Goal: Task Accomplishment & Management: Use online tool/utility

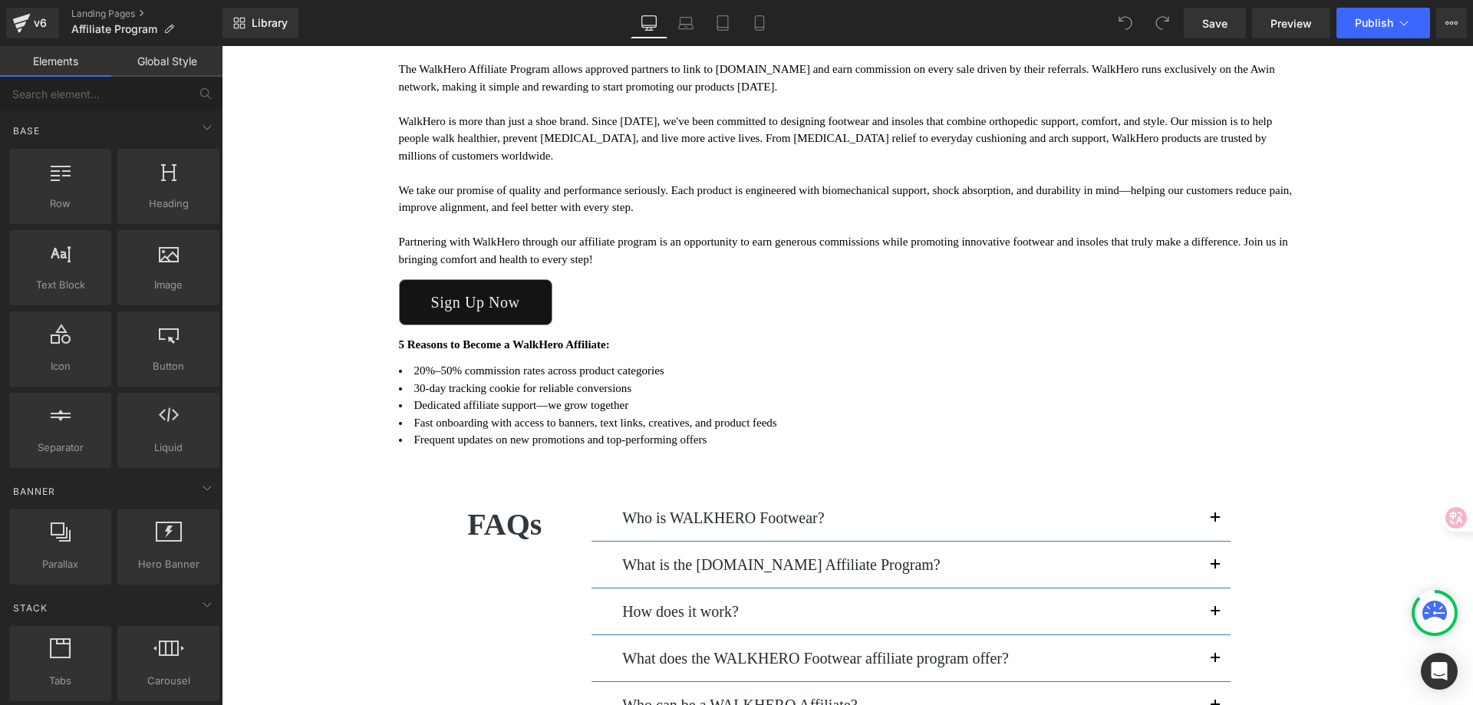
scroll to position [230, 0]
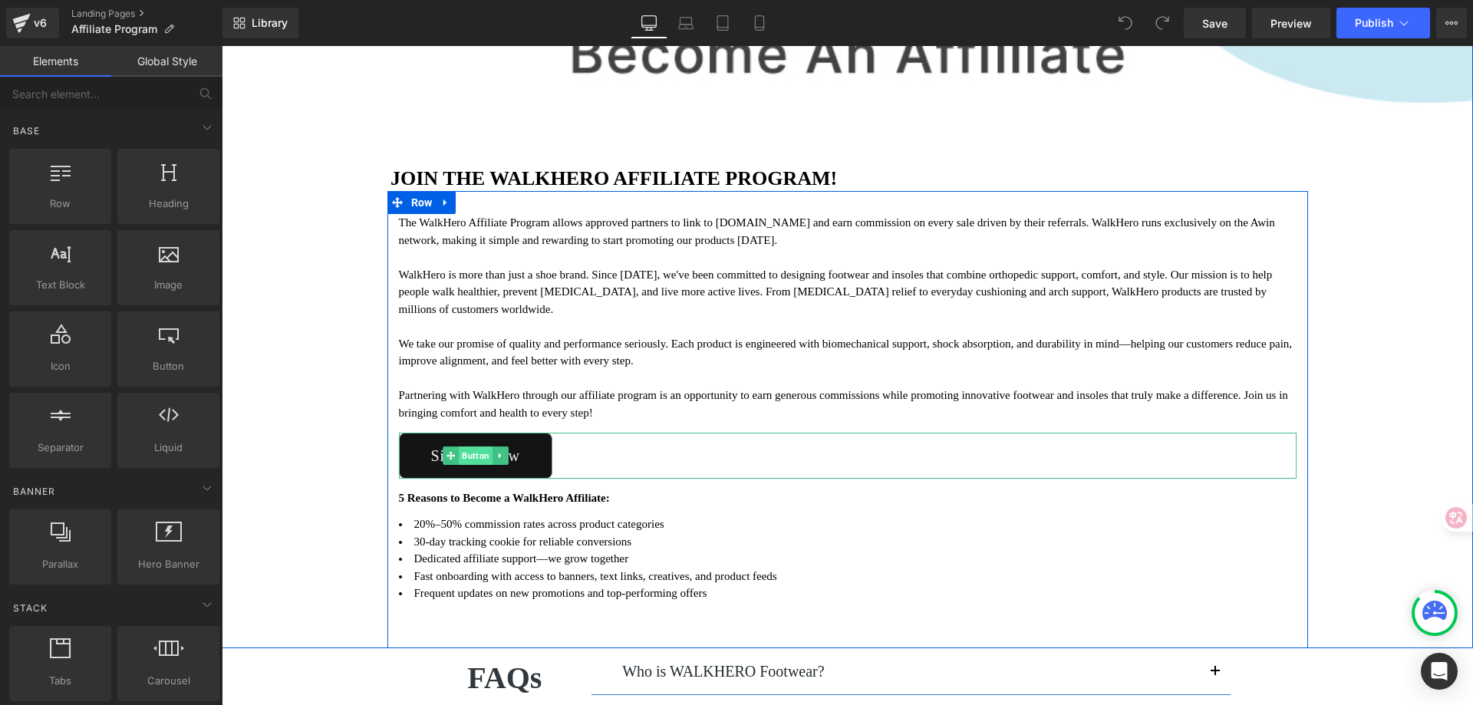
click at [482, 451] on span "Button" at bounding box center [476, 456] width 34 height 18
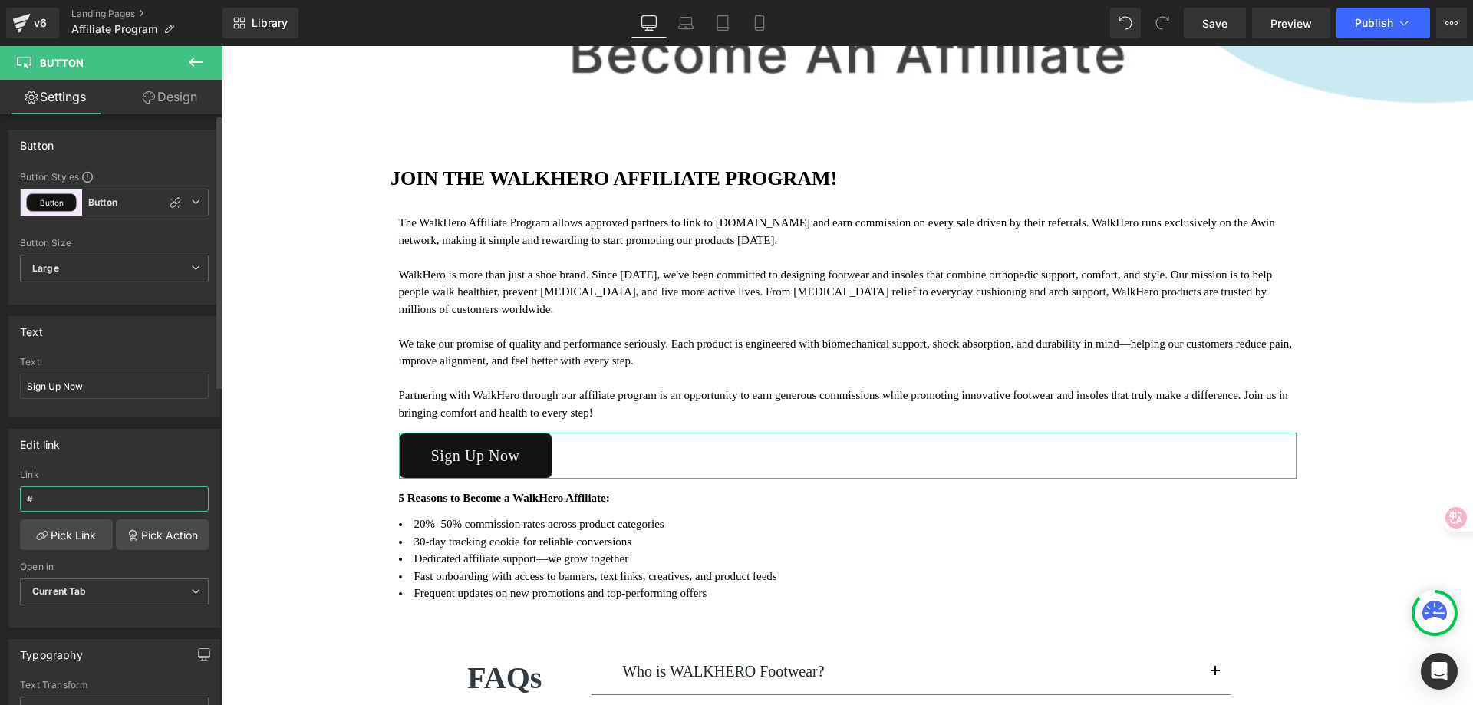
click at [81, 493] on input "#" at bounding box center [114, 498] width 189 height 25
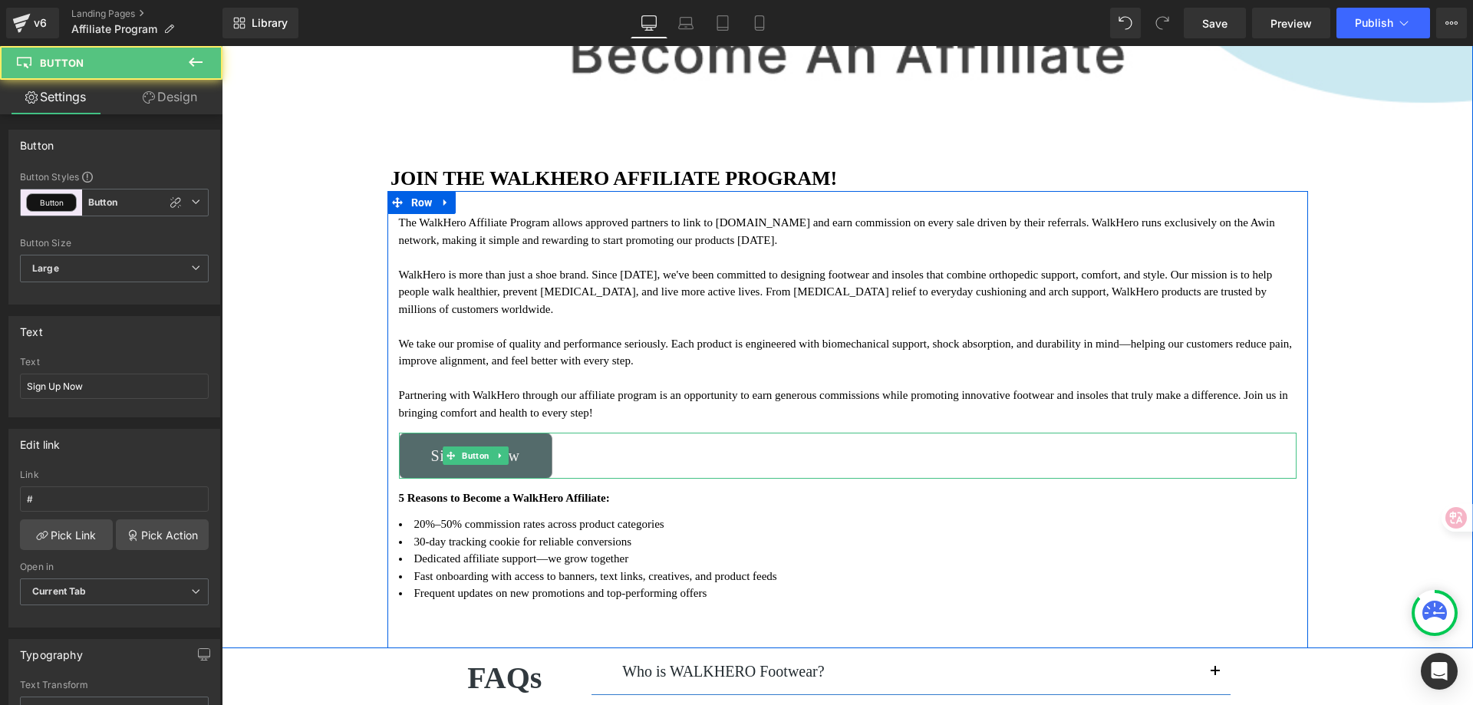
click at [528, 448] on link "Sign Up Now" at bounding box center [475, 456] width 153 height 46
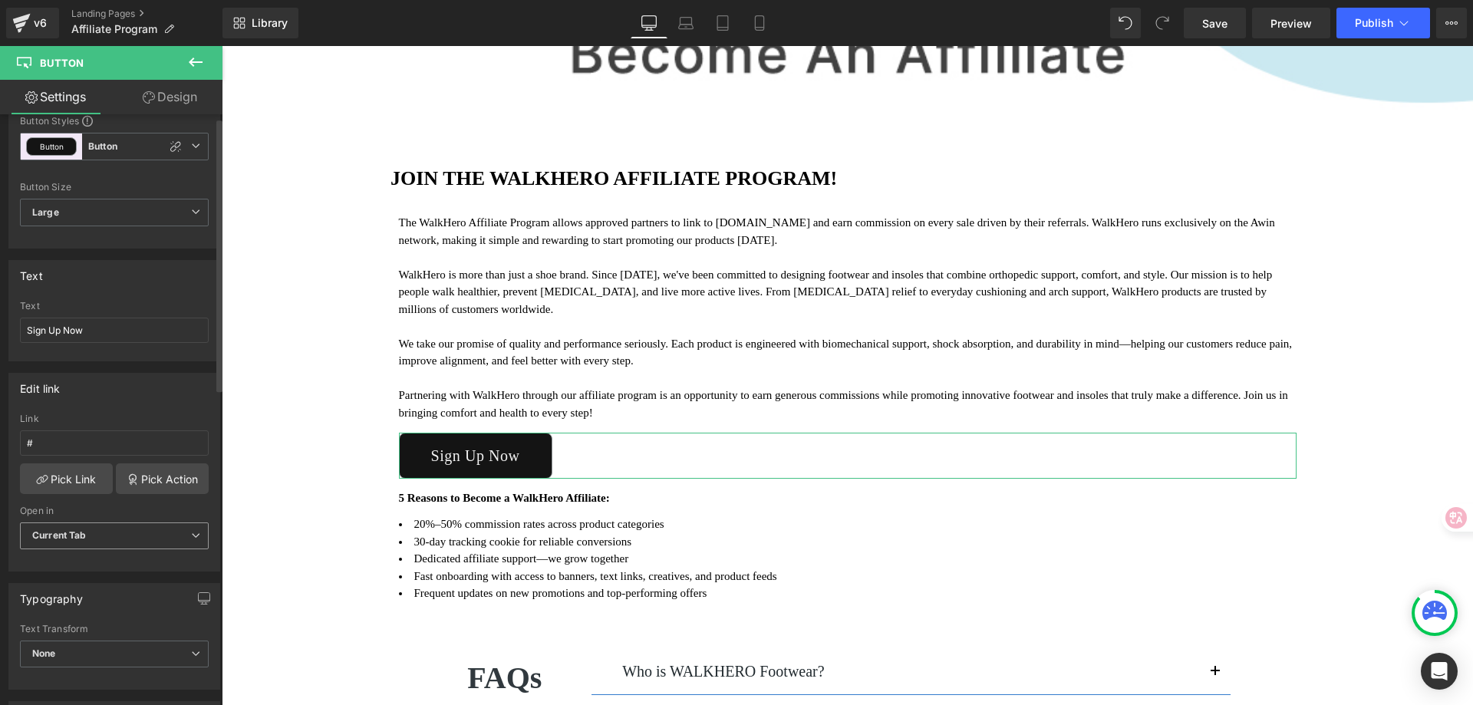
scroll to position [0, 0]
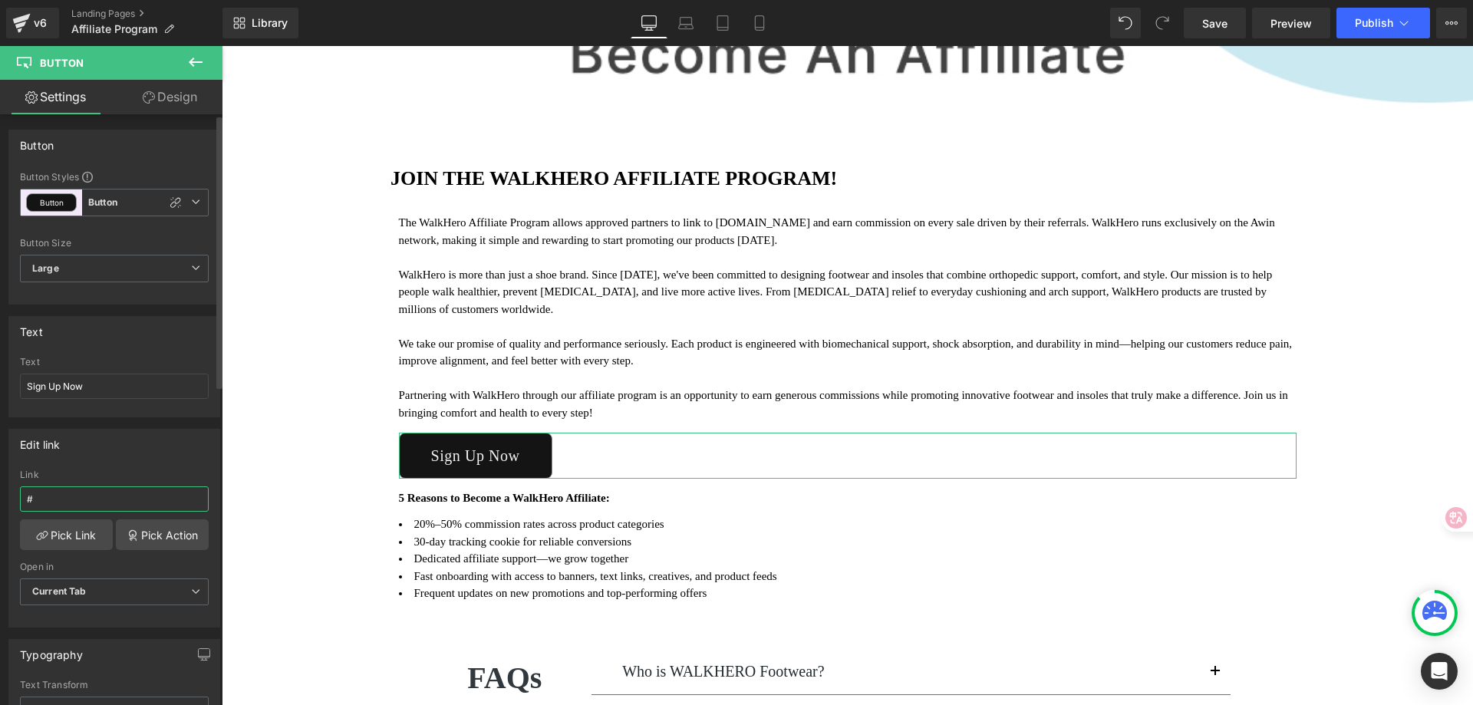
click at [62, 502] on input "#" at bounding box center [114, 498] width 189 height 25
drag, startPoint x: 72, startPoint y: 493, endPoint x: 0, endPoint y: 500, distance: 72.5
click at [0, 500] on div "Edit link # Link # Pick Link Pick Action Current Tab New Tab Open in Current Ta…" at bounding box center [114, 522] width 229 height 210
paste input "[URL][DOMAIN_NAME]"
type input "[URL][DOMAIN_NAME]"
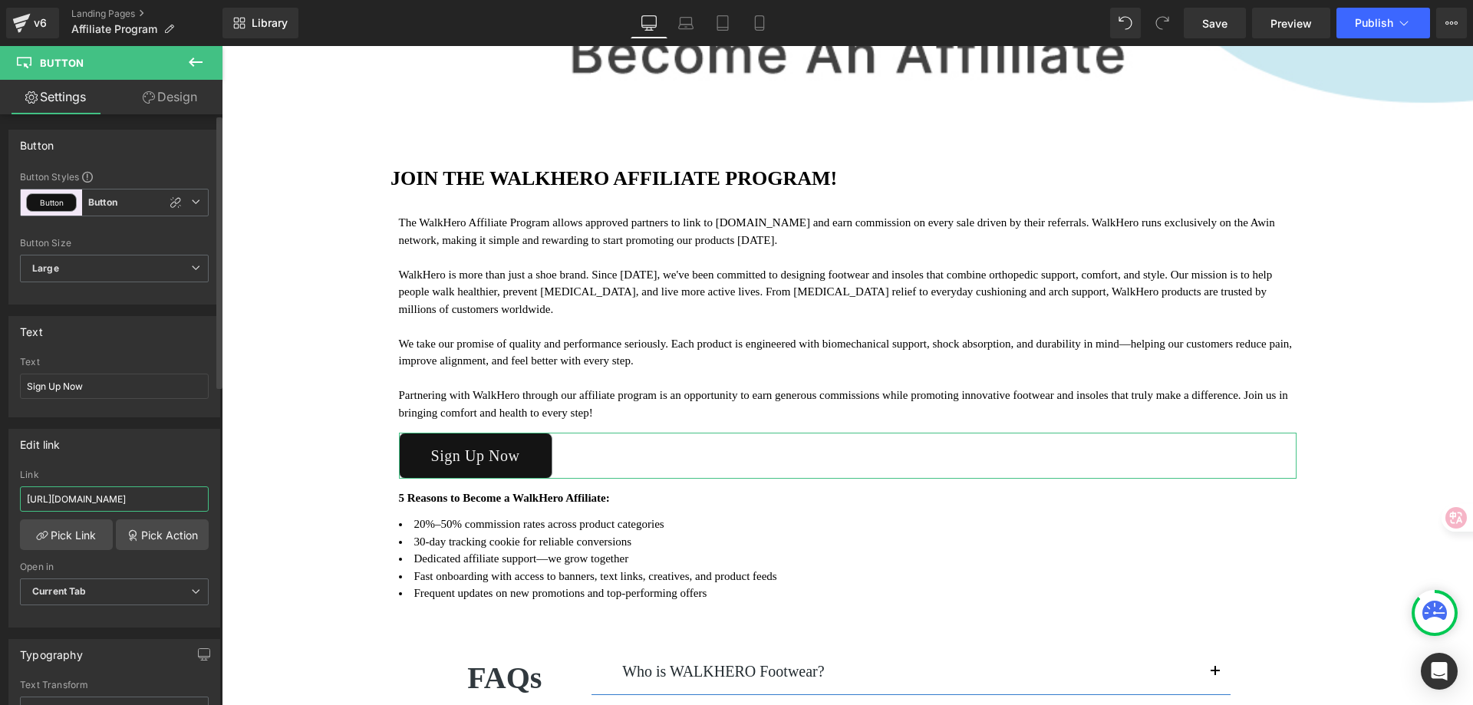
scroll to position [0, 478]
click at [1399, 404] on div "Image JOIN THE WALKHERO AFFILIATE PROGRAM! Heading The WalkHero Affiliate Progr…" at bounding box center [848, 294] width 1252 height 708
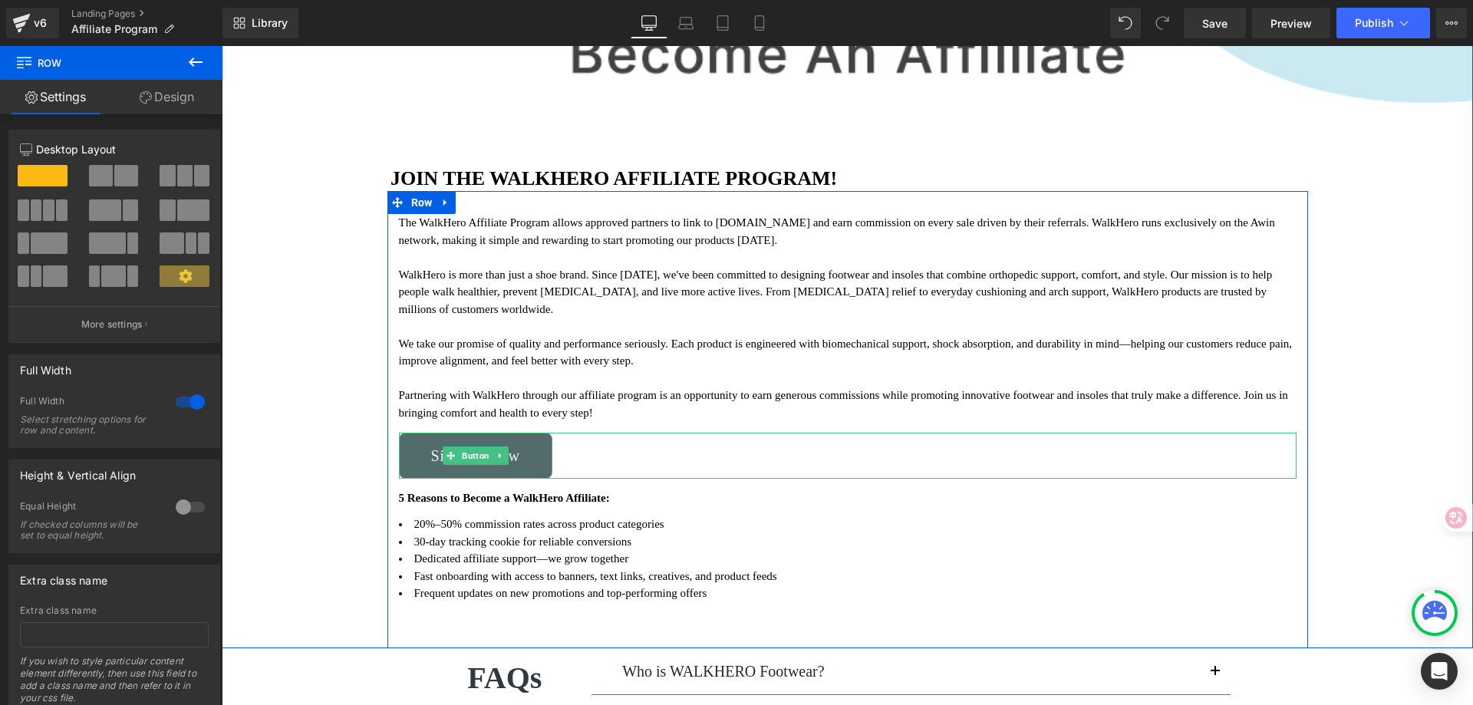
click at [447, 455] on icon at bounding box center [451, 456] width 8 height 8
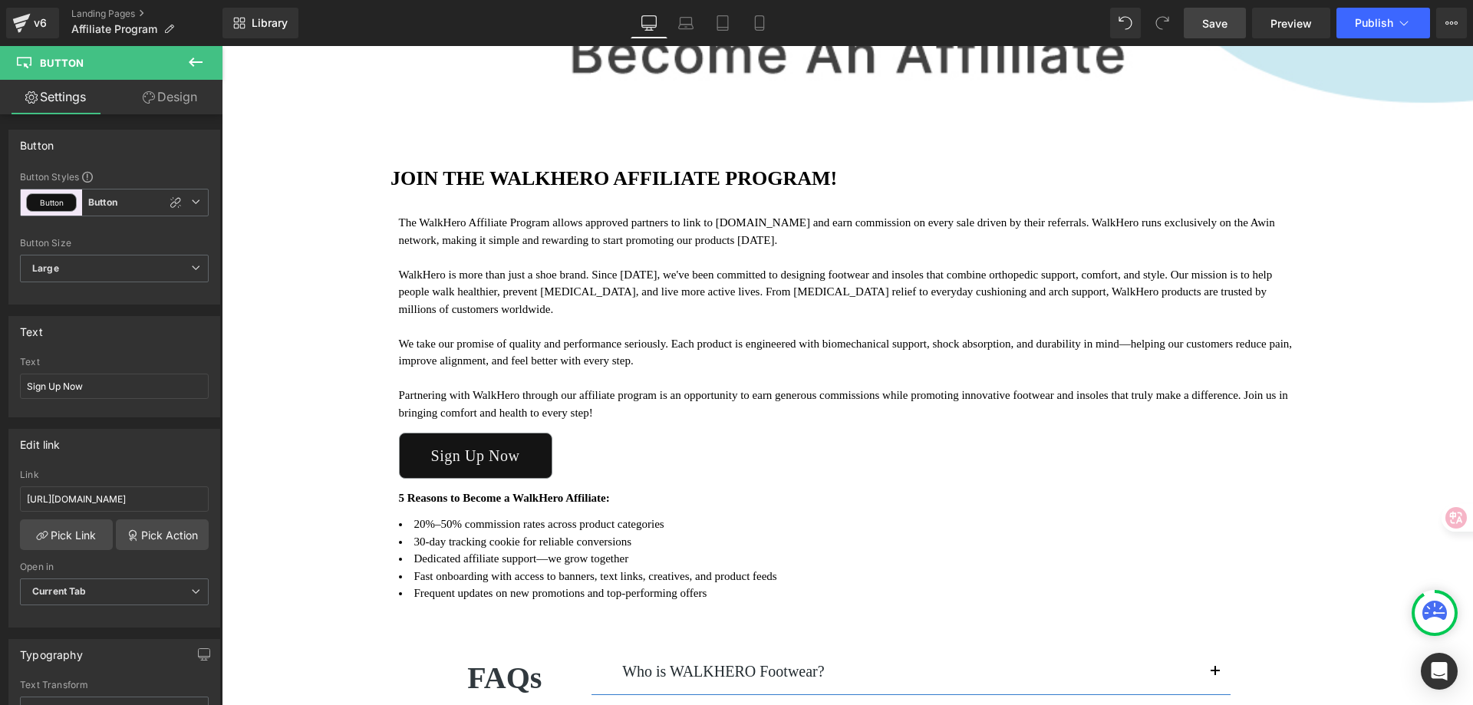
click at [1222, 23] on span "Save" at bounding box center [1214, 23] width 25 height 16
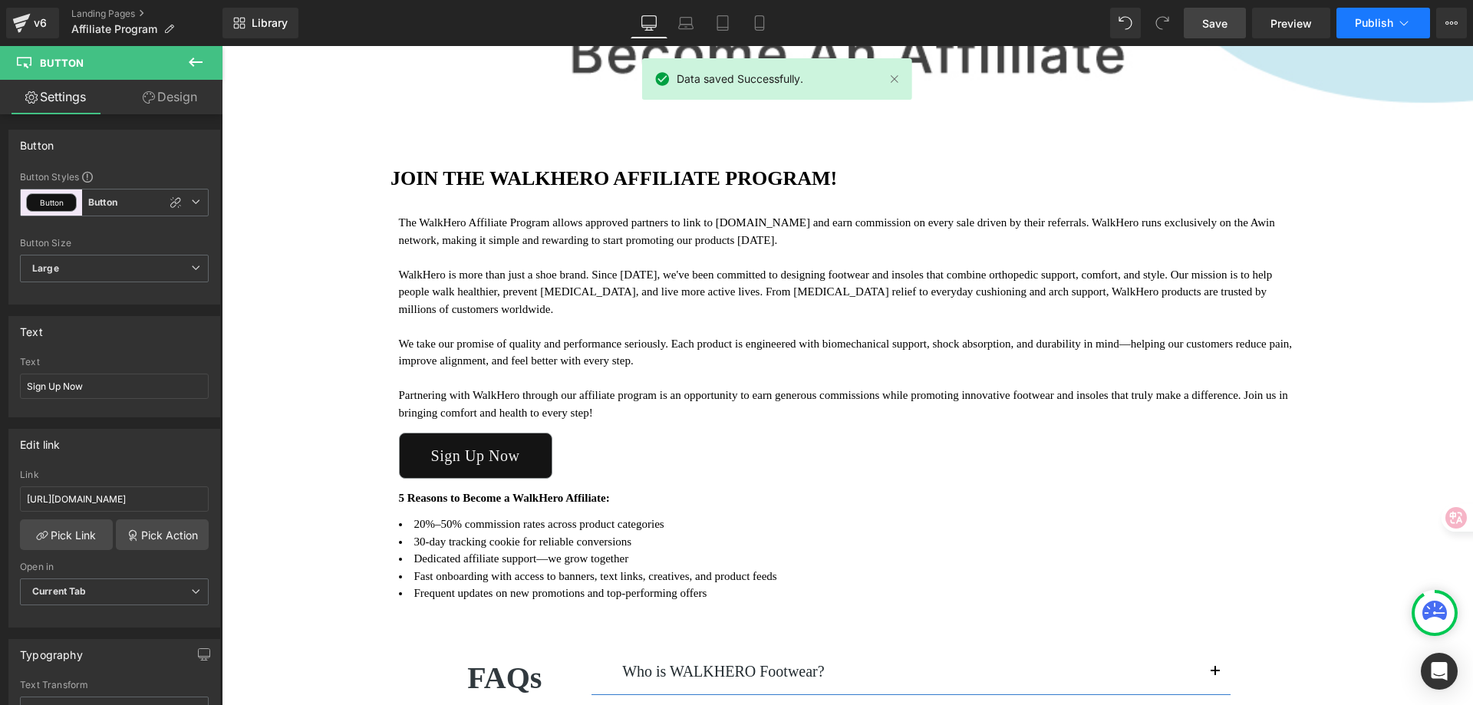
click at [1376, 23] on span "Publish" at bounding box center [1374, 23] width 38 height 12
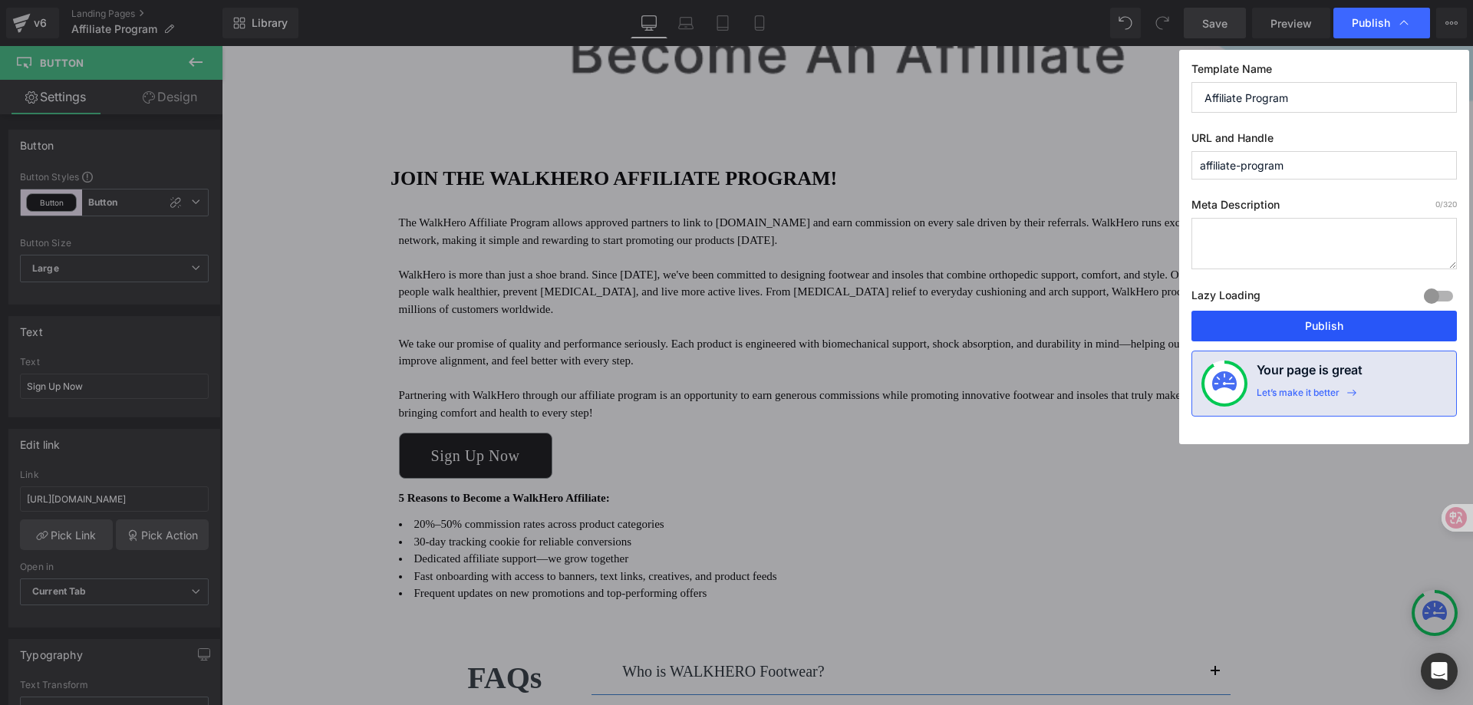
click at [1318, 327] on button "Publish" at bounding box center [1325, 326] width 266 height 31
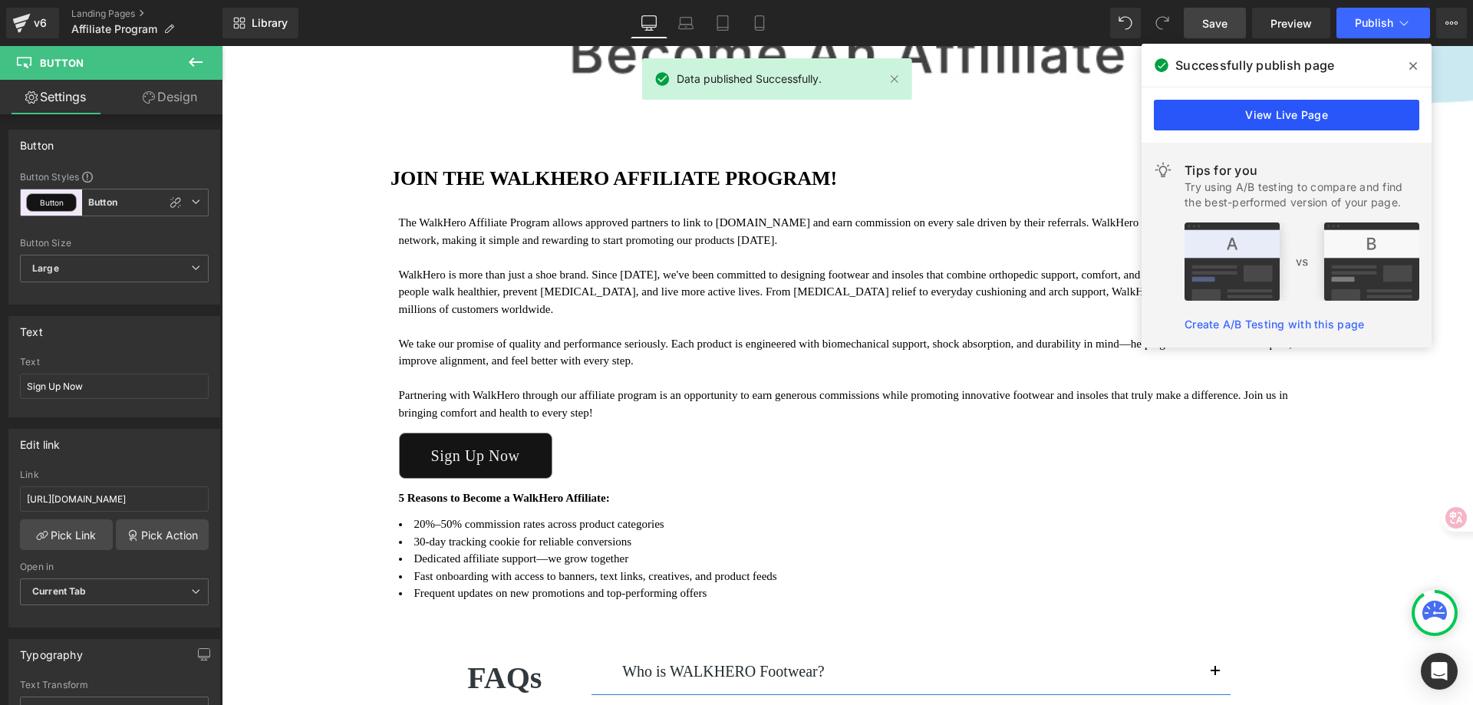
click at [1267, 109] on link "View Live Page" at bounding box center [1287, 115] width 266 height 31
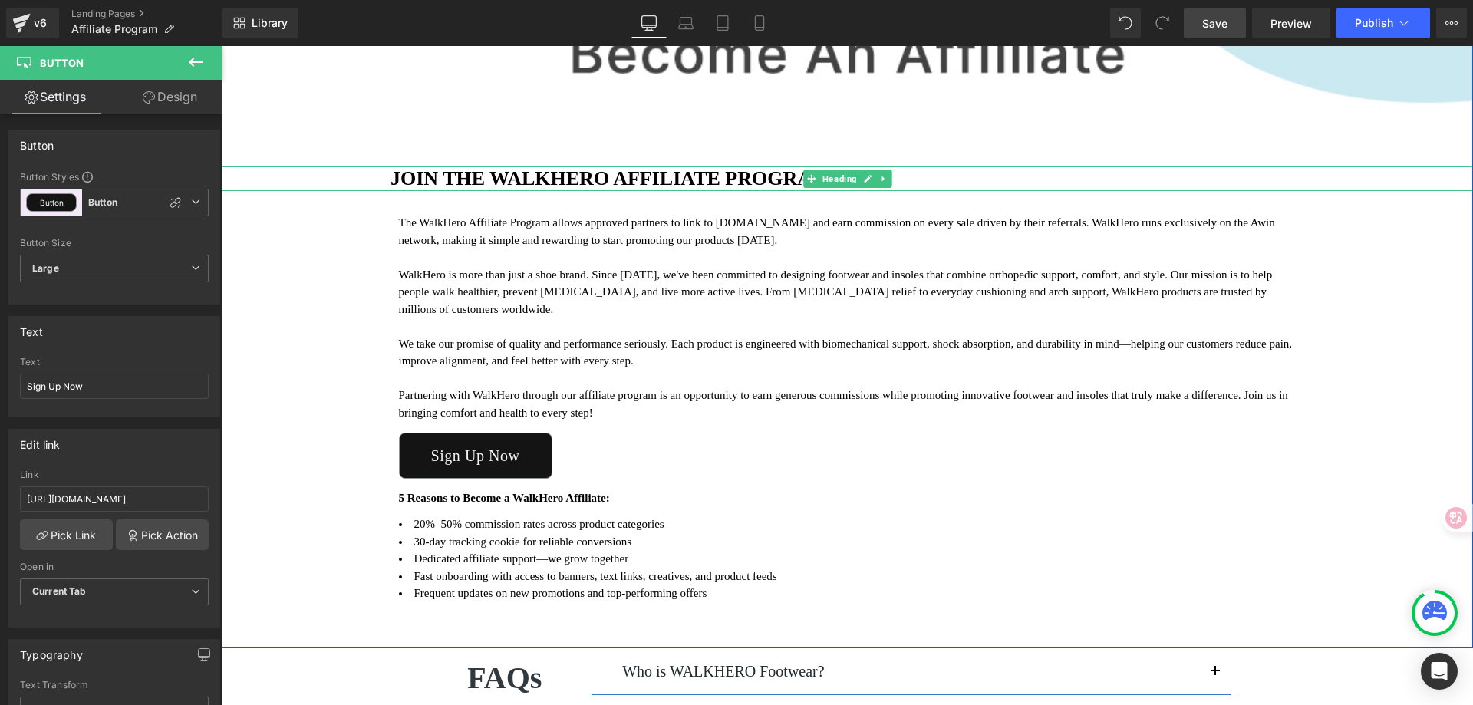
click at [391, 180] on h2 "JOIN THE WALKHERO AFFILIATE PROGRAM!" at bounding box center [932, 179] width 1083 height 24
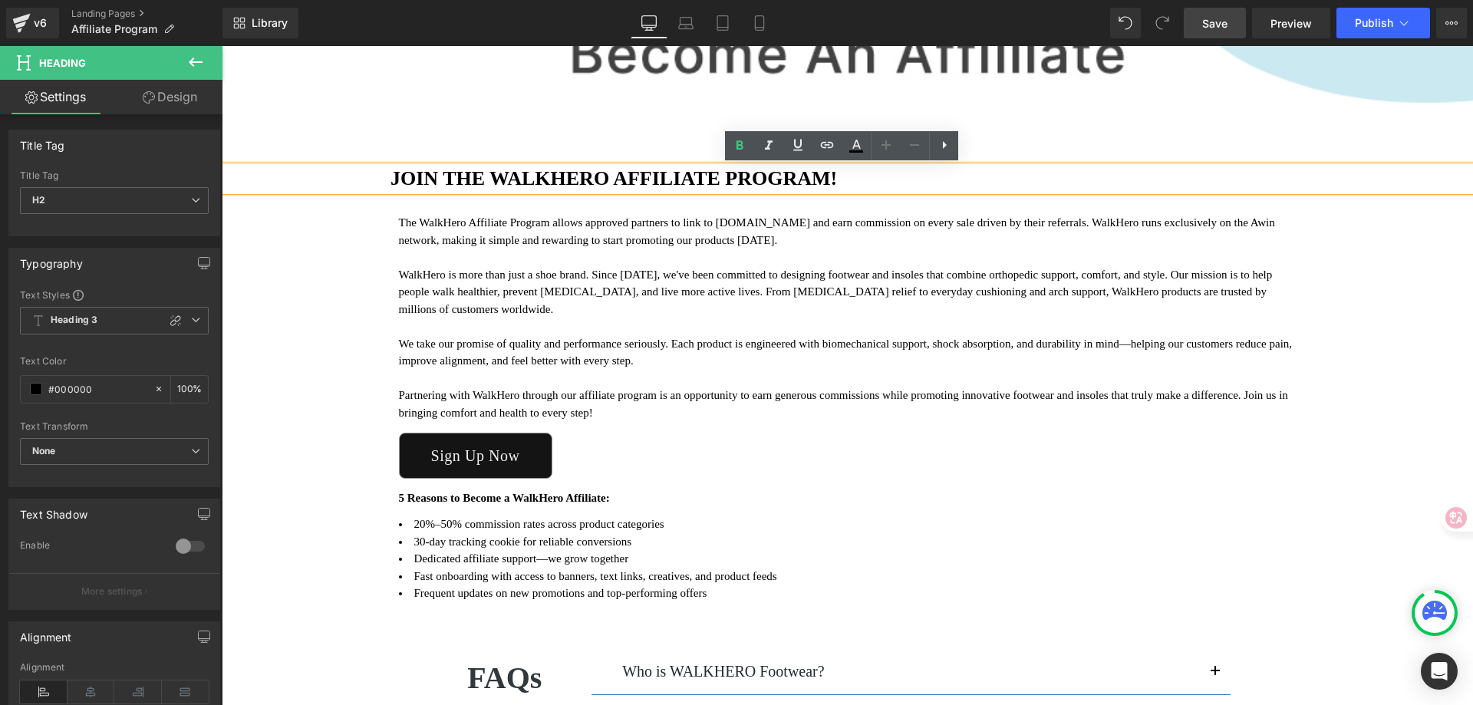
click at [1432, 269] on div "Image JOIN THE WALKHERO AFFILIATE PROGRAM! Heading The WalkHero Affiliate Progr…" at bounding box center [848, 294] width 1252 height 708
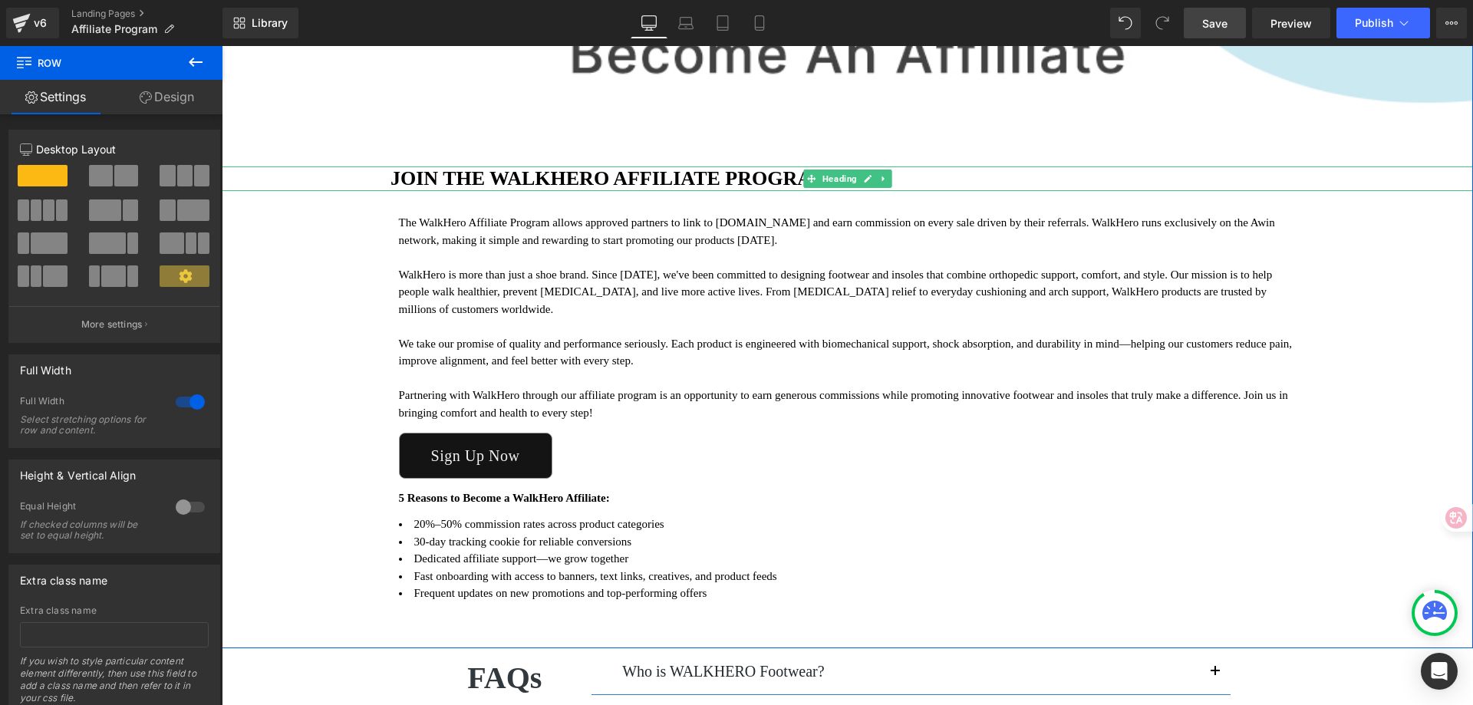
click at [965, 170] on div at bounding box center [848, 169] width 1252 height 4
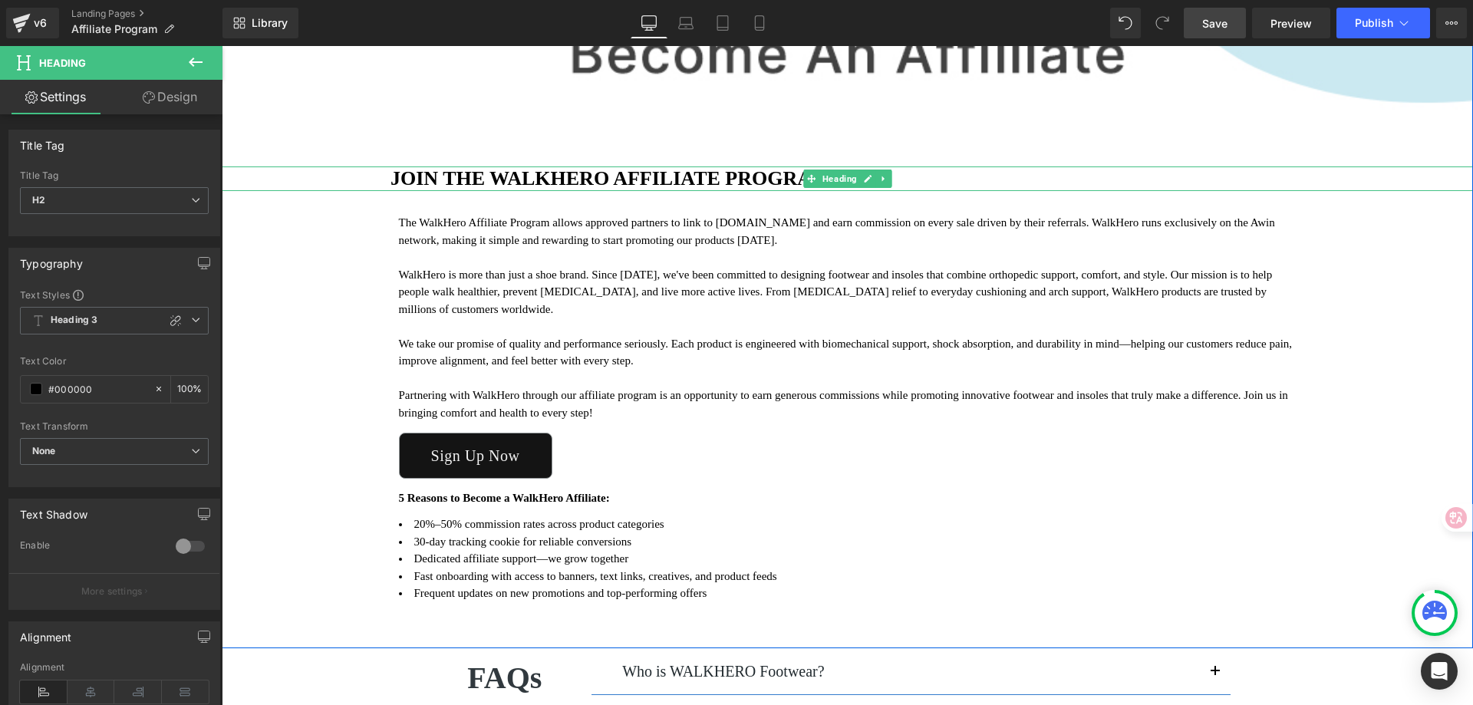
click at [326, 174] on div "JOIN THE WALKHERO AFFILIATE PROGRAM!" at bounding box center [848, 179] width 1252 height 25
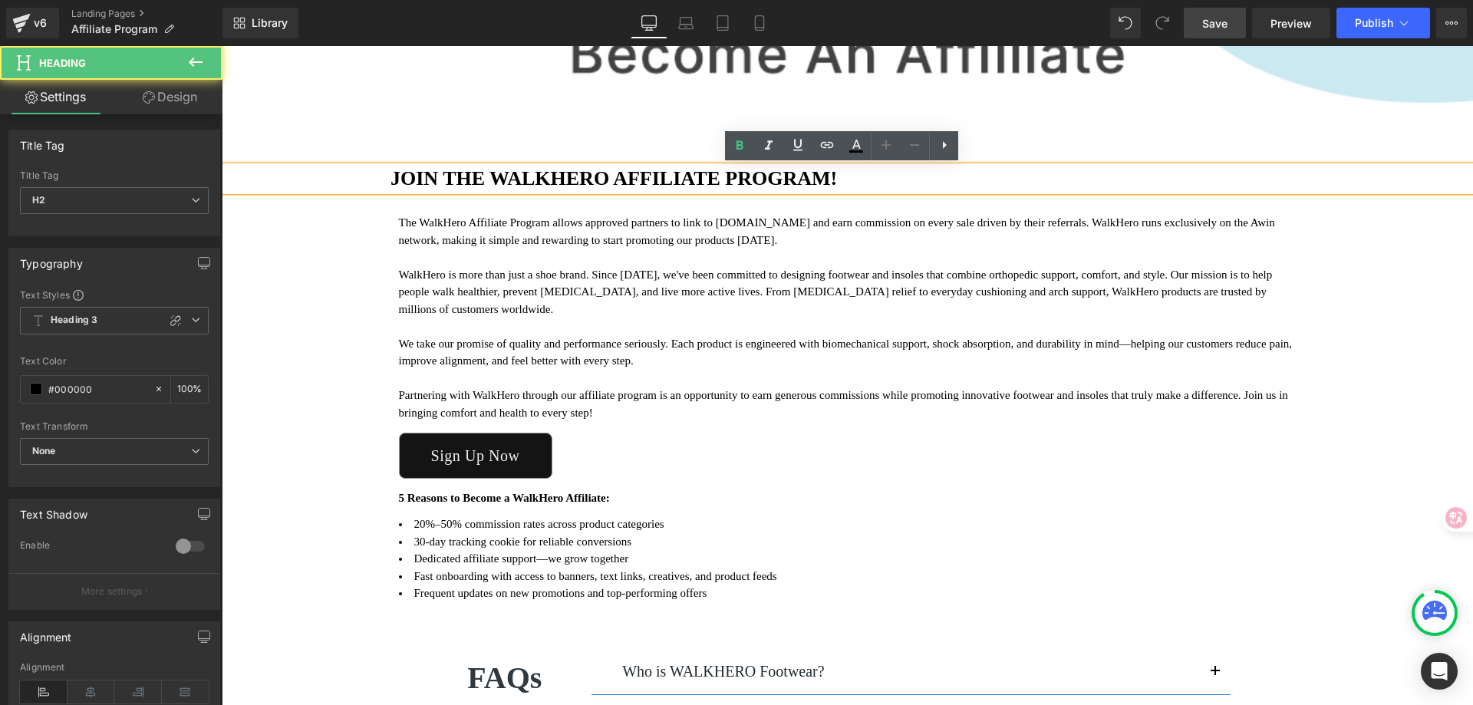
click at [1373, 328] on div "Image JOIN THE WALKHERO AFFILIATE PROGRAM! Heading The WalkHero Affiliate Progr…" at bounding box center [848, 294] width 1252 height 708
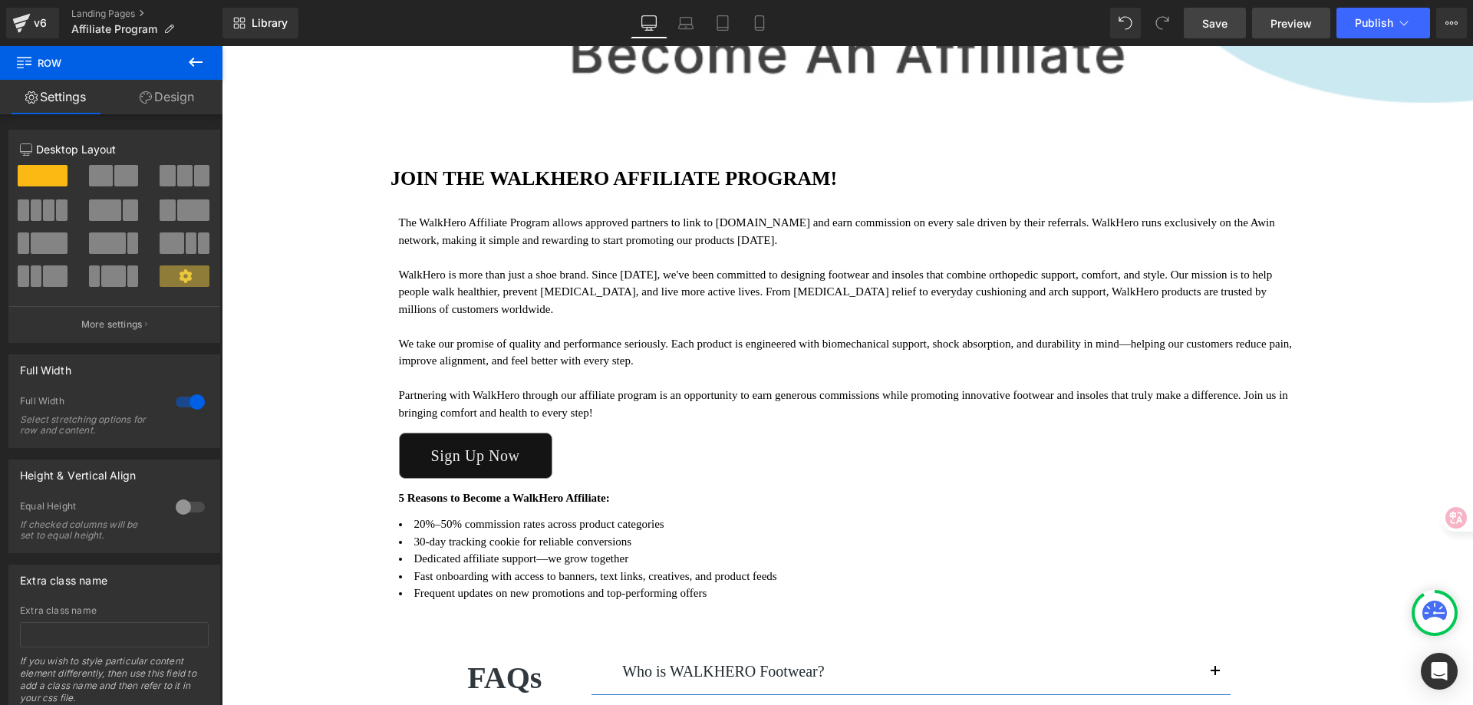
click at [1287, 22] on span "Preview" at bounding box center [1291, 23] width 41 height 16
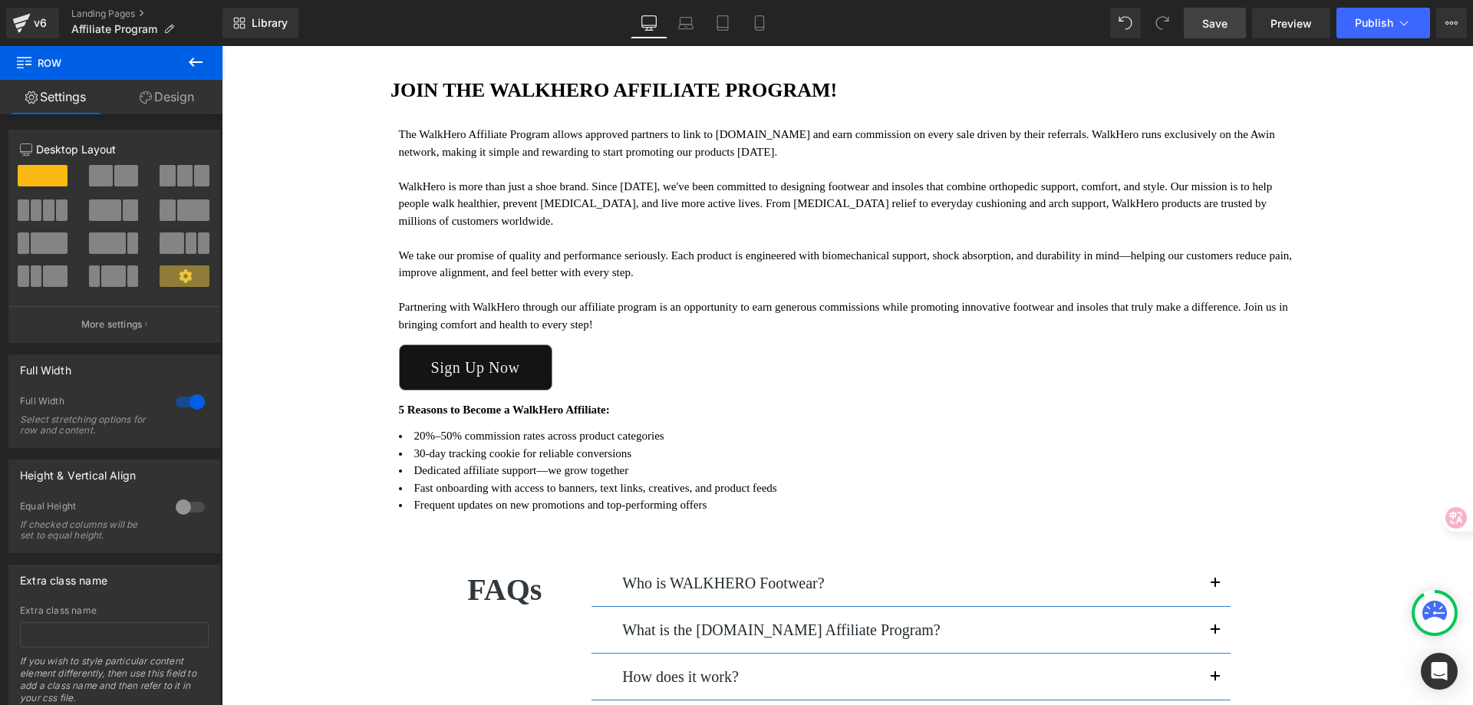
scroll to position [460, 0]
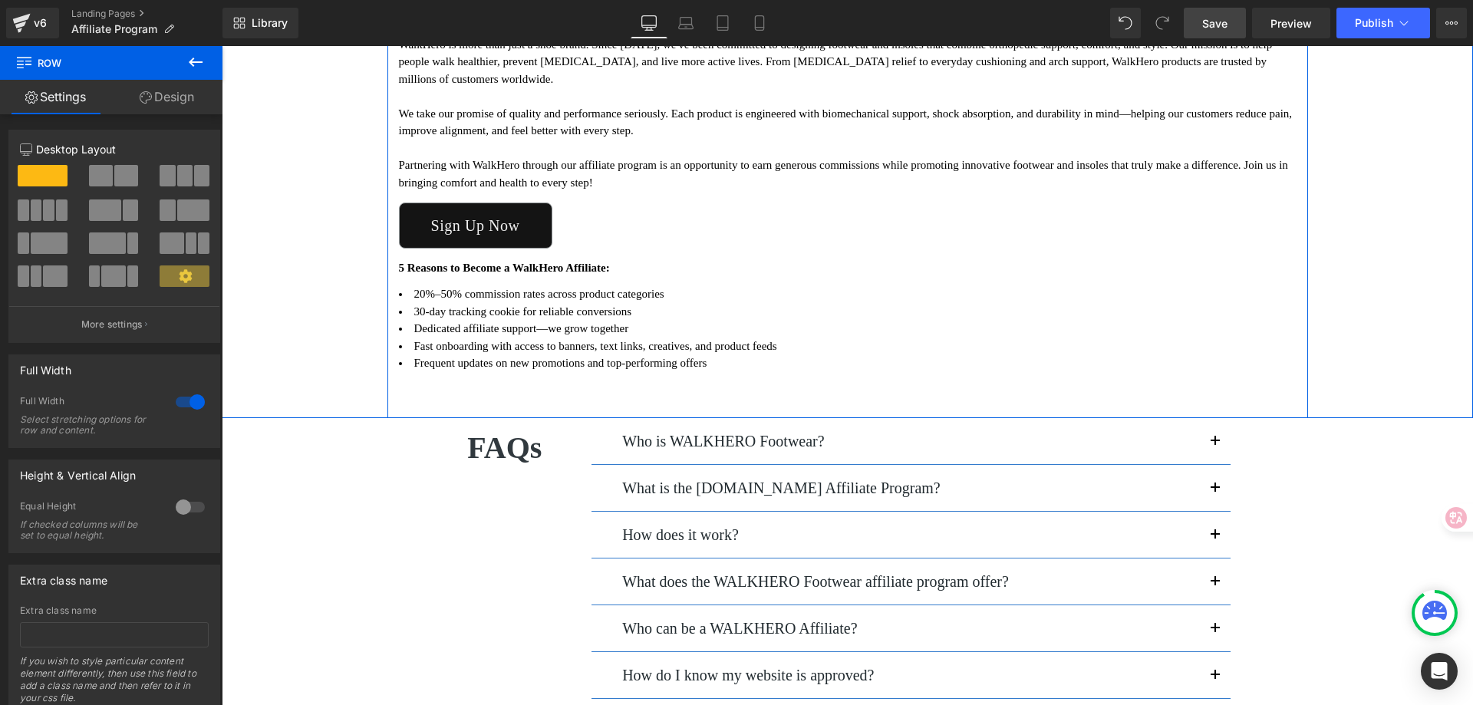
click at [388, 311] on div "The WalkHero Affiliate Program allows approved partners to link to [DOMAIN_NAME…" at bounding box center [848, 178] width 921 height 388
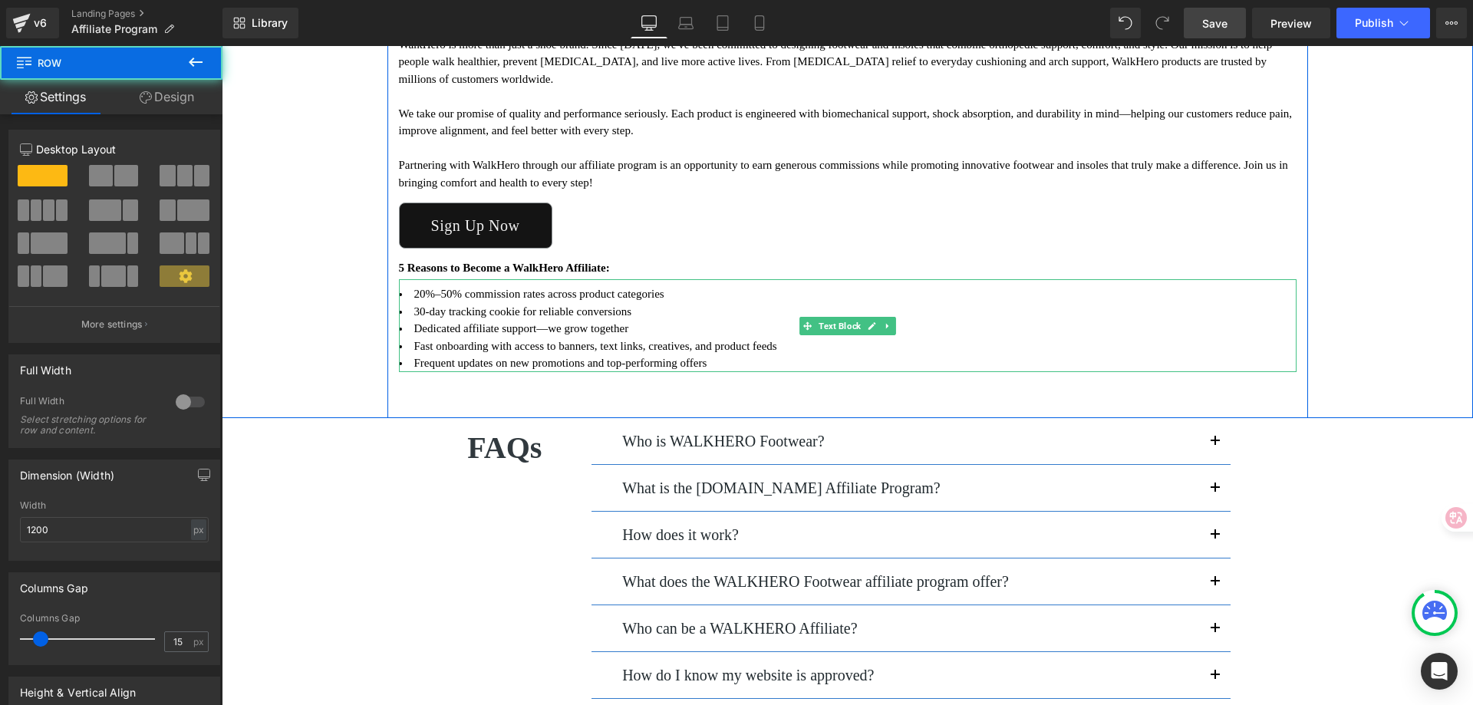
click at [437, 310] on li "30-day tracking cookie for reliable conversions" at bounding box center [848, 312] width 898 height 18
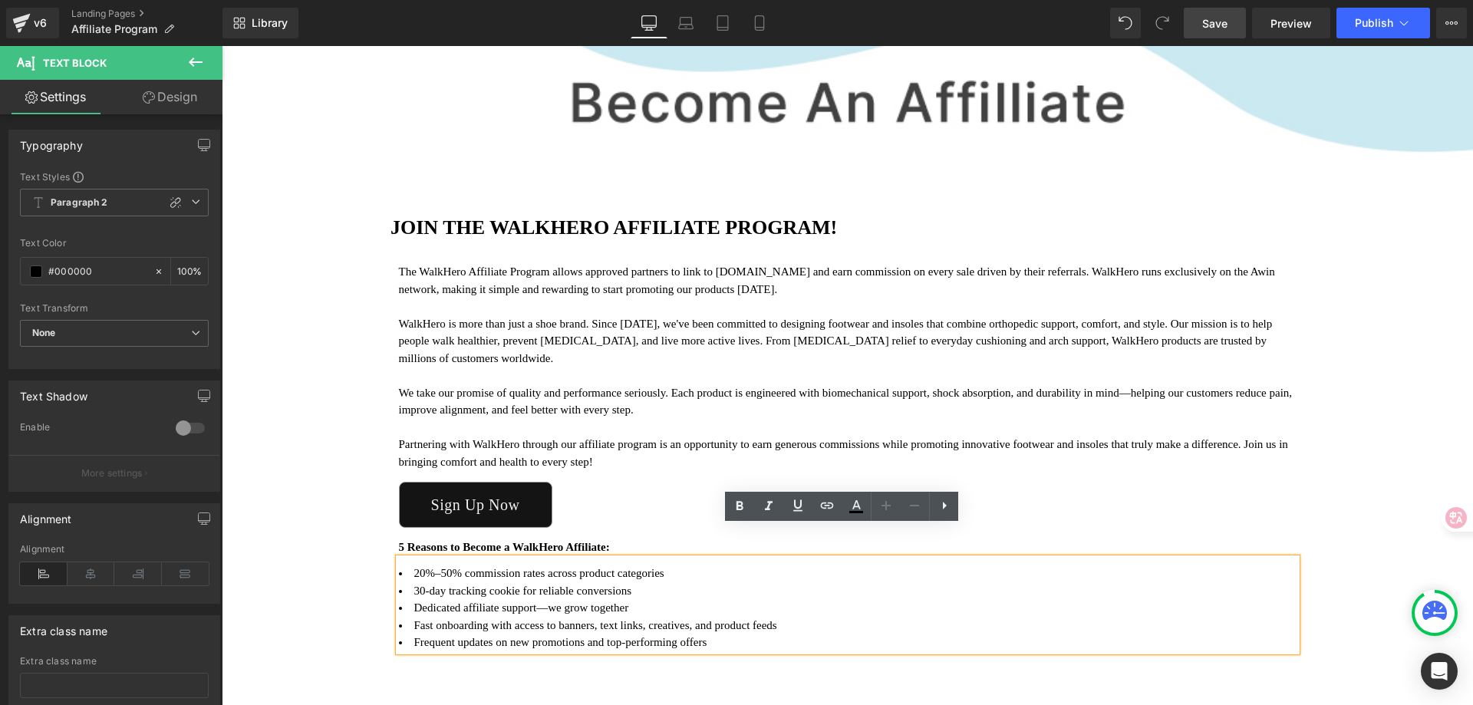
scroll to position [153, 0]
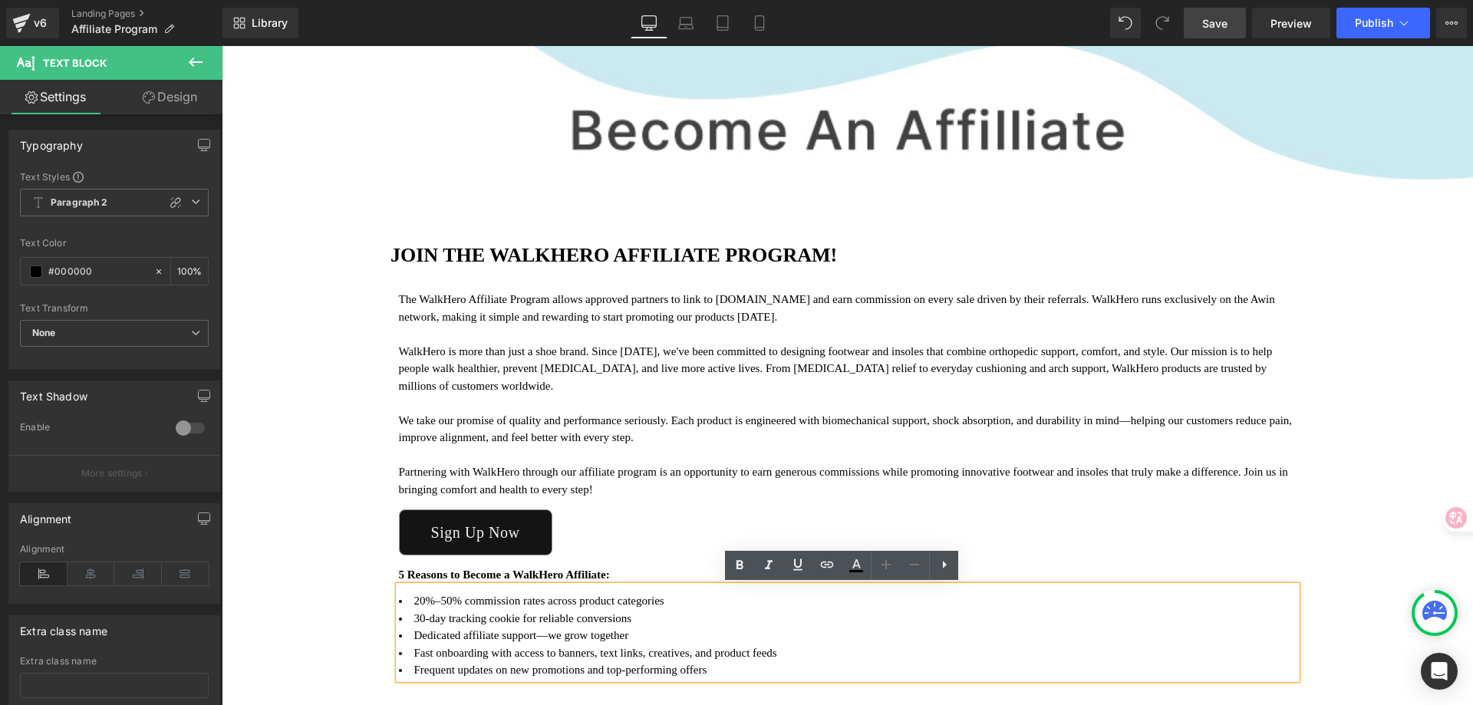
click at [457, 256] on h2 "JOIN THE WALKHERO AFFILIATE PROGRAM!" at bounding box center [932, 255] width 1083 height 24
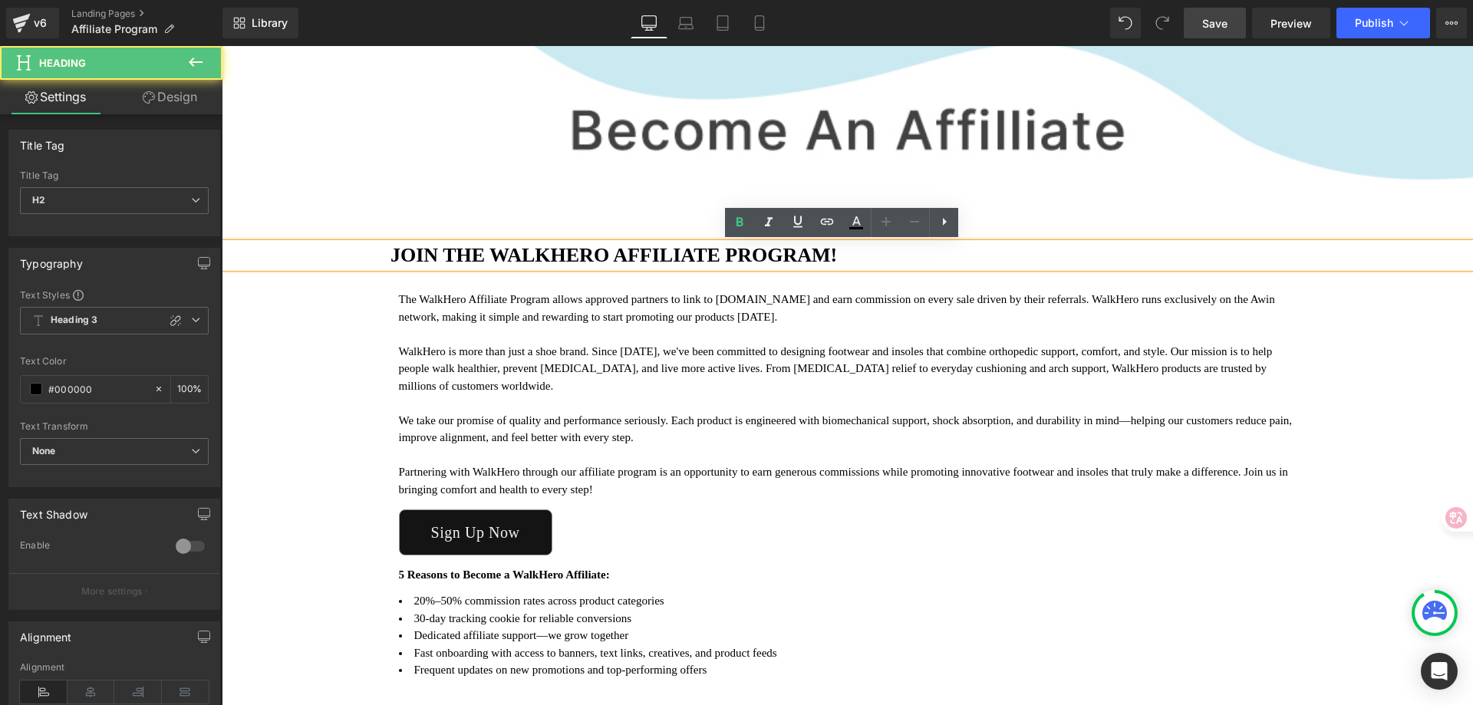
click at [391, 250] on h2 "JOIN THE WALKHERO AFFILIATE PROGRAM!" at bounding box center [932, 255] width 1083 height 24
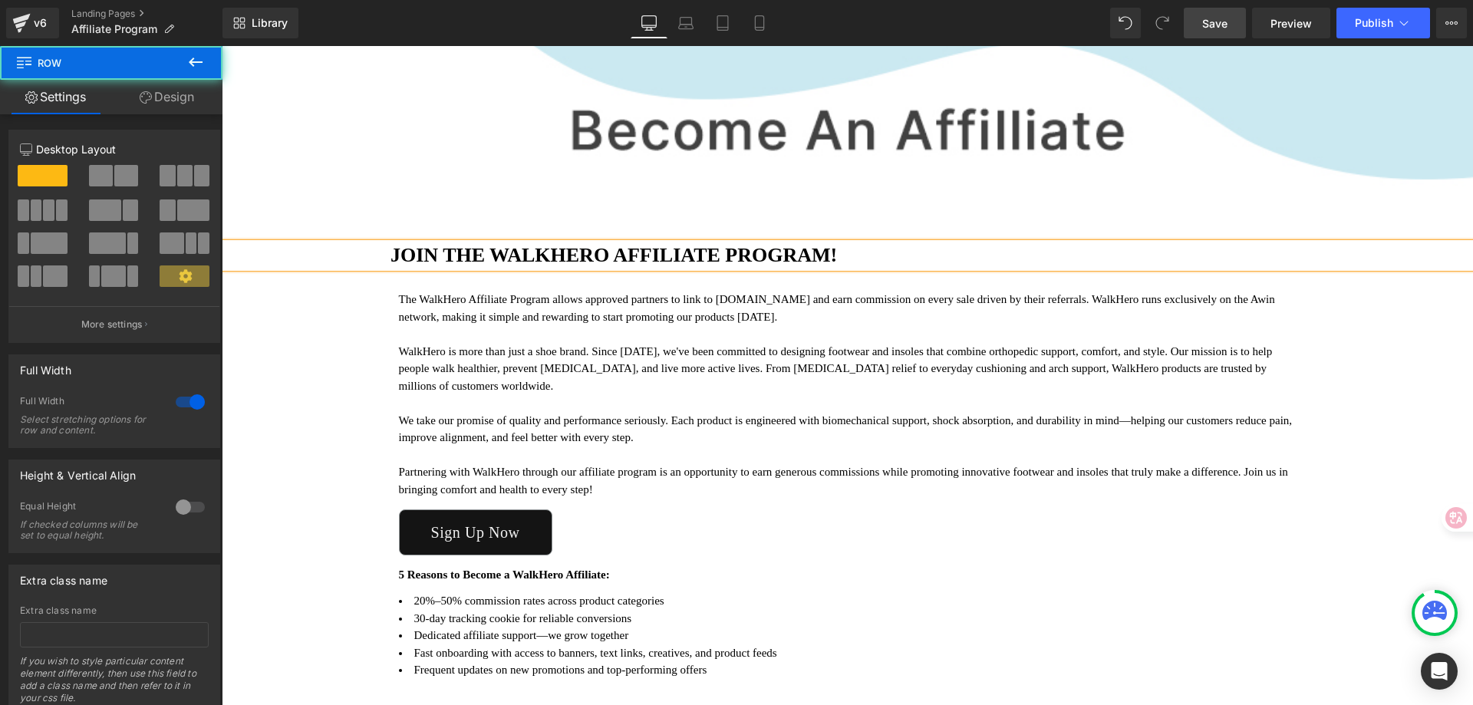
click at [1374, 329] on div "Image JOIN THE WALKHERO AFFILIATE PROGRAM! Heading The WalkHero Affiliate Progr…" at bounding box center [848, 371] width 1252 height 708
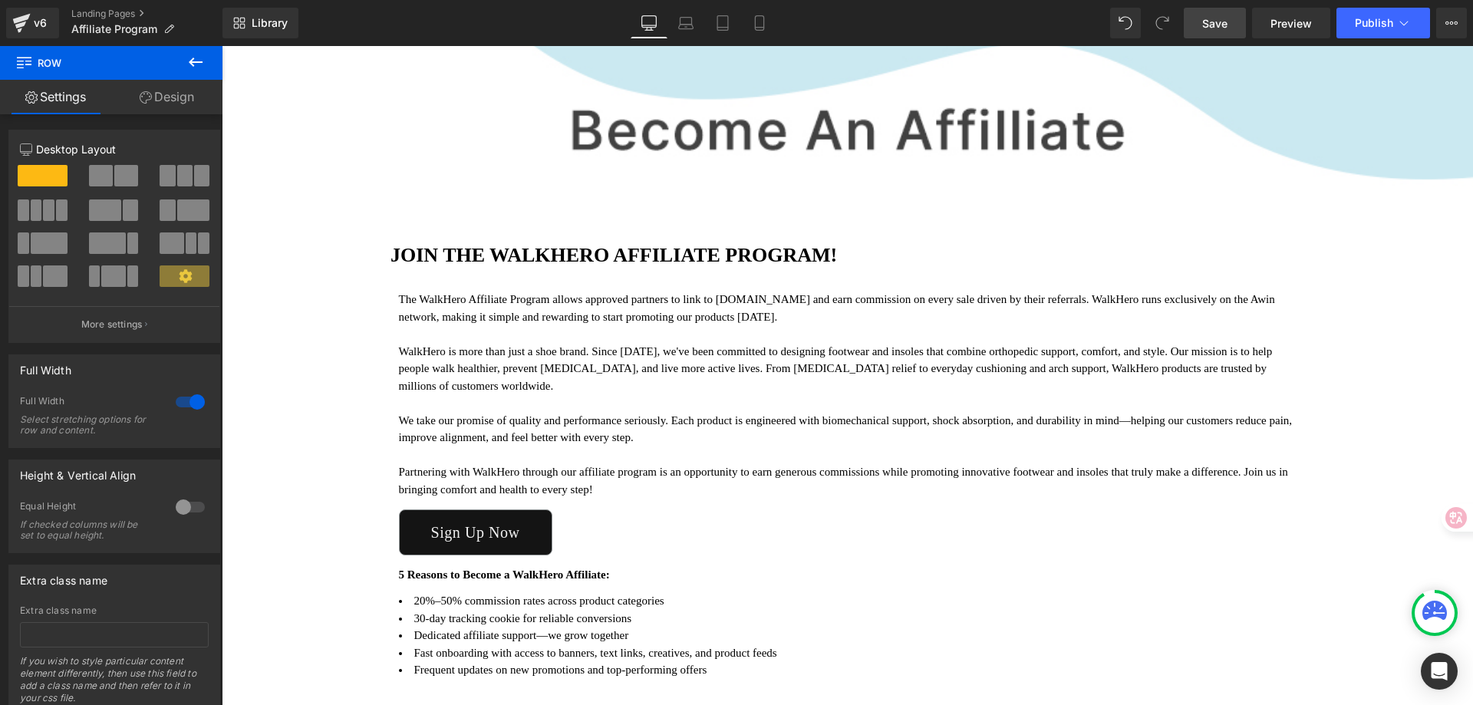
click at [1206, 25] on span "Save" at bounding box center [1214, 23] width 25 height 16
click at [1296, 23] on span "Preview" at bounding box center [1291, 23] width 41 height 16
click at [463, 252] on h2 "JOIN THE WALKHERO AFFILIATE PROGRAM!" at bounding box center [932, 255] width 1083 height 24
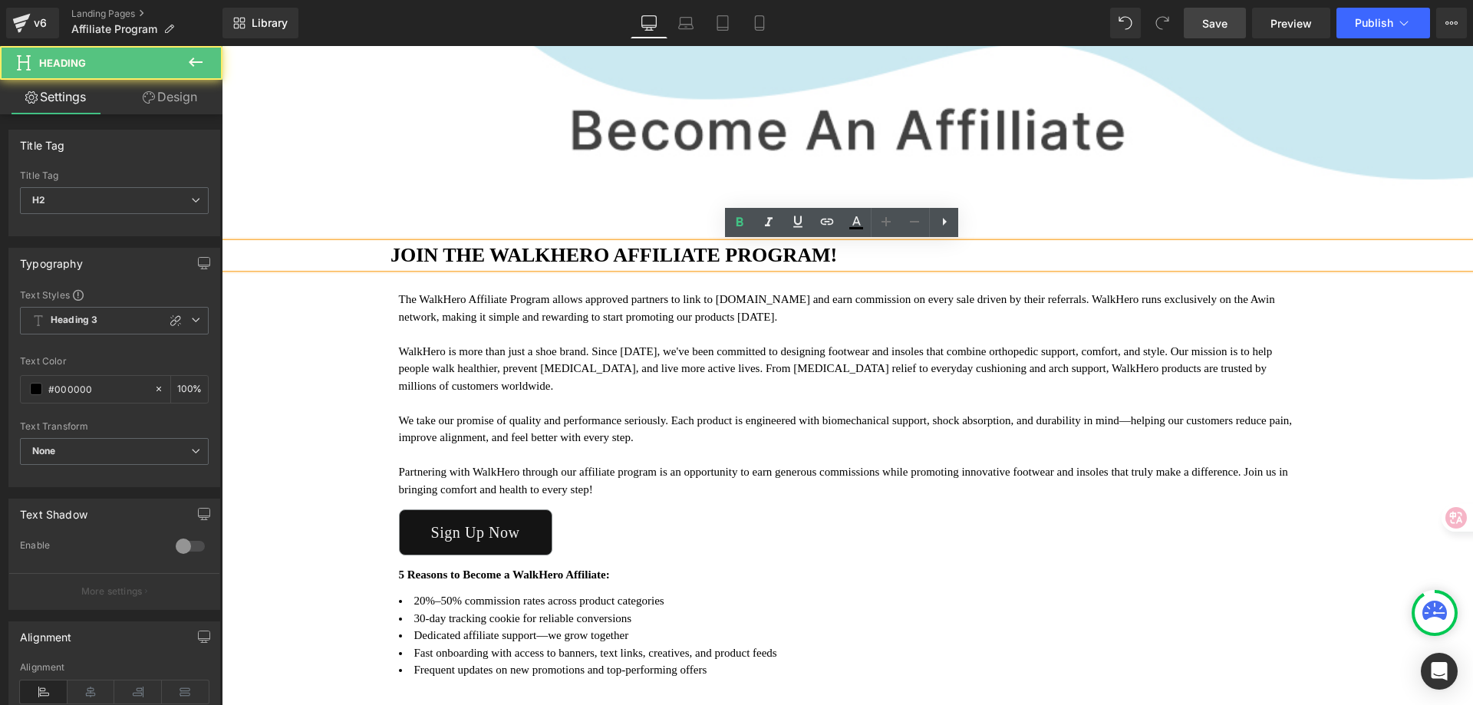
click at [440, 252] on h2 "JOIN THE WALKHERO AFFILIATE PROGRAM!" at bounding box center [932, 255] width 1083 height 24
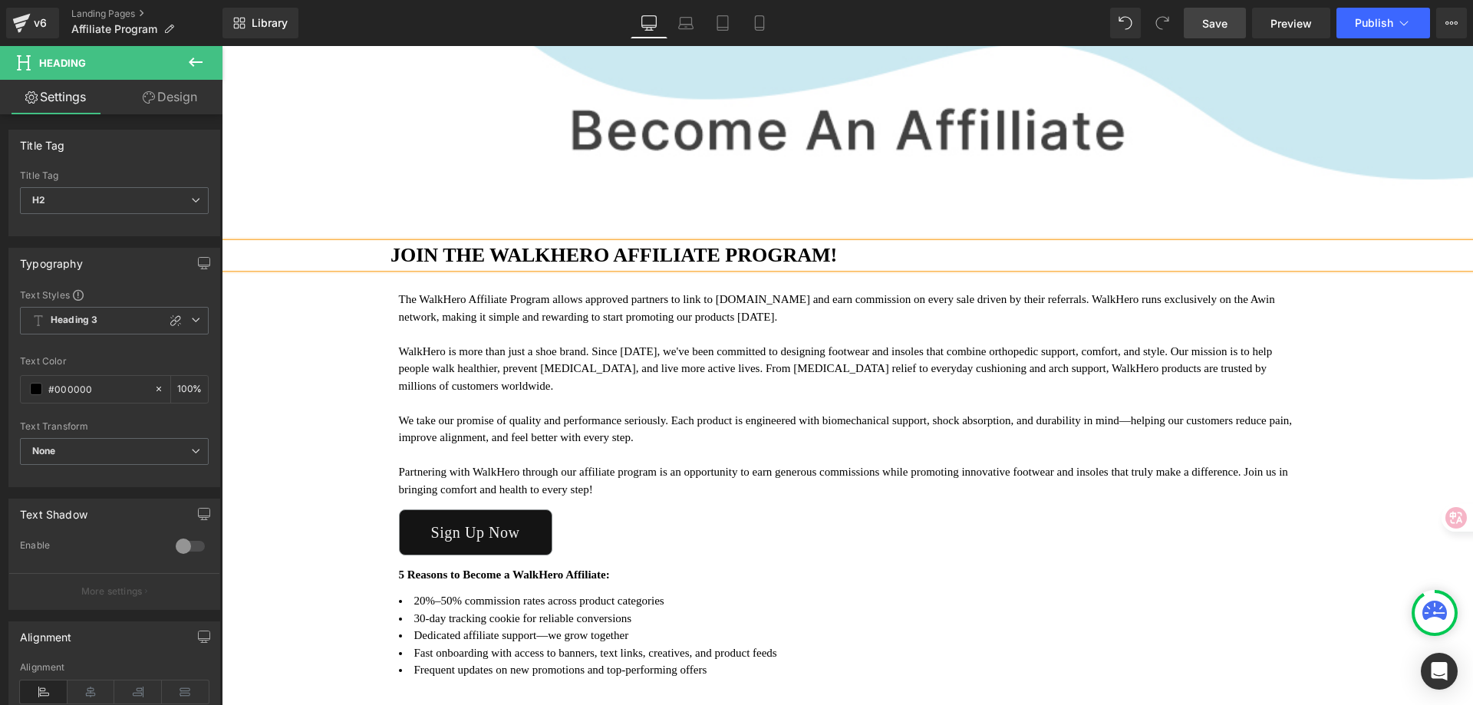
click at [1228, 23] on span "Save" at bounding box center [1214, 23] width 25 height 16
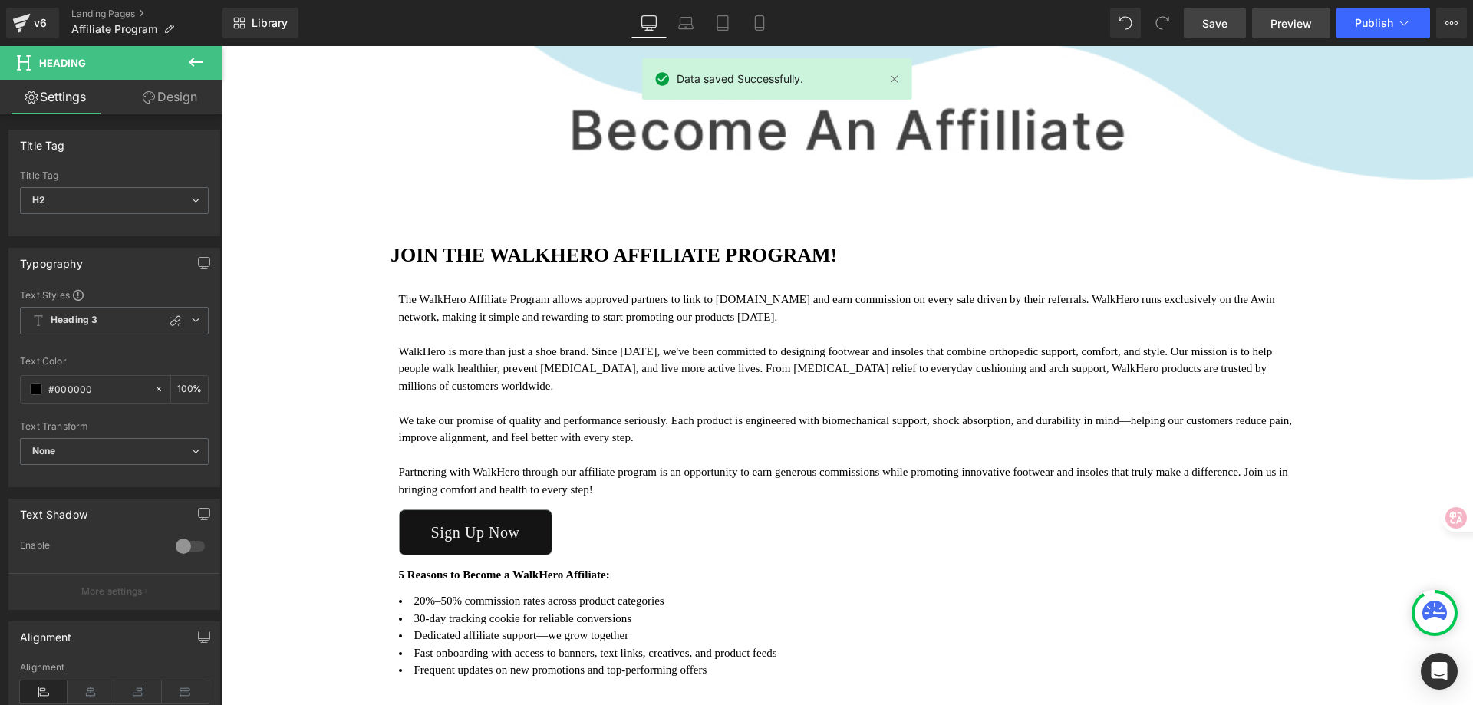
click at [1289, 20] on span "Preview" at bounding box center [1291, 23] width 41 height 16
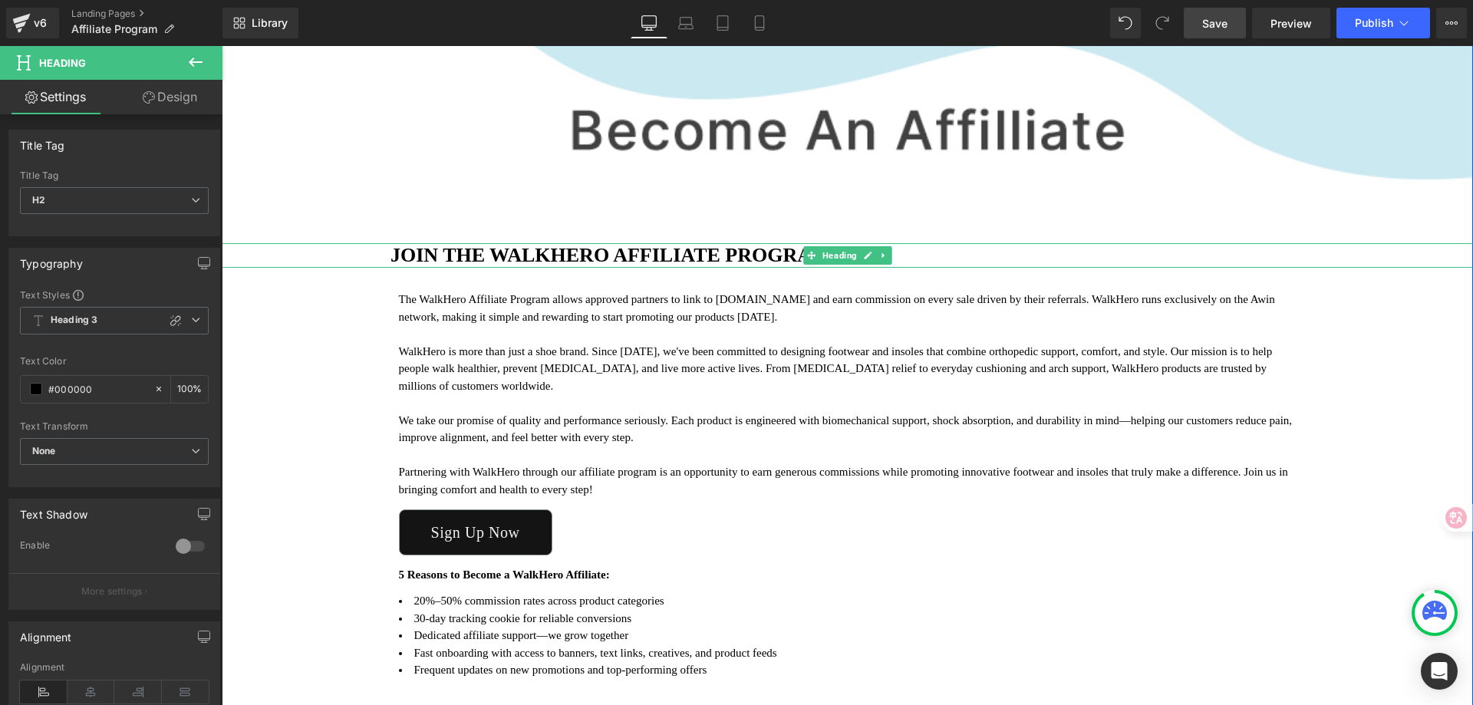
click at [516, 259] on h2 "JOIN THE WALKHERO AFFILIATE PROGRAM!" at bounding box center [932, 255] width 1083 height 24
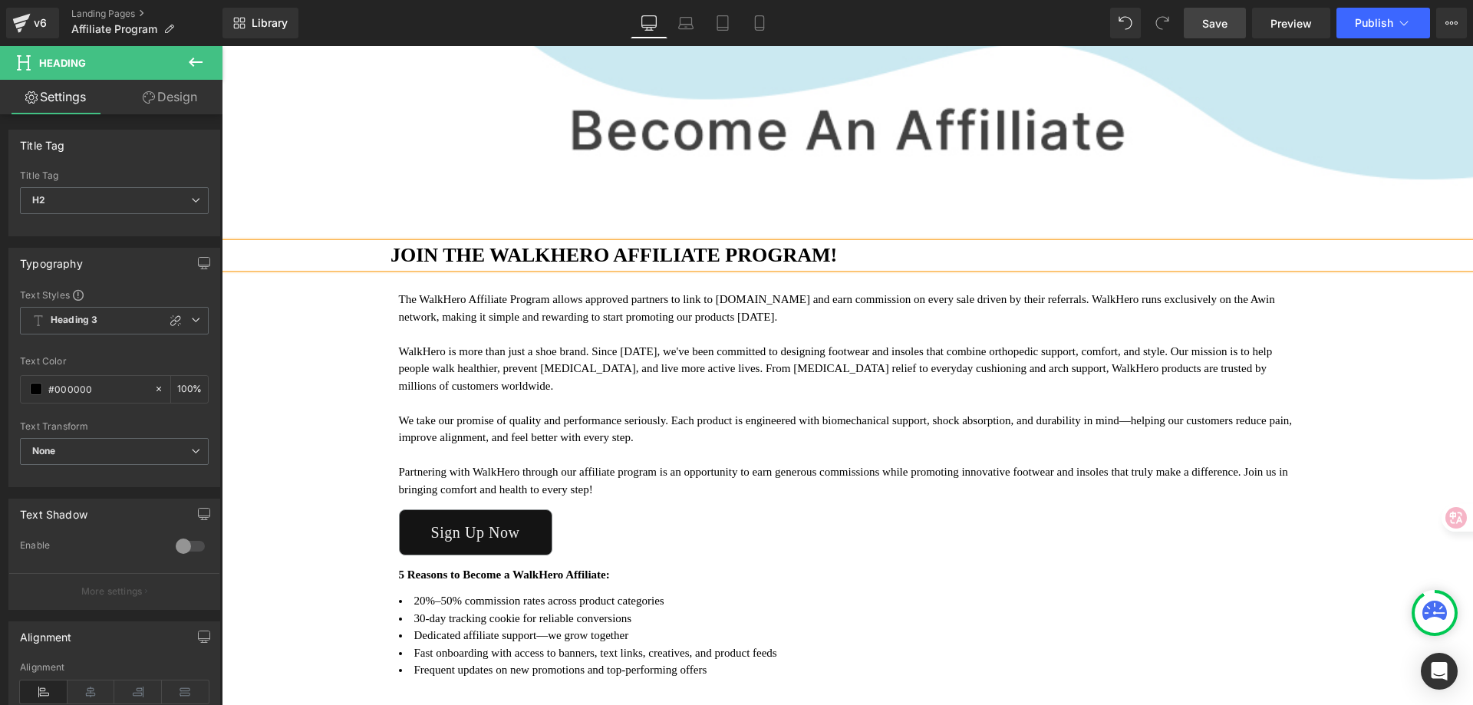
click at [1376, 395] on div "Image JOIN THE WALKHERO AFFILIATE PROGRAM! Heading The WalkHero Affiliate Progr…" at bounding box center [848, 371] width 1252 height 708
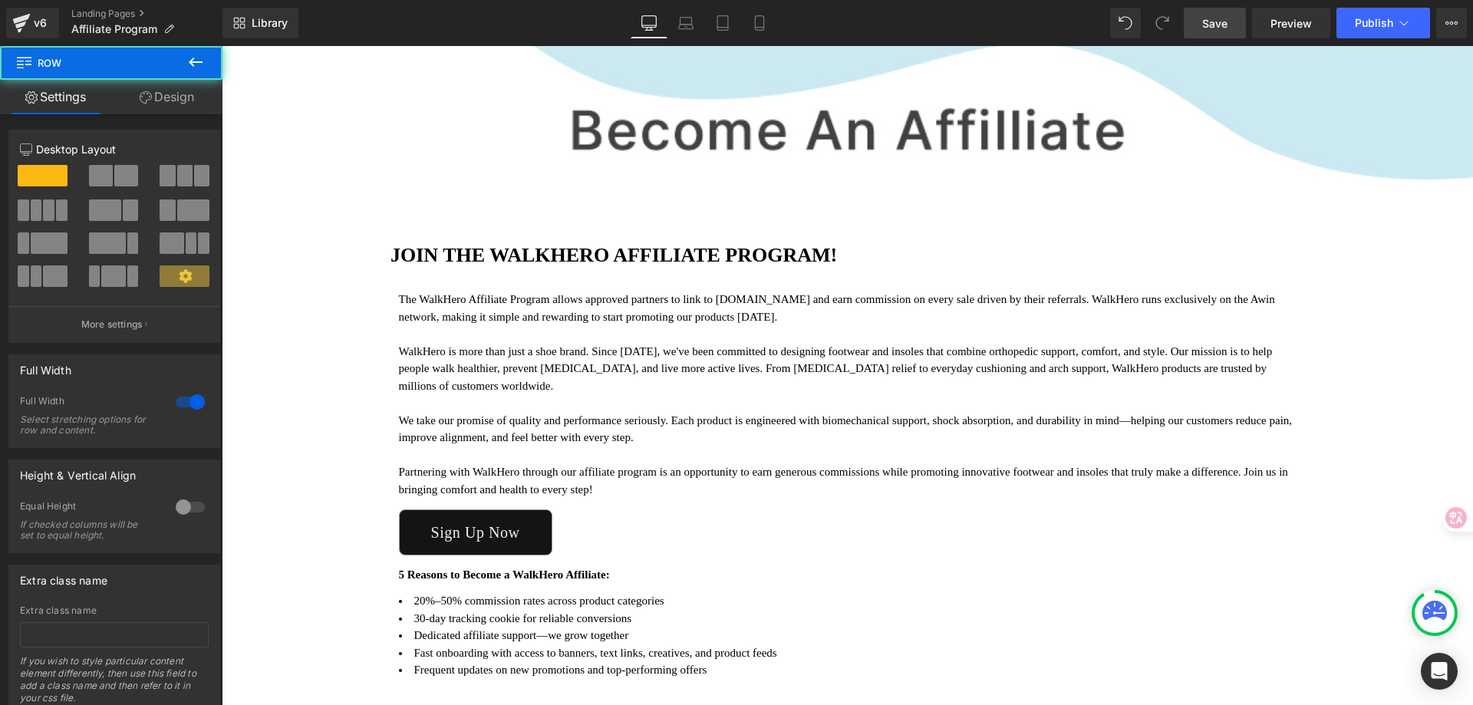
click at [1225, 22] on span "Save" at bounding box center [1214, 23] width 25 height 16
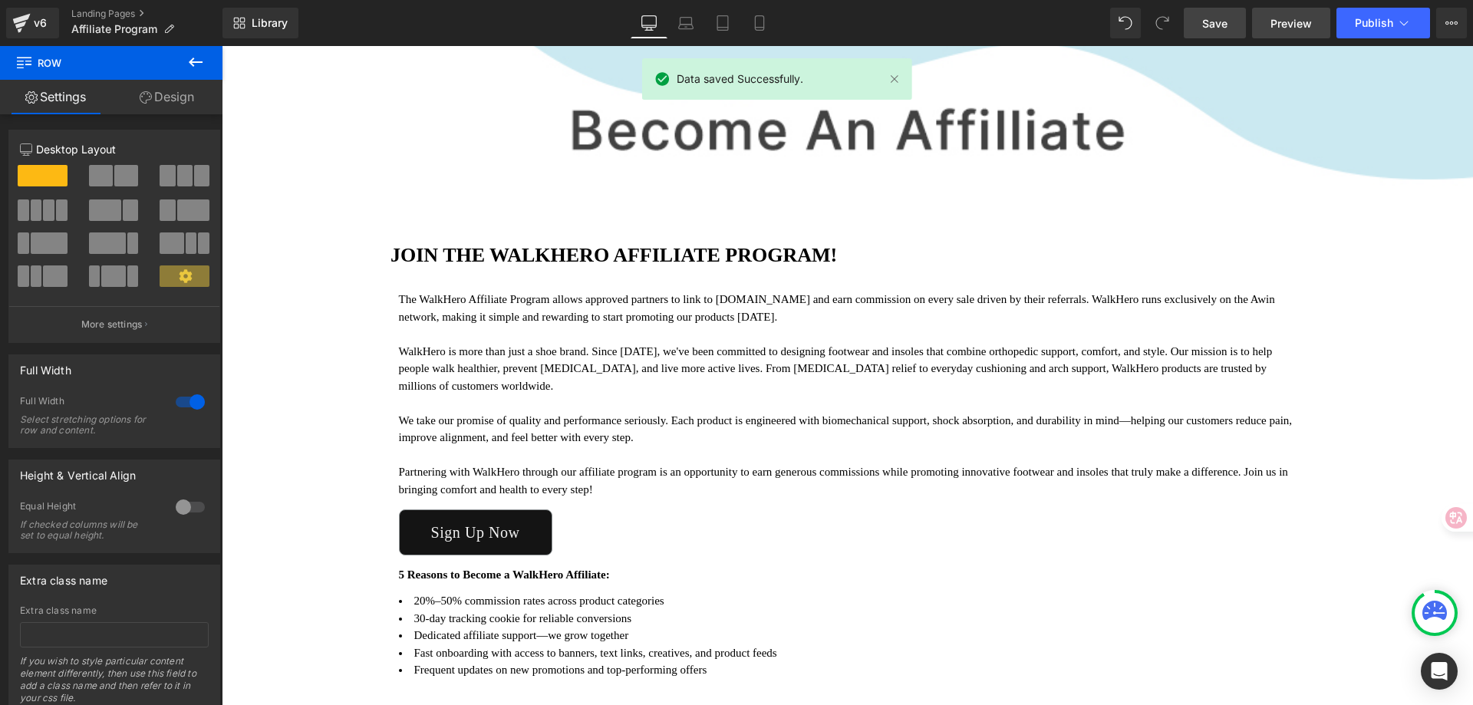
click at [1286, 19] on span "Preview" at bounding box center [1291, 23] width 41 height 16
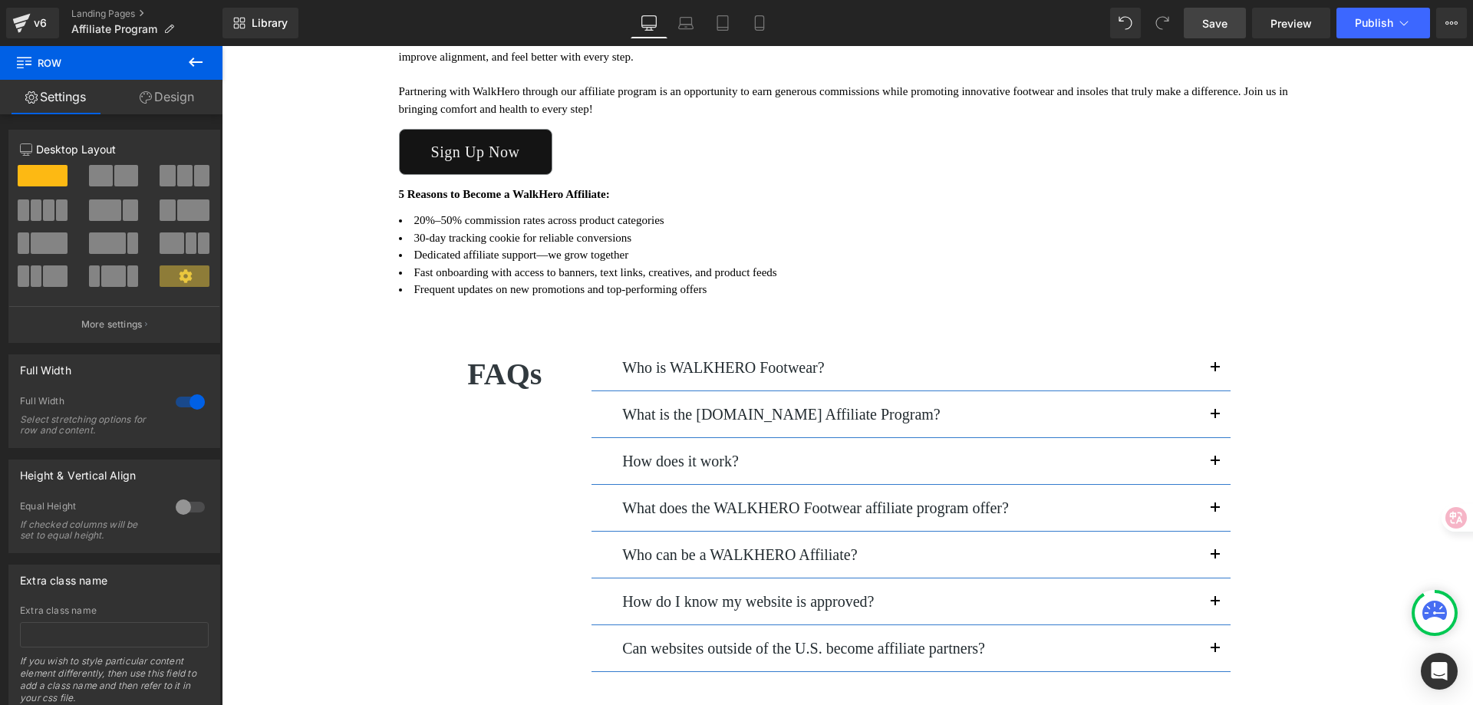
scroll to position [460, 0]
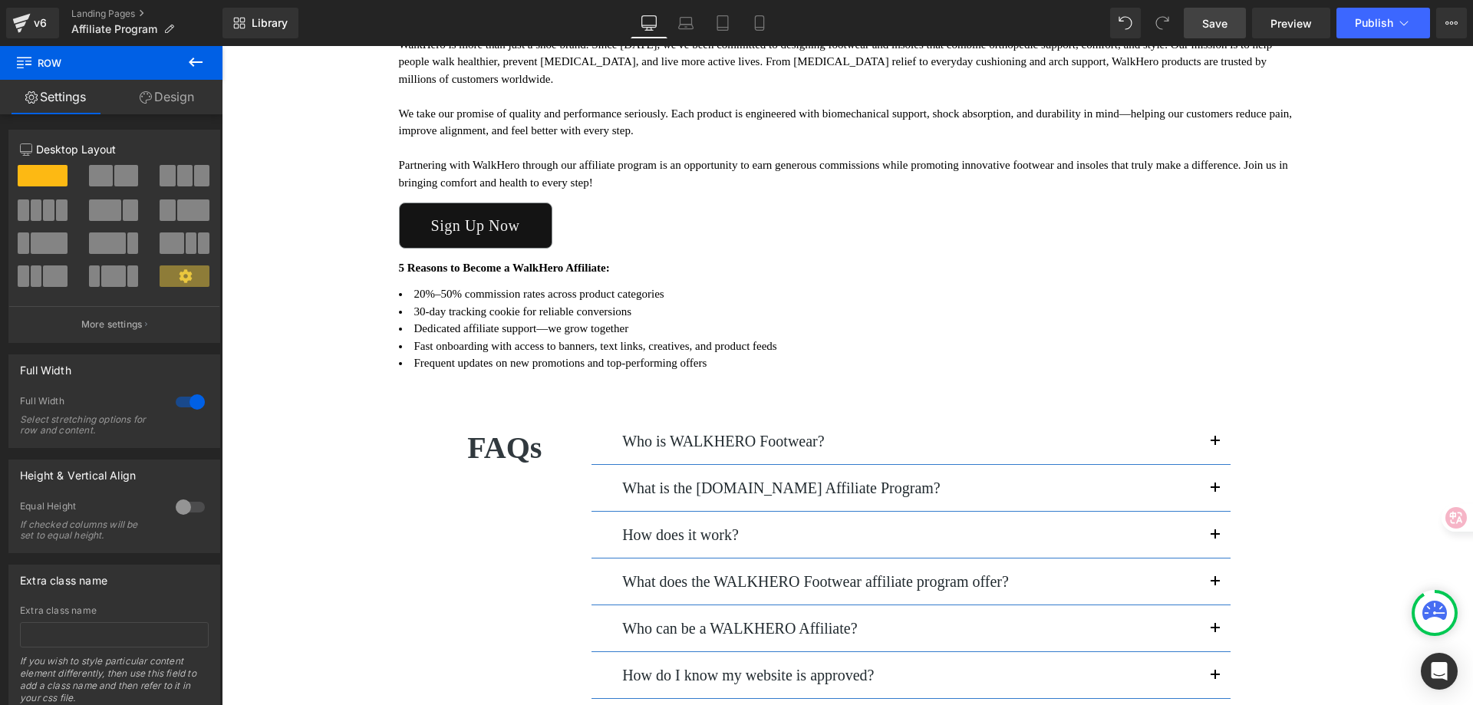
click at [464, 307] on li "30-day tracking cookie for reliable conversions" at bounding box center [848, 312] width 898 height 18
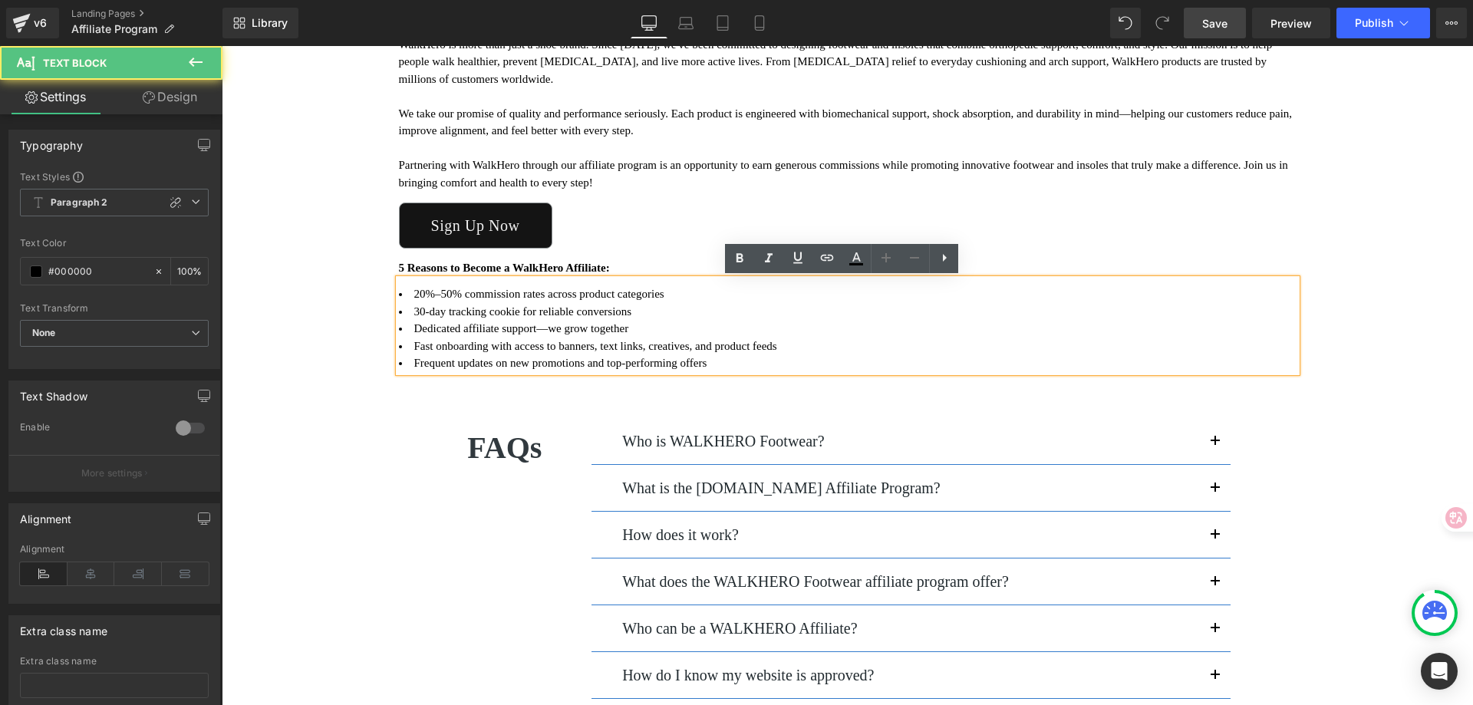
click at [694, 311] on li "30-day tracking cookie for reliable conversions" at bounding box center [848, 312] width 898 height 18
click at [280, 279] on div "Image JOIN THE WALKHERO AFFILIATE PROGRAM! Heading The WalkHero Affiliate Progr…" at bounding box center [848, 64] width 1252 height 708
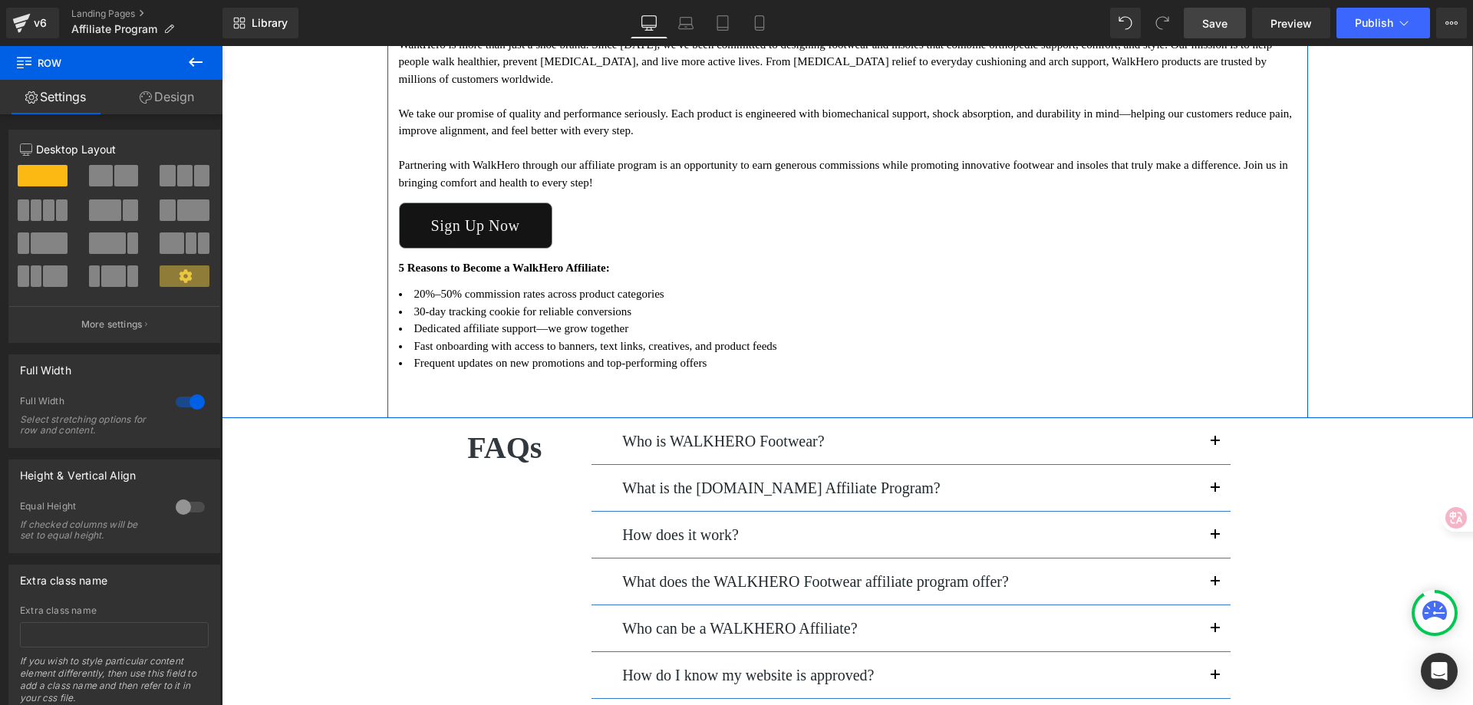
click at [399, 266] on div "5 Reasons to Become a WalkHero Affiliate: Text Block" at bounding box center [848, 264] width 898 height 31
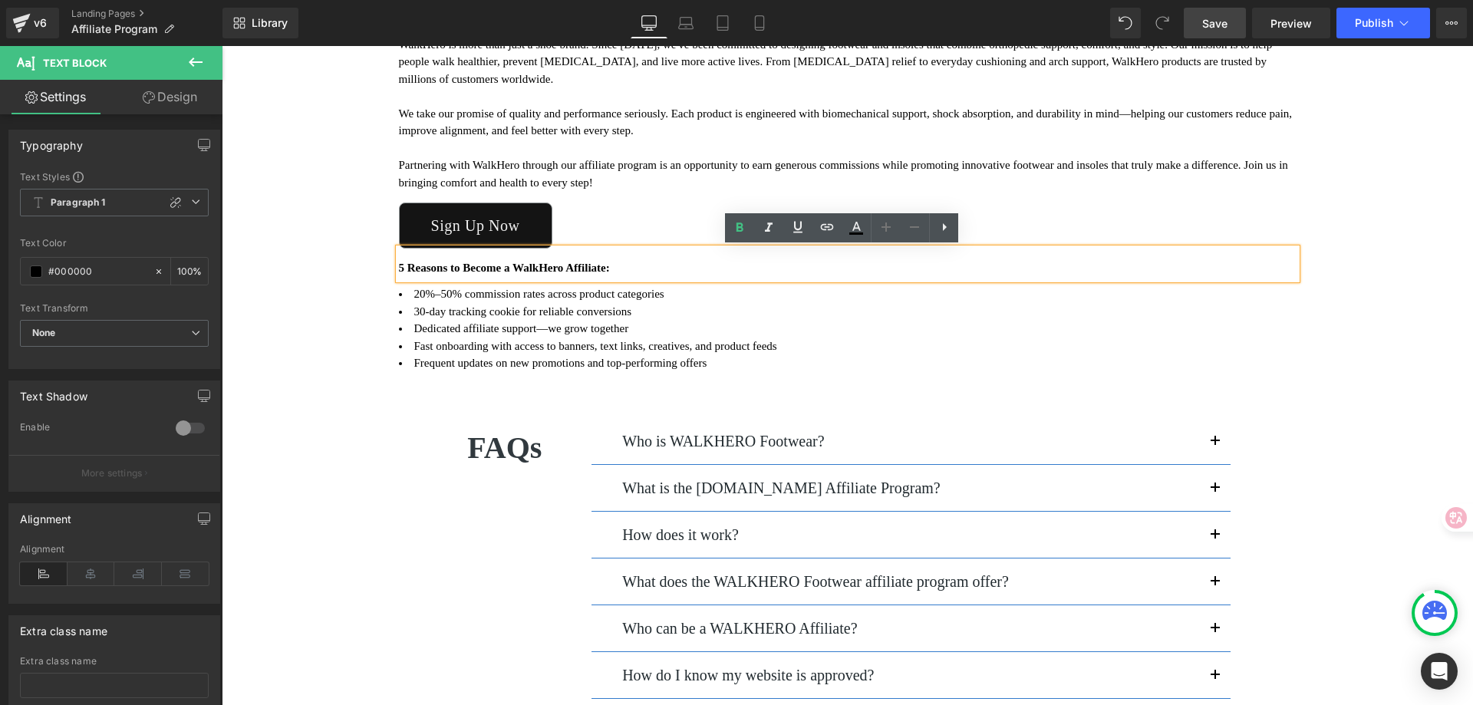
click at [426, 308] on li "30-day tracking cookie for reliable conversions" at bounding box center [848, 312] width 898 height 18
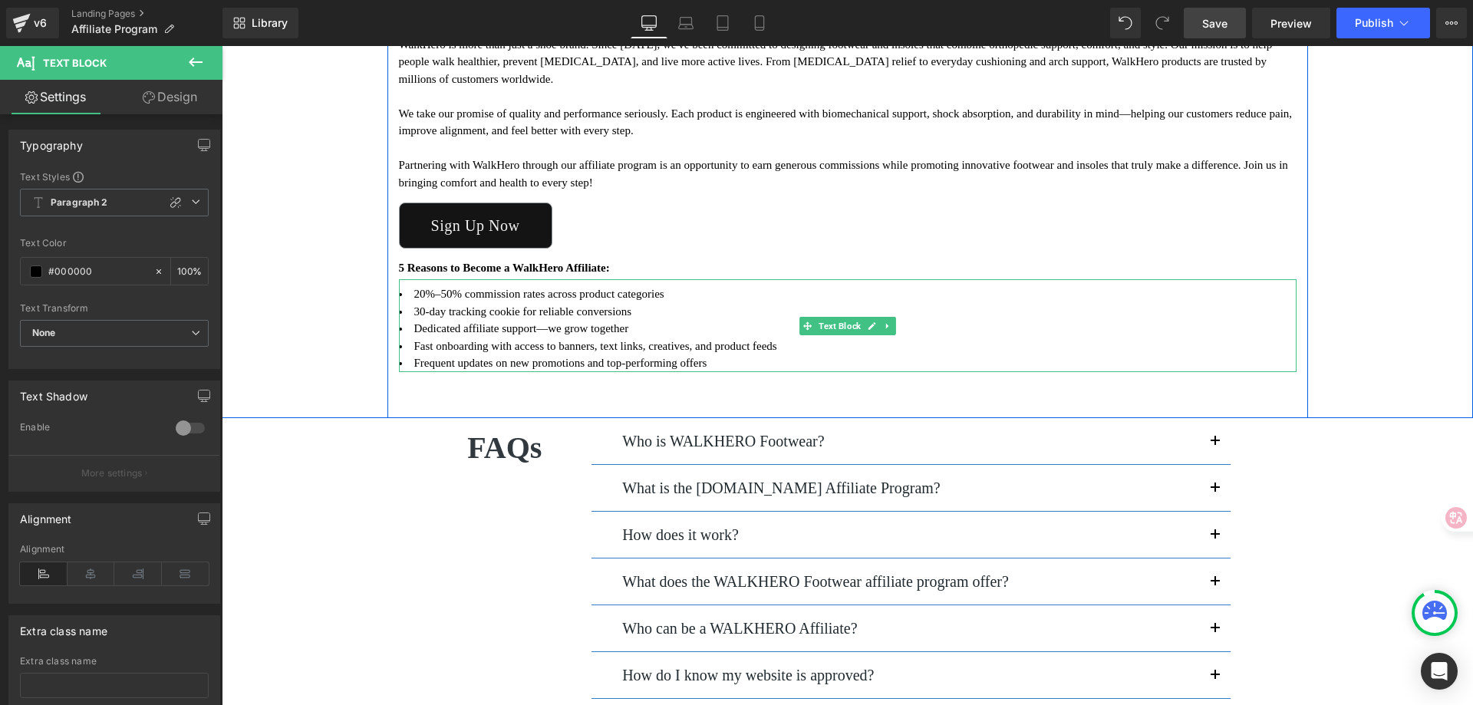
click at [401, 295] on li "20%–50% commission rates across product categories" at bounding box center [848, 294] width 898 height 18
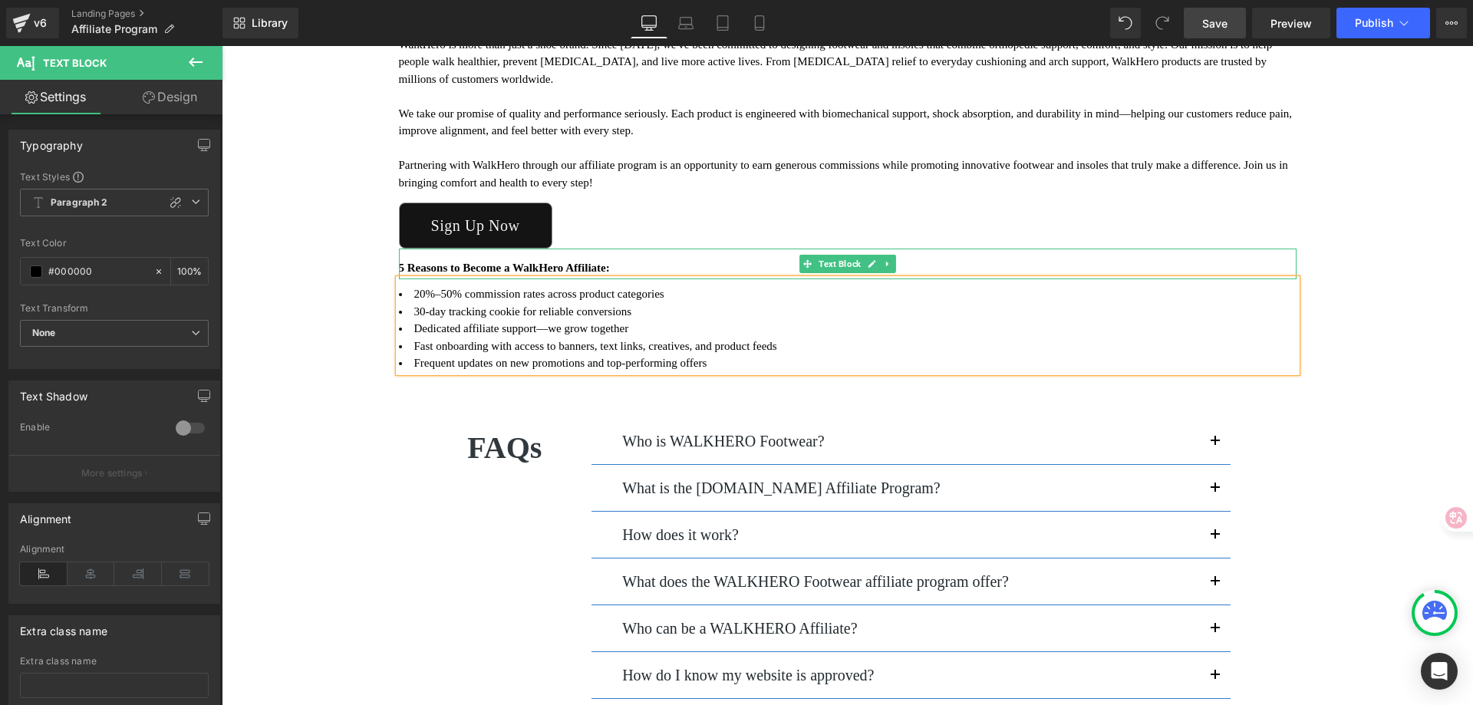
click at [573, 265] on strong "5 Reasons to Become a WalkHero Affiliate:" at bounding box center [504, 268] width 211 height 12
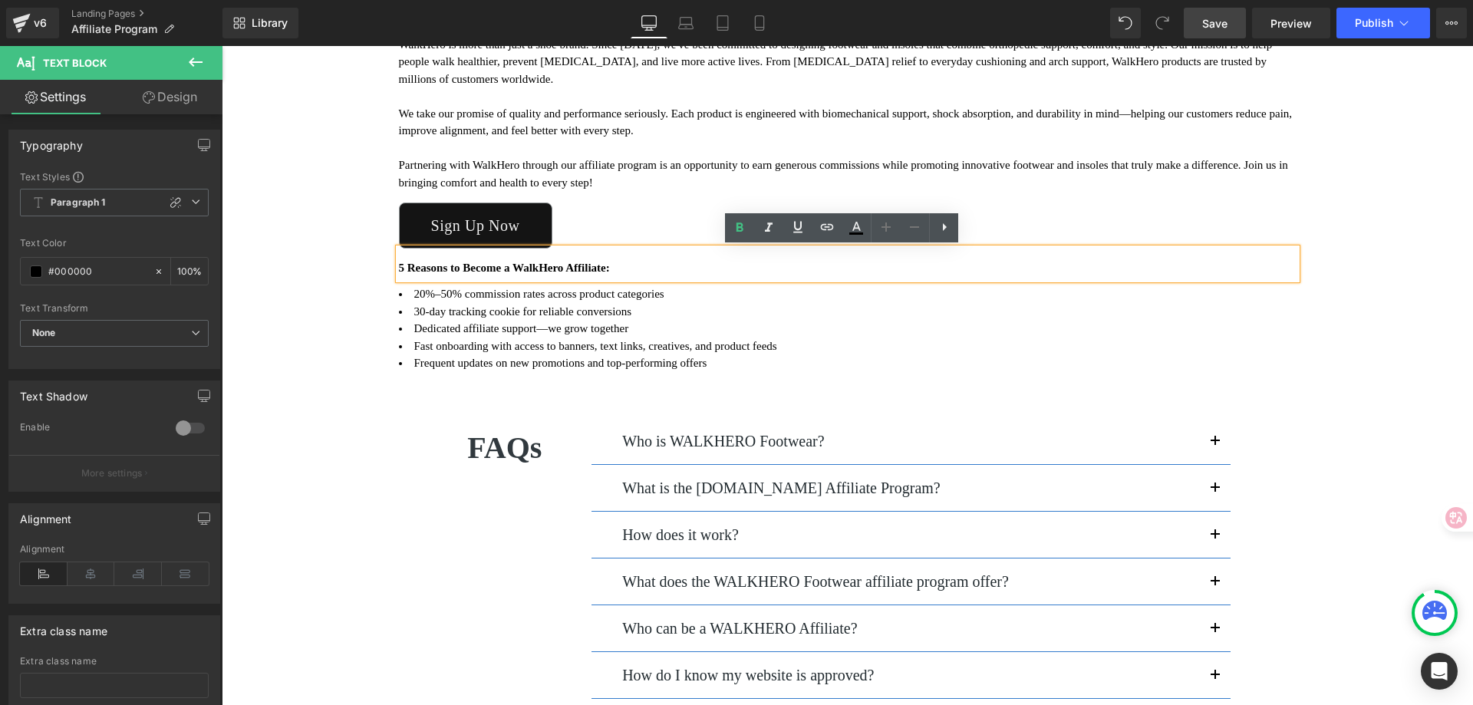
click at [399, 266] on strong "5 Reasons to Become a WalkHero Affiliate:" at bounding box center [504, 268] width 211 height 12
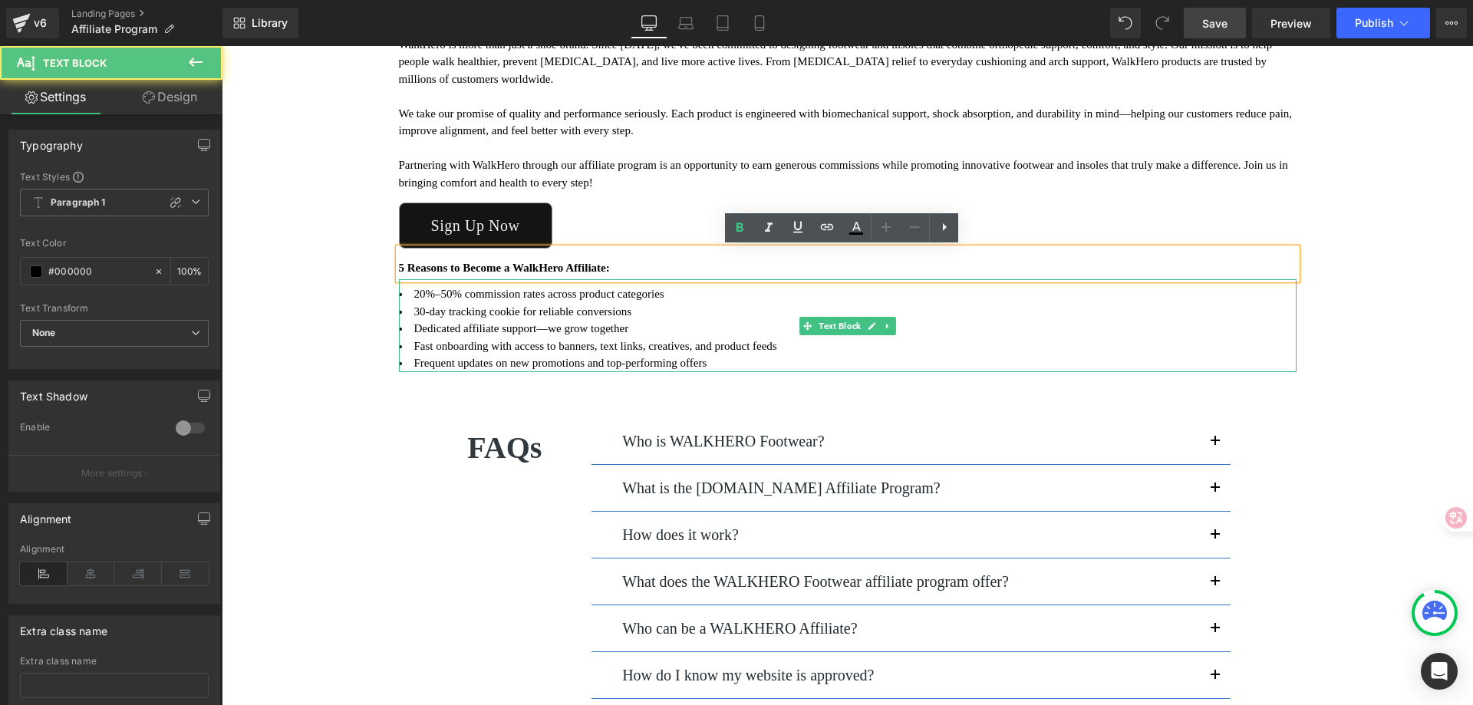
click at [506, 356] on li "Frequent updates on new promotions and top-performing offers" at bounding box center [848, 364] width 898 height 18
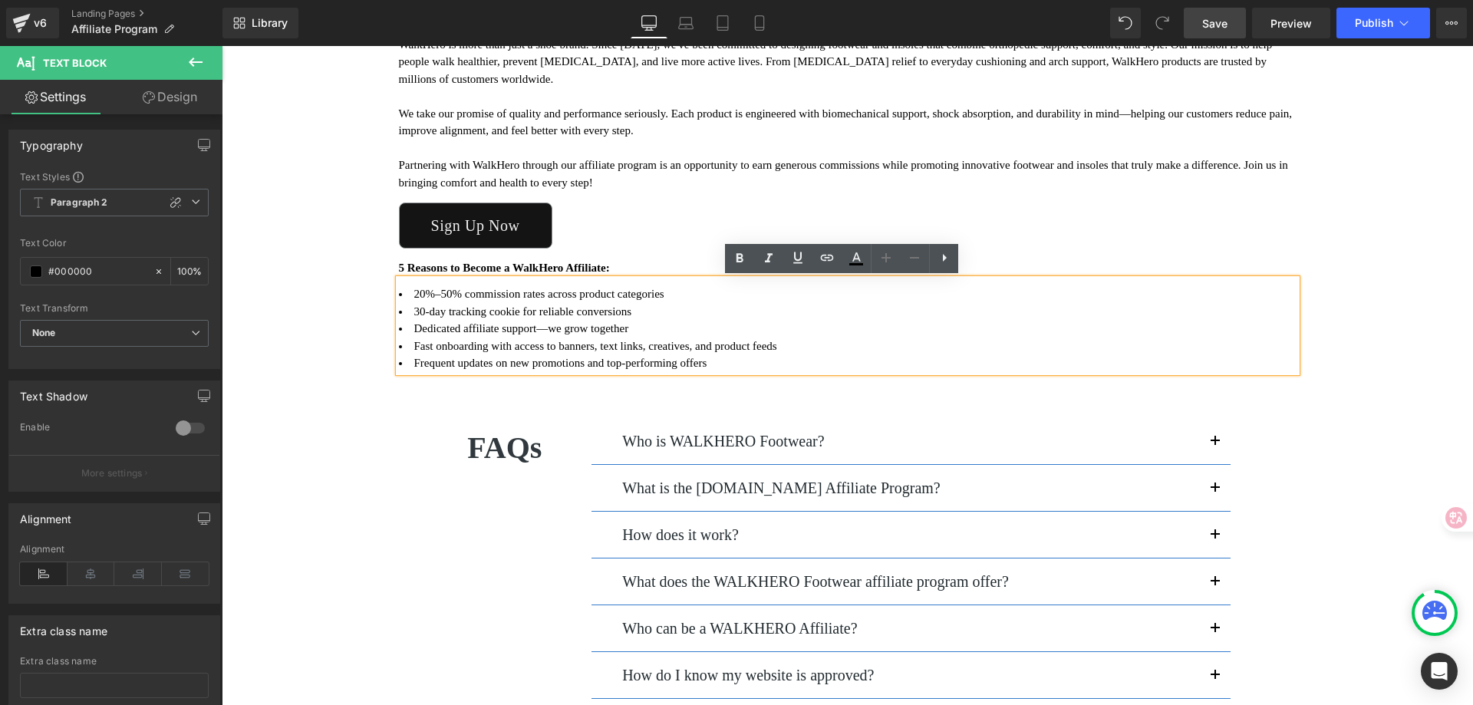
click at [902, 319] on li "30-day tracking cookie for reliable conversions" at bounding box center [848, 312] width 898 height 18
click at [941, 259] on icon at bounding box center [944, 258] width 18 height 18
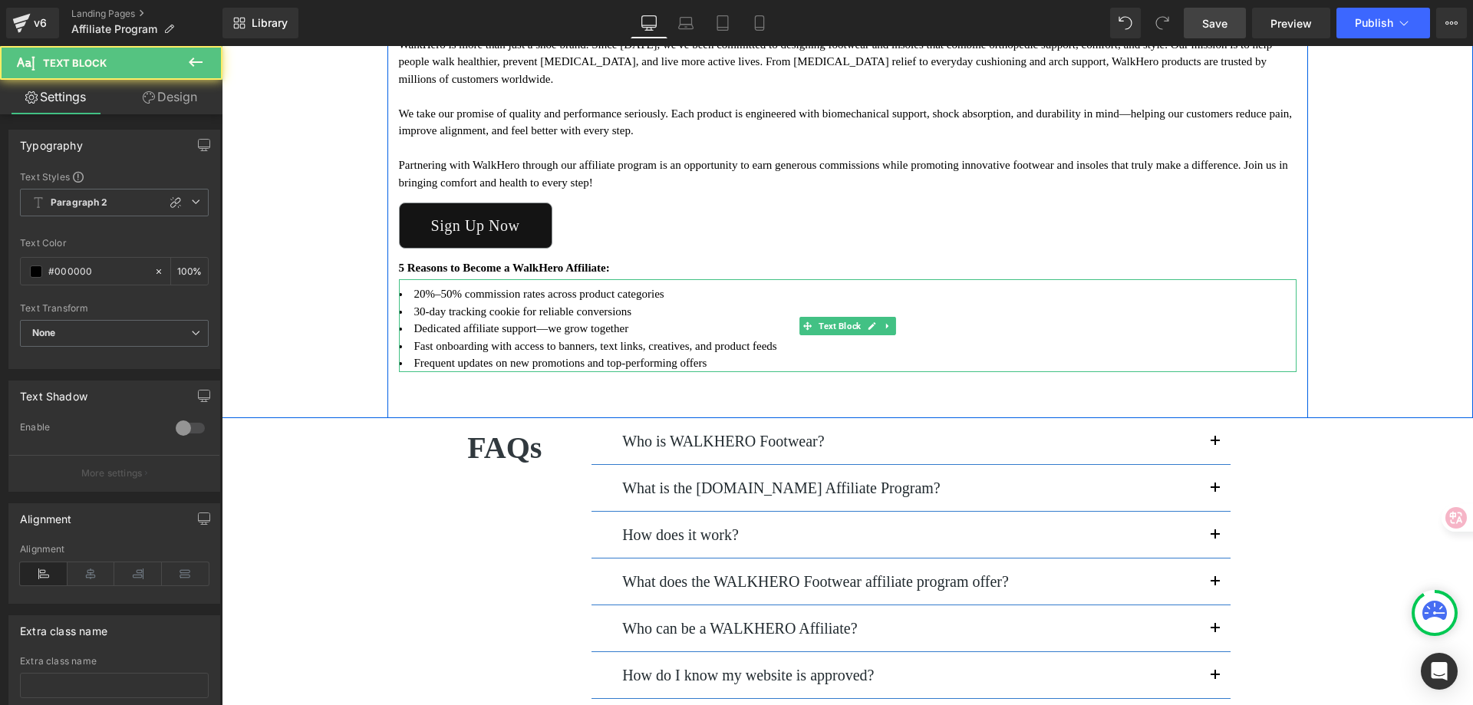
click at [776, 324] on li "Dedicated affiliate support—we grow together" at bounding box center [848, 329] width 898 height 18
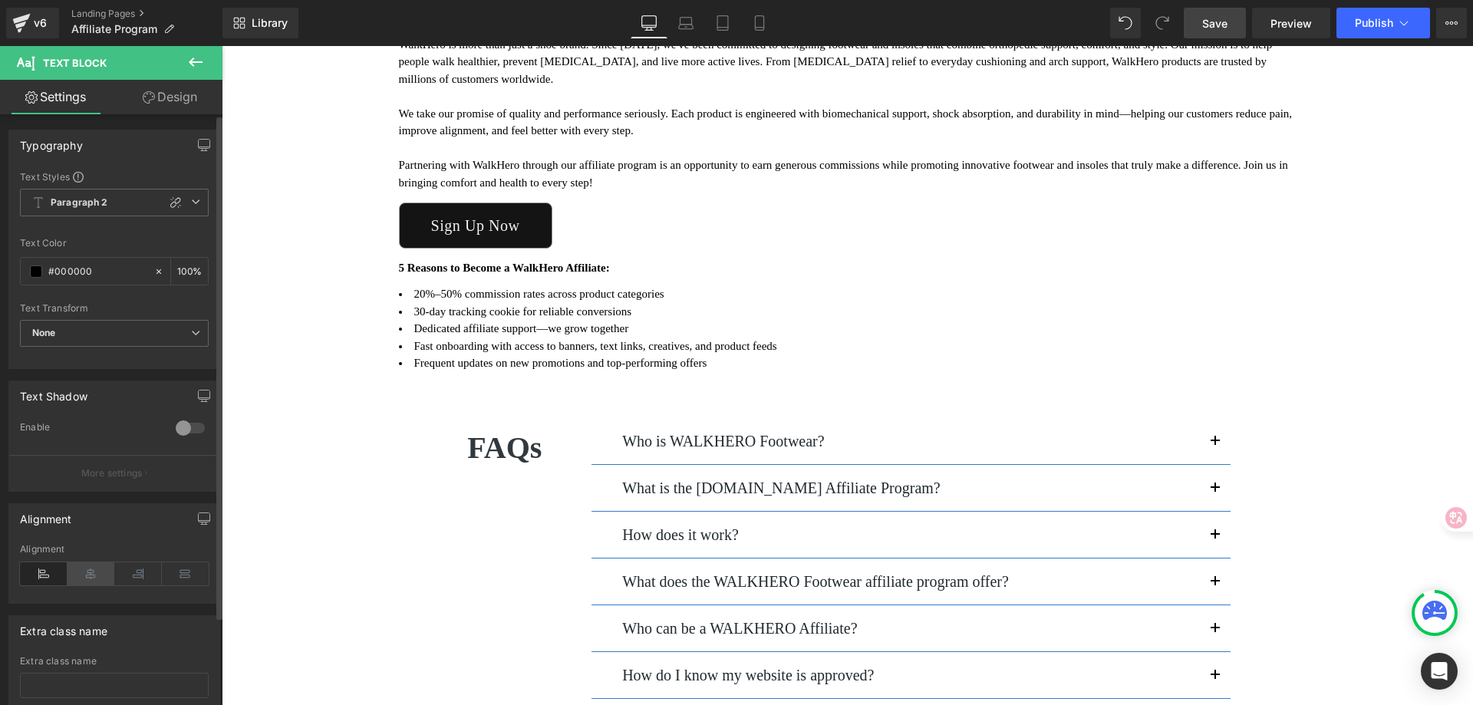
click at [87, 573] on icon at bounding box center [92, 573] width 48 height 23
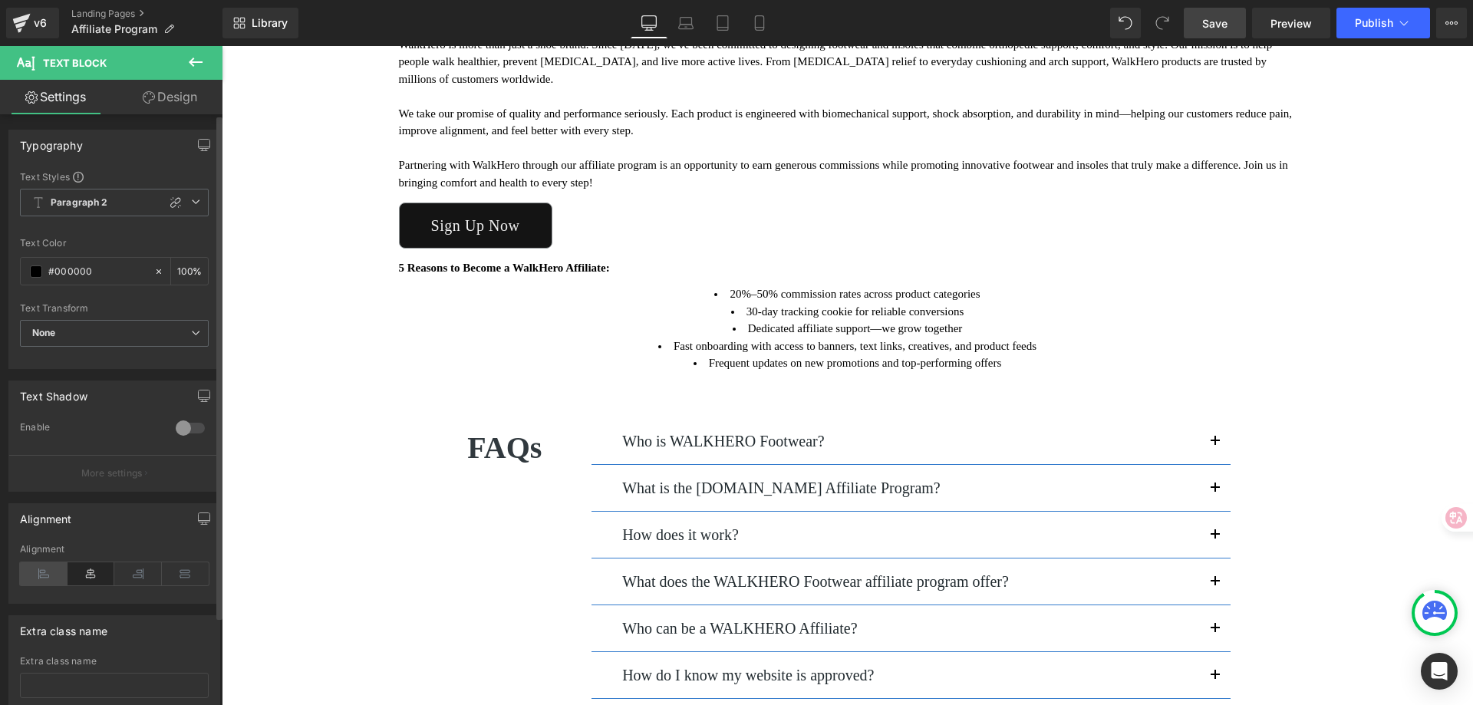
click at [47, 573] on icon at bounding box center [44, 573] width 48 height 23
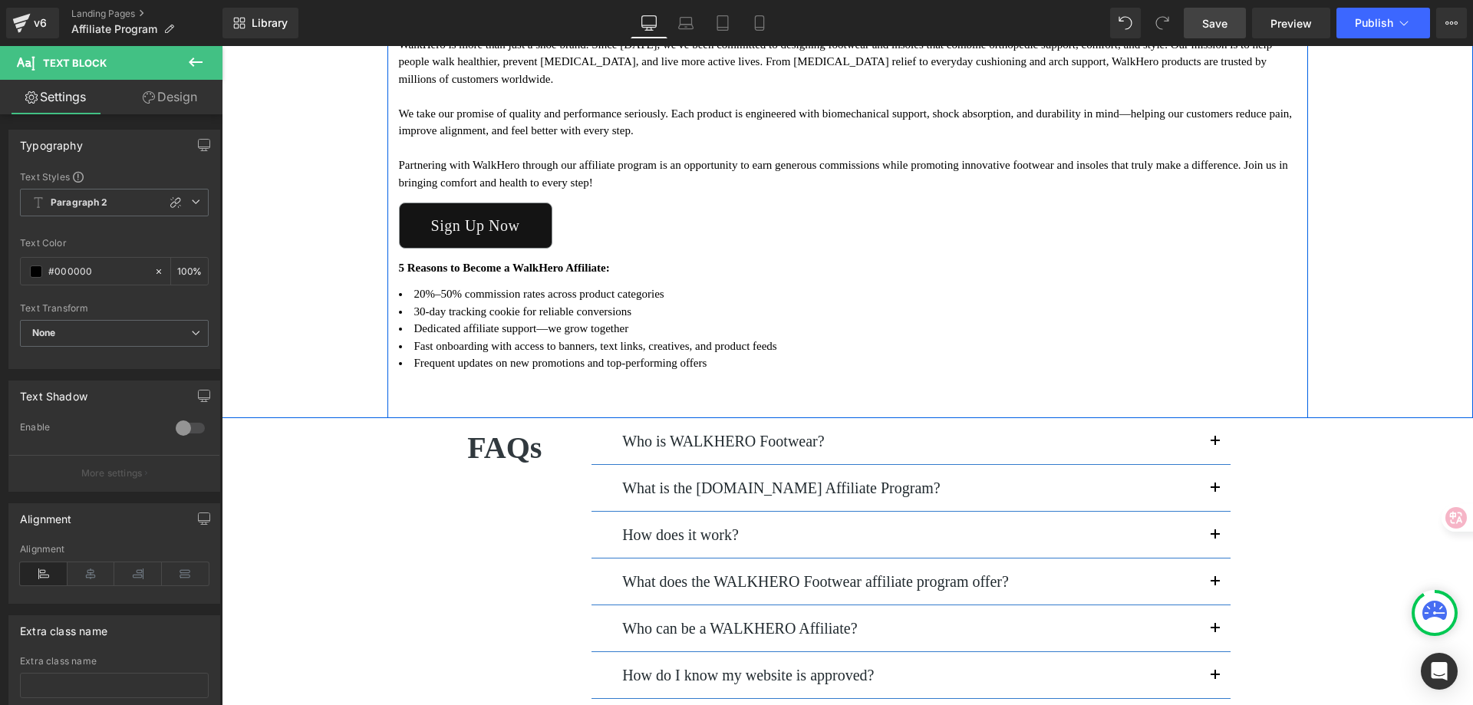
click at [478, 270] on strong "5 Reasons to Become a WalkHero Affiliate:" at bounding box center [504, 268] width 211 height 12
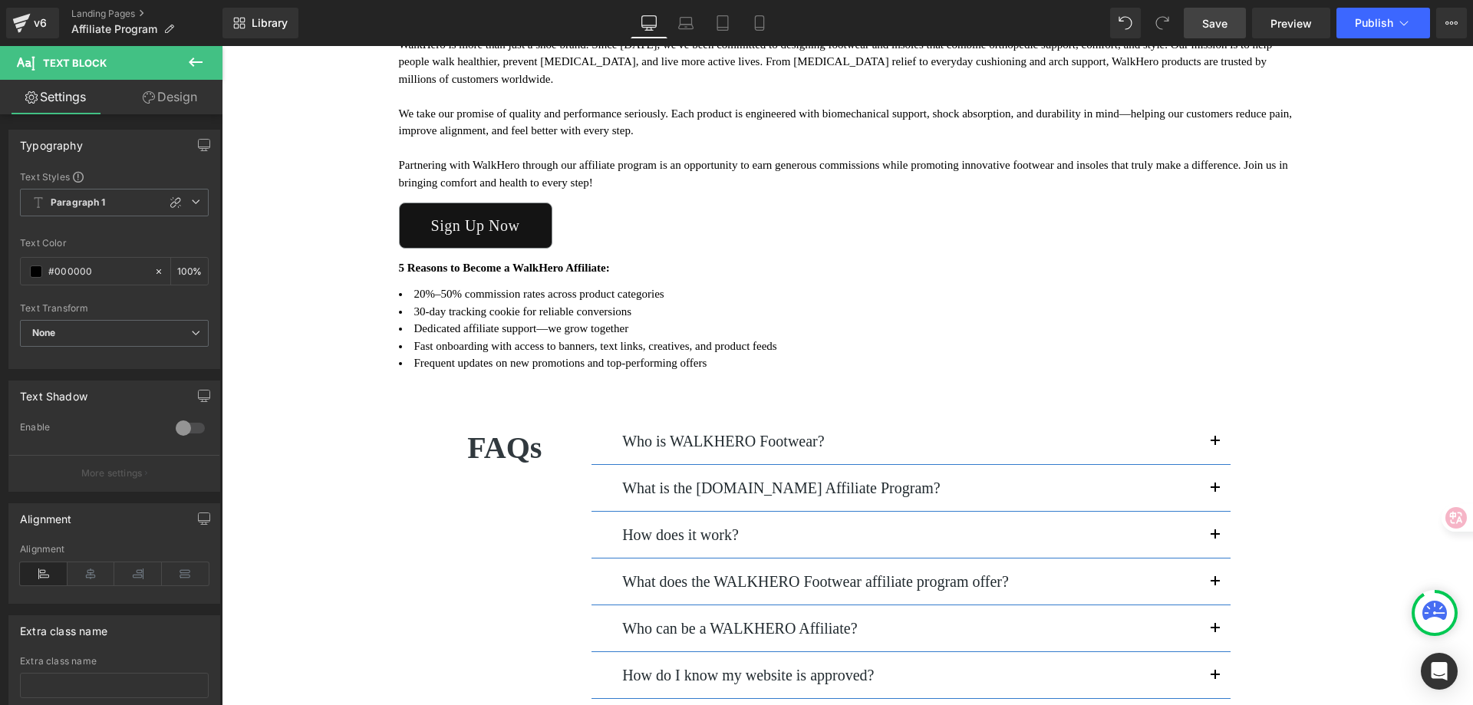
click at [559, 336] on li "Dedicated affiliate support—we grow together" at bounding box center [848, 329] width 898 height 18
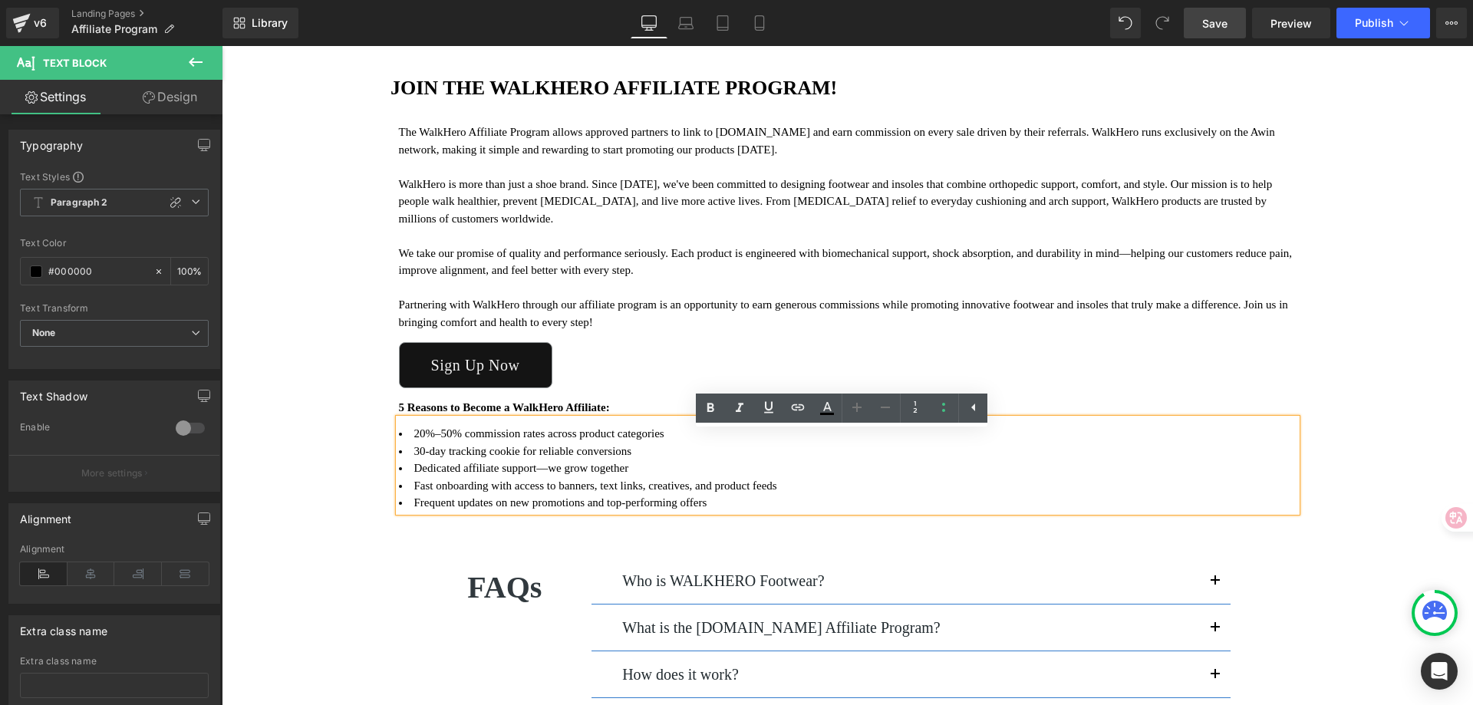
scroll to position [307, 0]
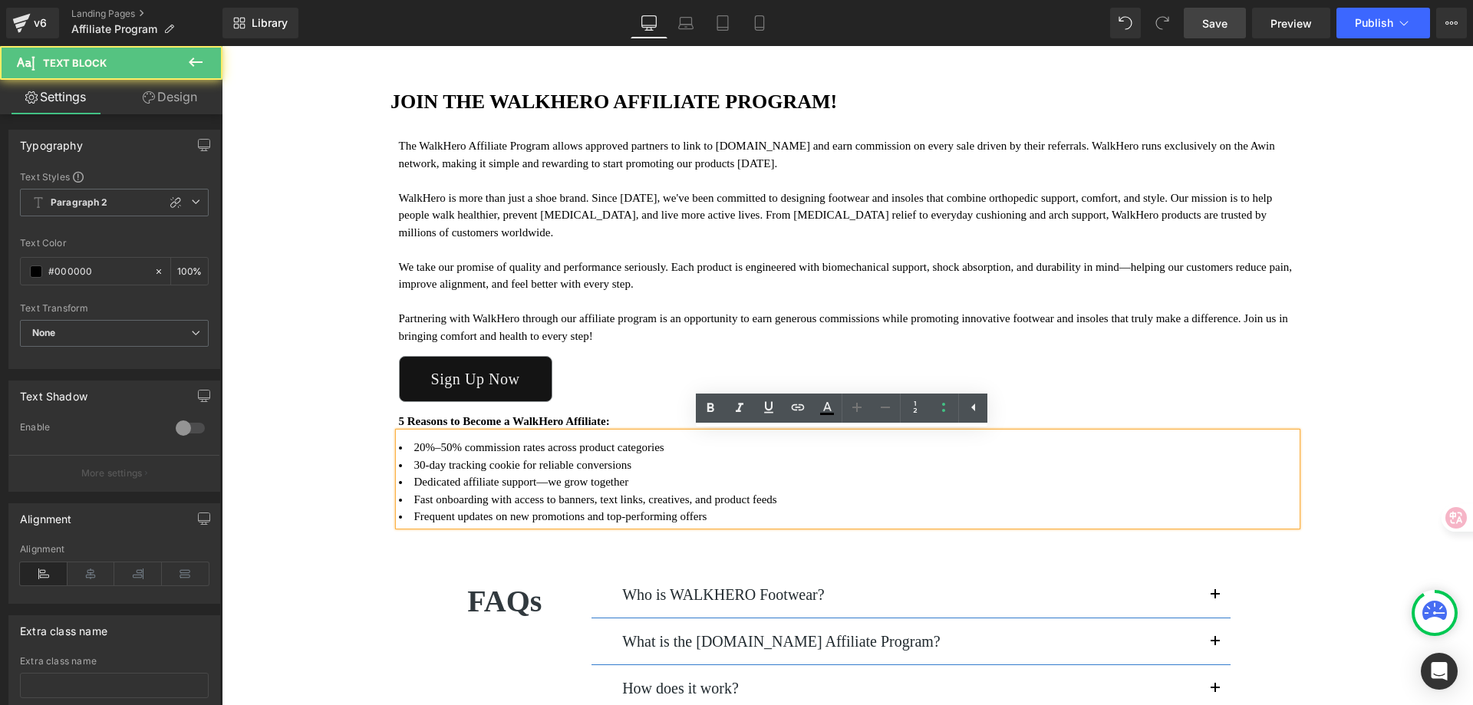
click at [506, 483] on li "Dedicated affiliate support—we grow together" at bounding box center [848, 482] width 898 height 18
click at [349, 477] on div "Image JOIN THE WALKHERO AFFILIATE PROGRAM! Heading The WalkHero Affiliate Progr…" at bounding box center [848, 217] width 1252 height 708
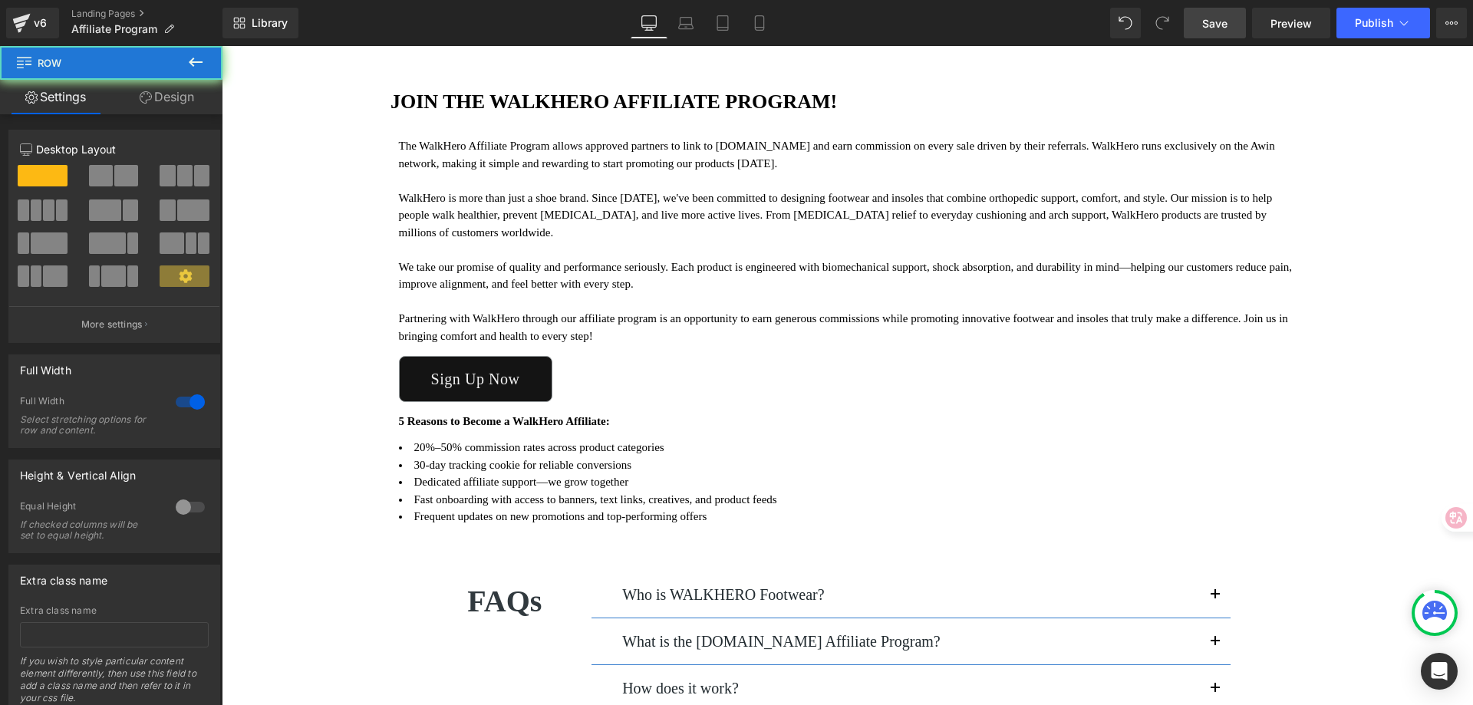
click at [519, 182] on p at bounding box center [848, 181] width 898 height 18
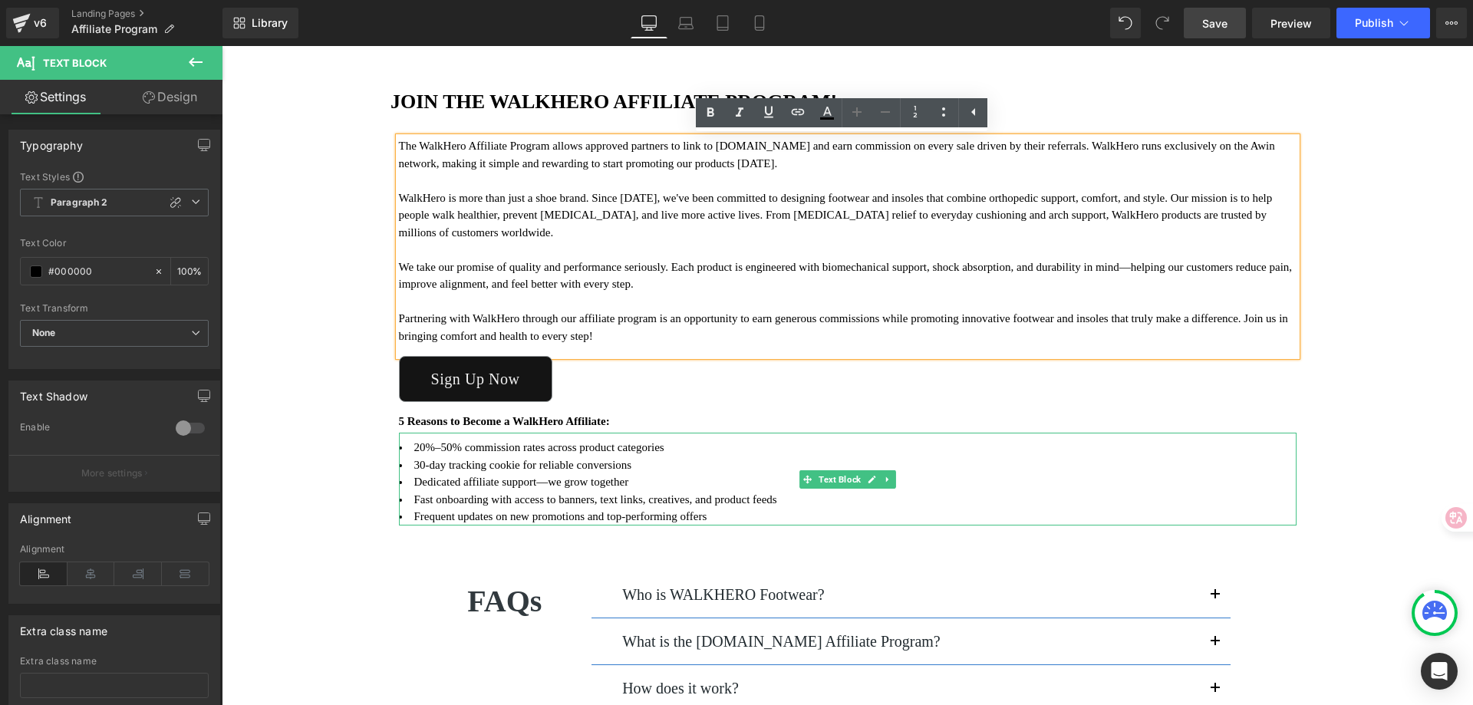
click at [500, 498] on li "Fast onboarding with access to banners, text links, creatives, and product feeds" at bounding box center [848, 500] width 898 height 18
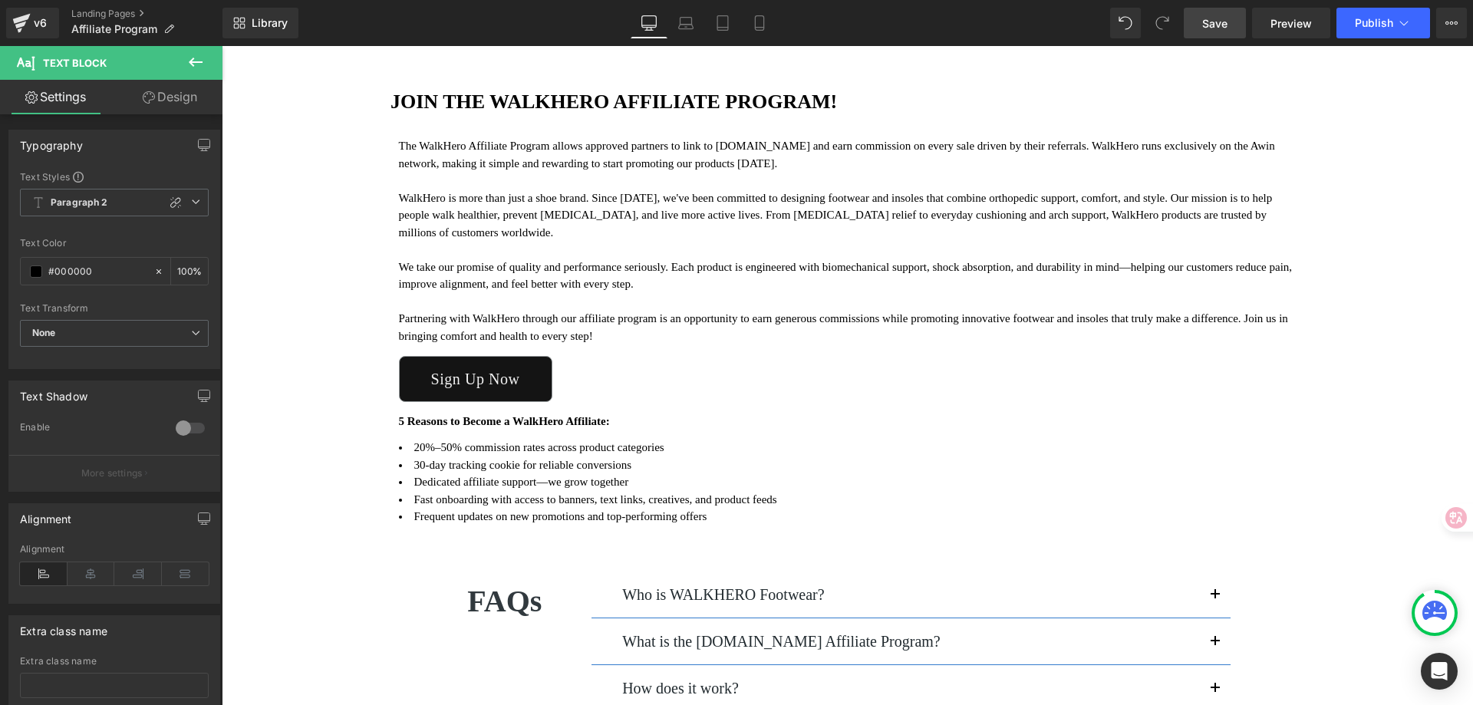
click at [165, 95] on link "Design" at bounding box center [169, 97] width 111 height 35
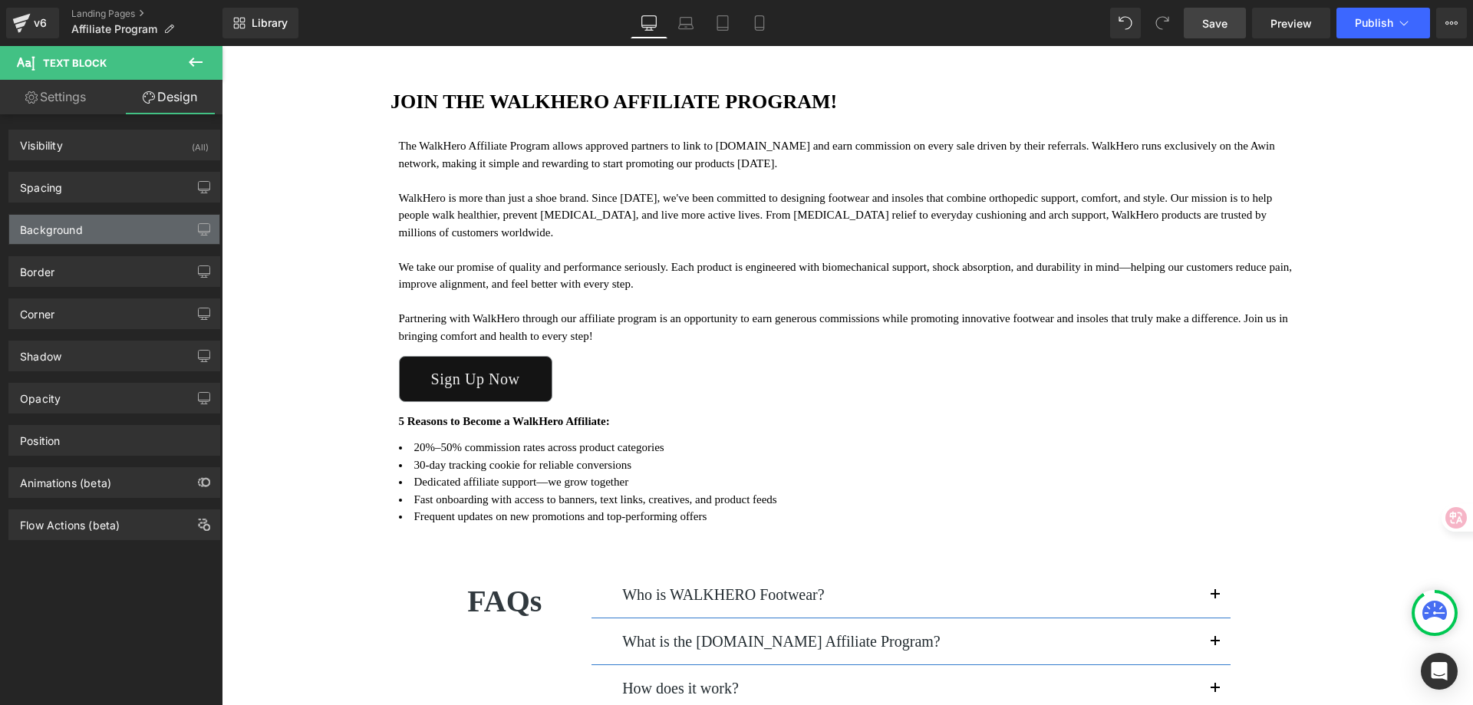
type input "#000000"
type input "100"
type input "0"
click at [120, 292] on div "Corner Corner Style Custom Corner 1 Corner 2 Custom Custom Corner 1 Corner 2 Ra…" at bounding box center [114, 308] width 229 height 42
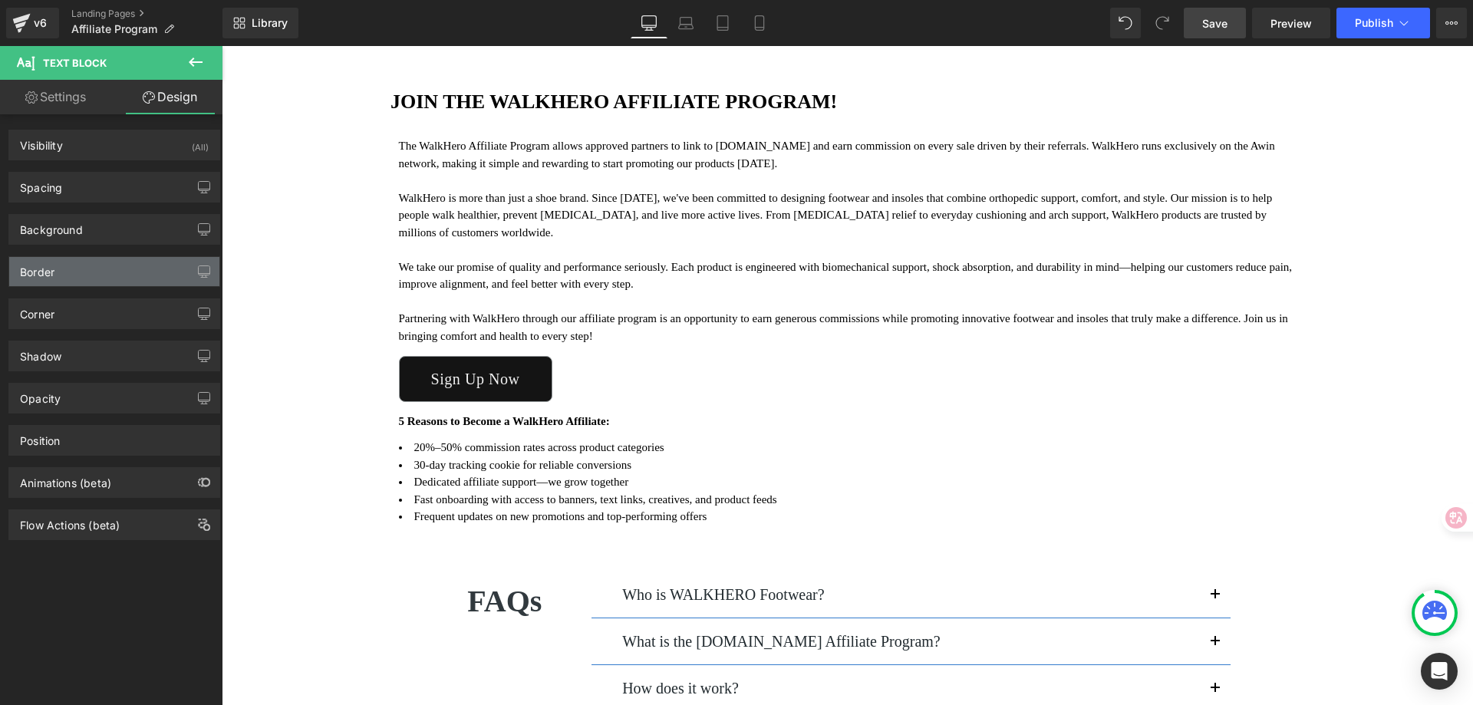
click at [120, 283] on div "Border" at bounding box center [114, 271] width 210 height 29
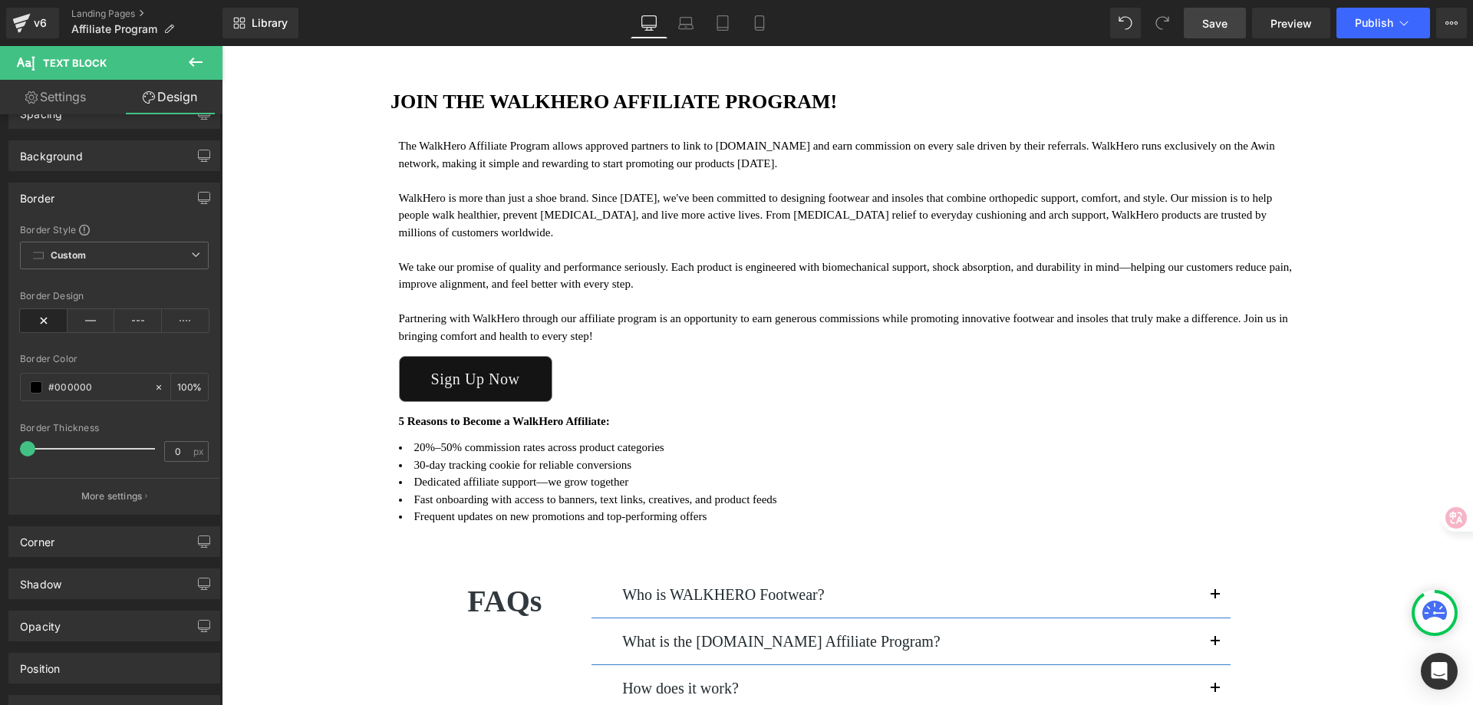
scroll to position [0, 0]
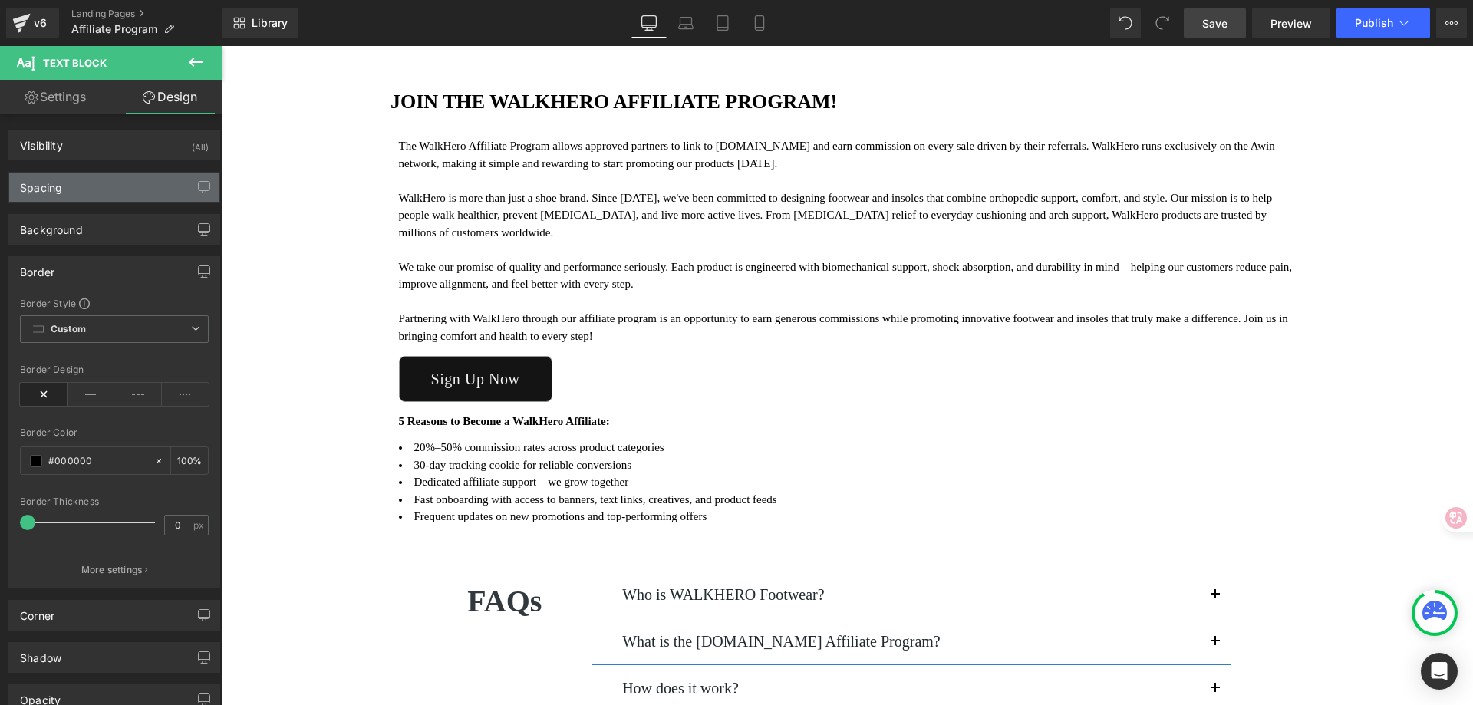
click at [115, 176] on div "Spacing" at bounding box center [114, 187] width 210 height 29
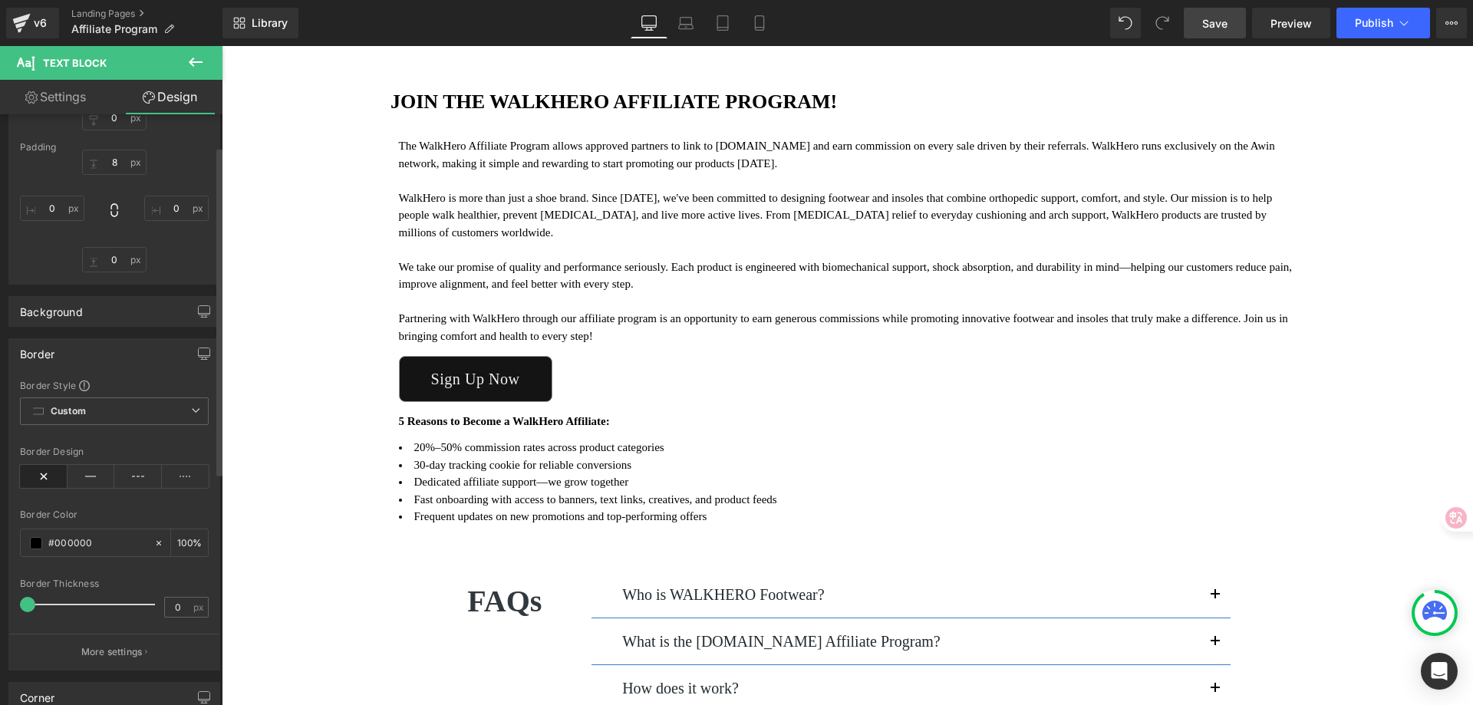
scroll to position [230, 0]
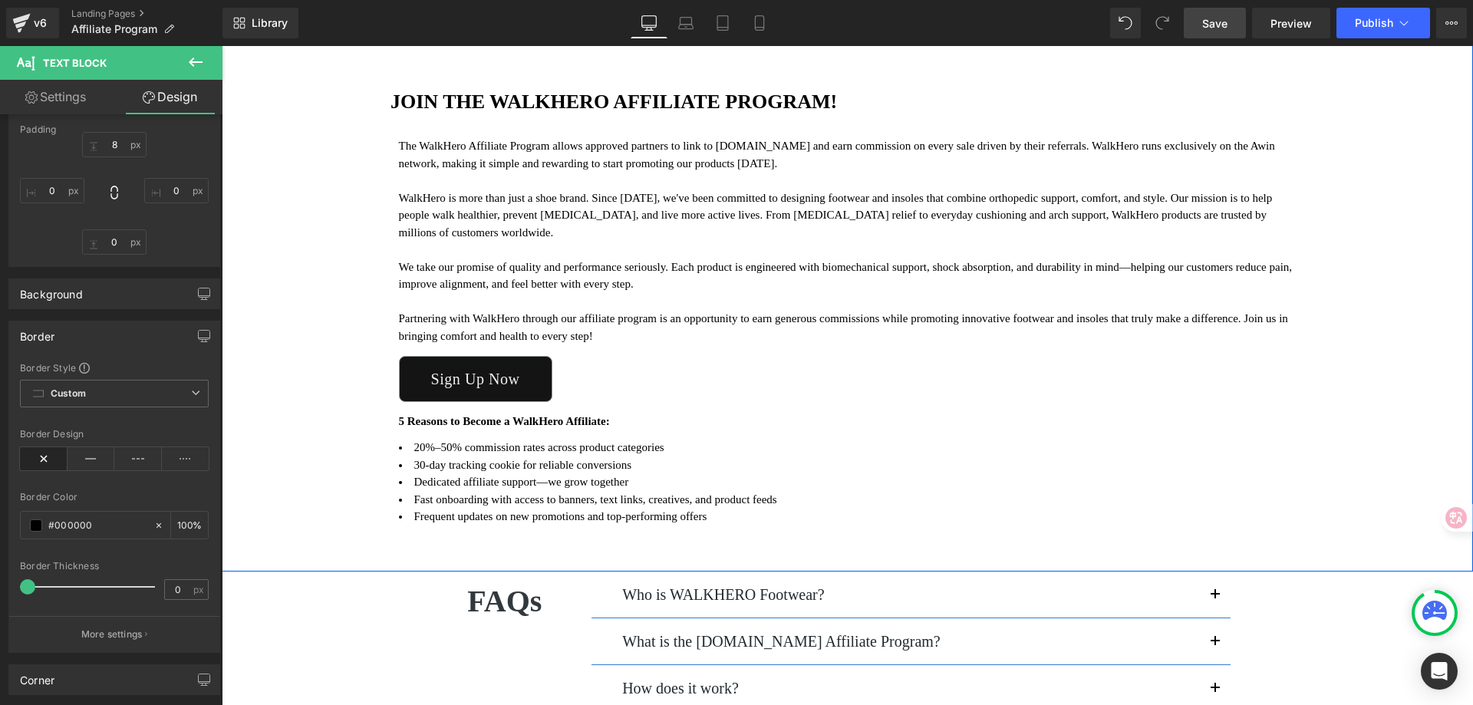
click at [1414, 363] on div "Image JOIN THE WALKHERO AFFILIATE PROGRAM! Heading The WalkHero Affiliate Progr…" at bounding box center [848, 217] width 1252 height 708
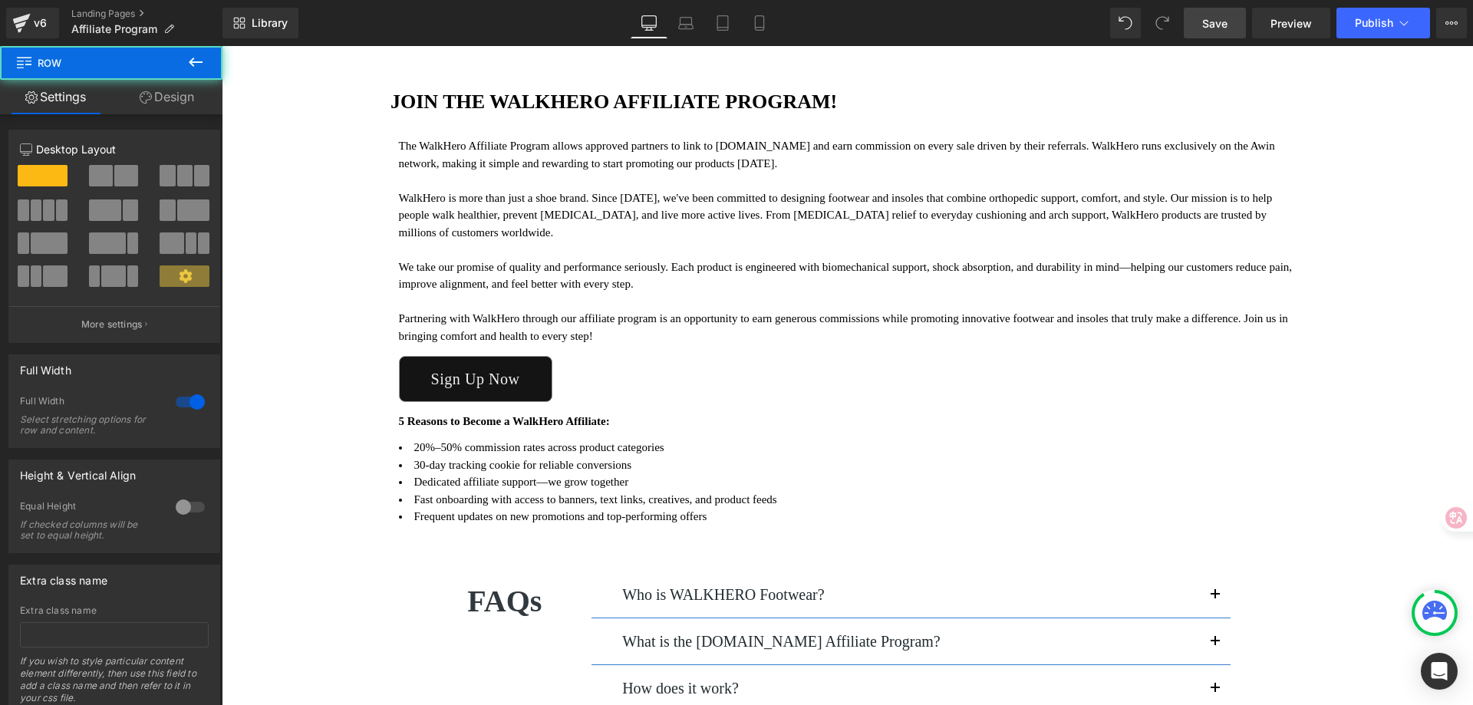
click at [1222, 19] on span "Save" at bounding box center [1214, 23] width 25 height 16
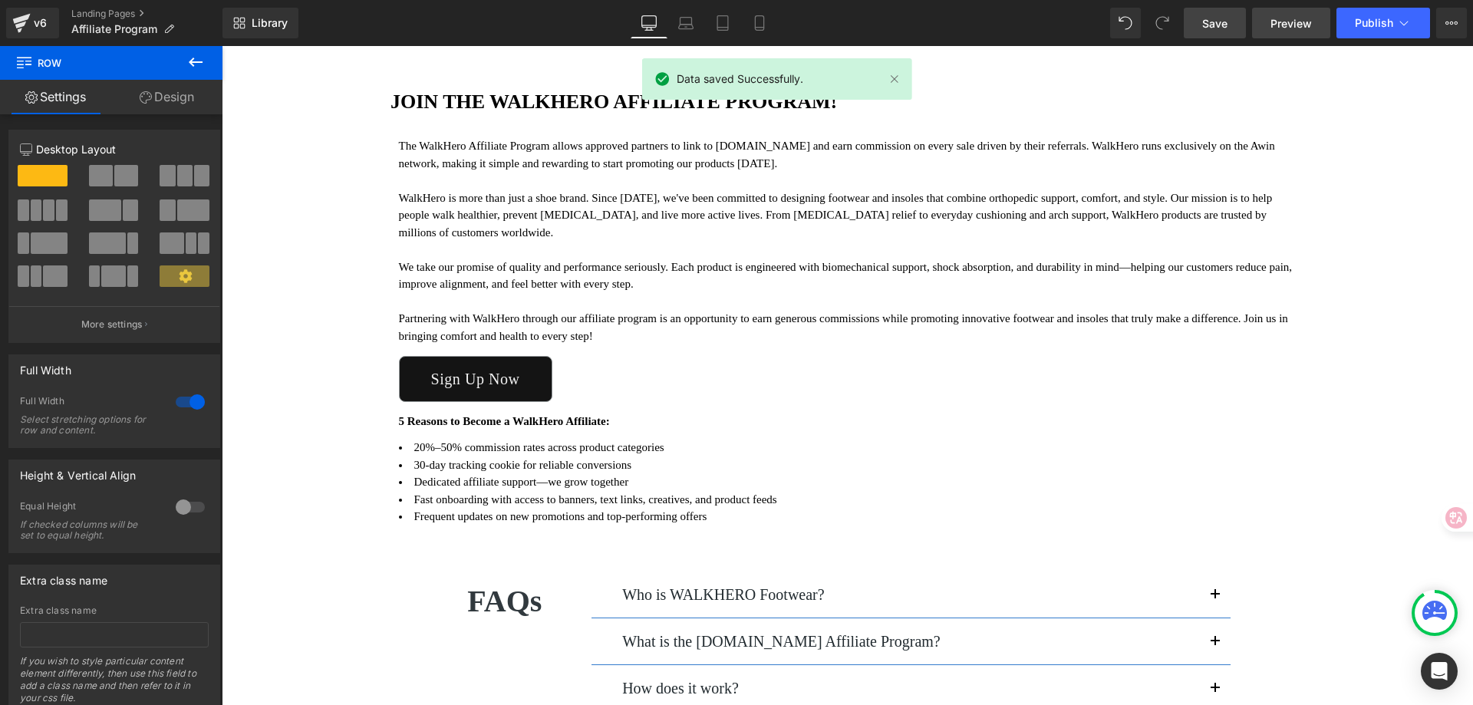
click at [1291, 18] on span "Preview" at bounding box center [1291, 23] width 41 height 16
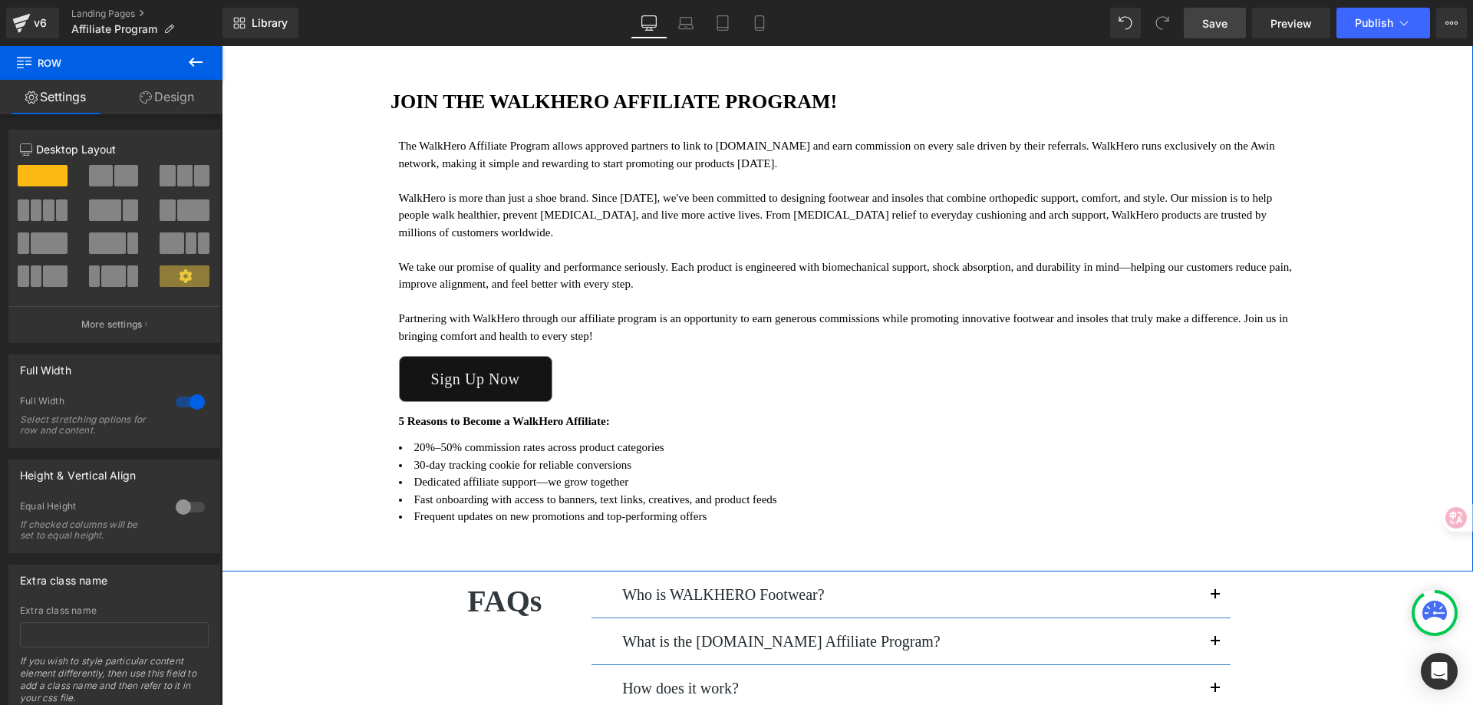
click at [460, 473] on li "Dedicated affiliate support—we grow together" at bounding box center [848, 482] width 898 height 18
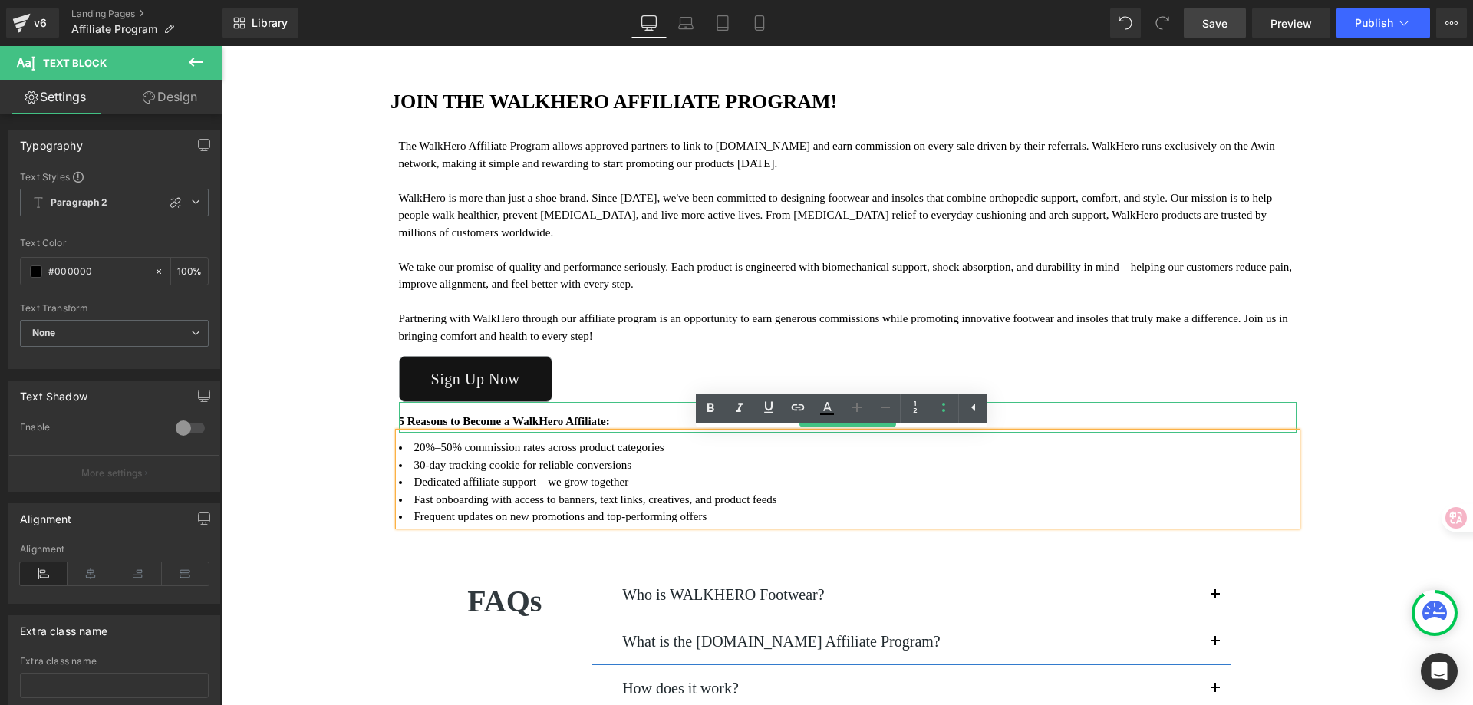
click at [421, 422] on strong "5 Reasons to Become a WalkHero Affiliate:" at bounding box center [504, 421] width 211 height 12
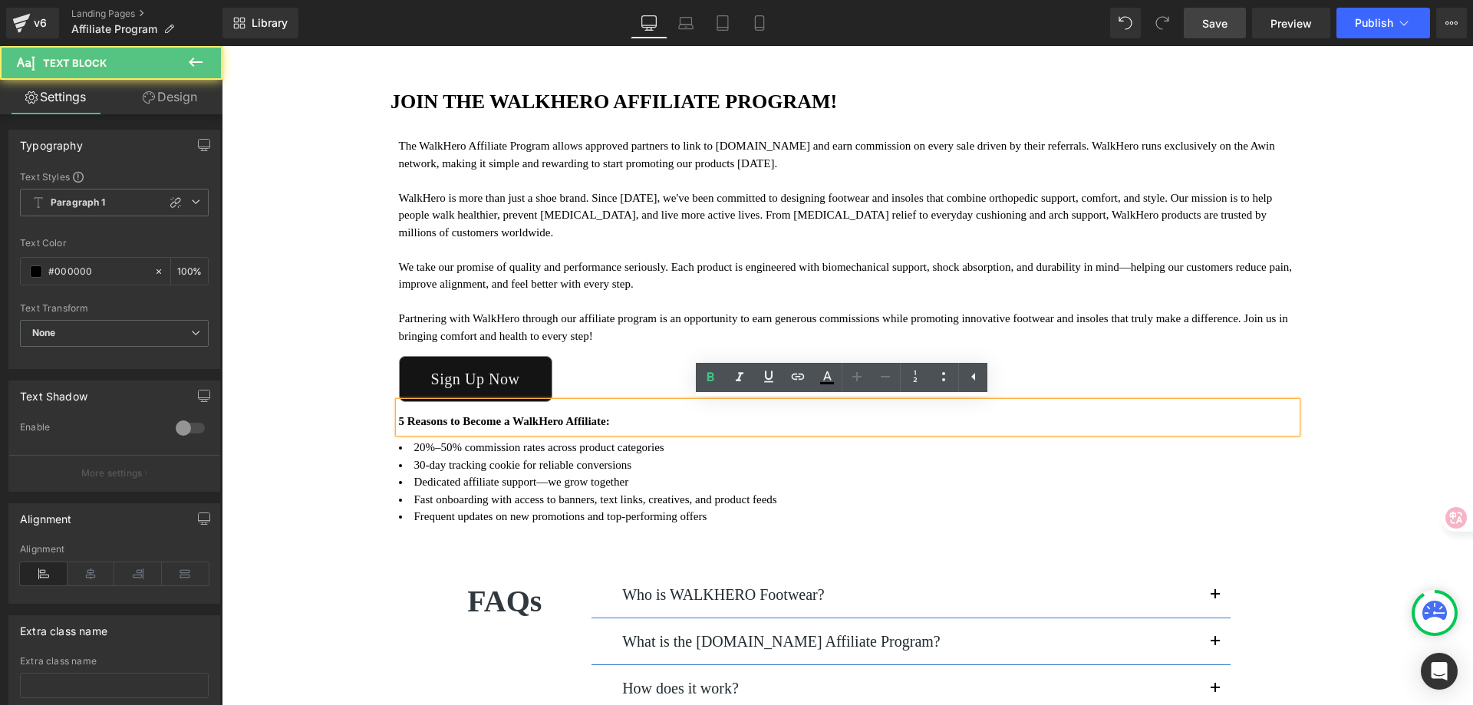
drag, startPoint x: 655, startPoint y: 417, endPoint x: 389, endPoint y: 423, distance: 266.3
click at [399, 423] on div "5 Reasons to Become a WalkHero Affiliate:" at bounding box center [848, 417] width 898 height 31
drag, startPoint x: 393, startPoint y: 421, endPoint x: 661, endPoint y: 417, distance: 268.6
click at [661, 417] on div "5 Reasons to Become a WalkHero Affiliate:" at bounding box center [848, 417] width 898 height 31
copy strong "5 Reasons to Become a WalkHero Affiliate:"
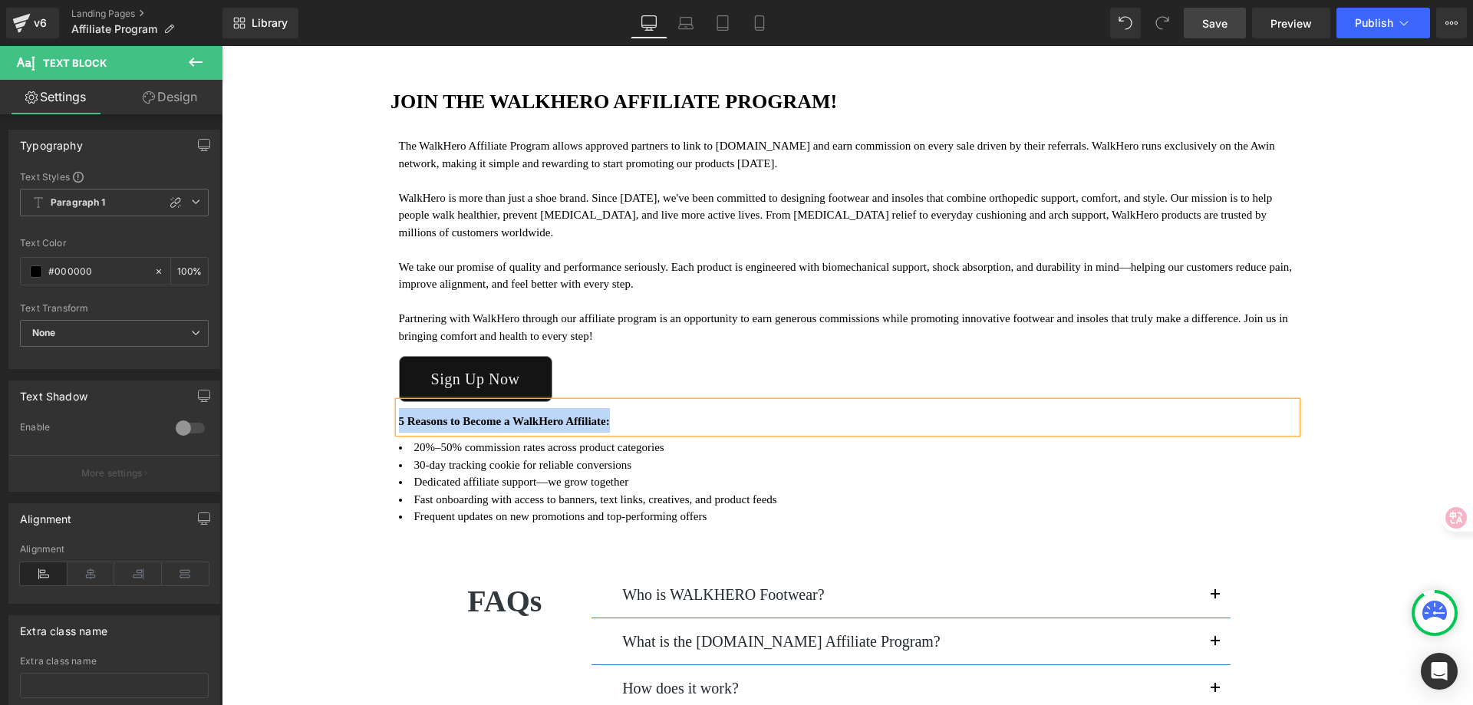
click at [684, 446] on li "20%–50% commission rates across product categories" at bounding box center [848, 448] width 898 height 18
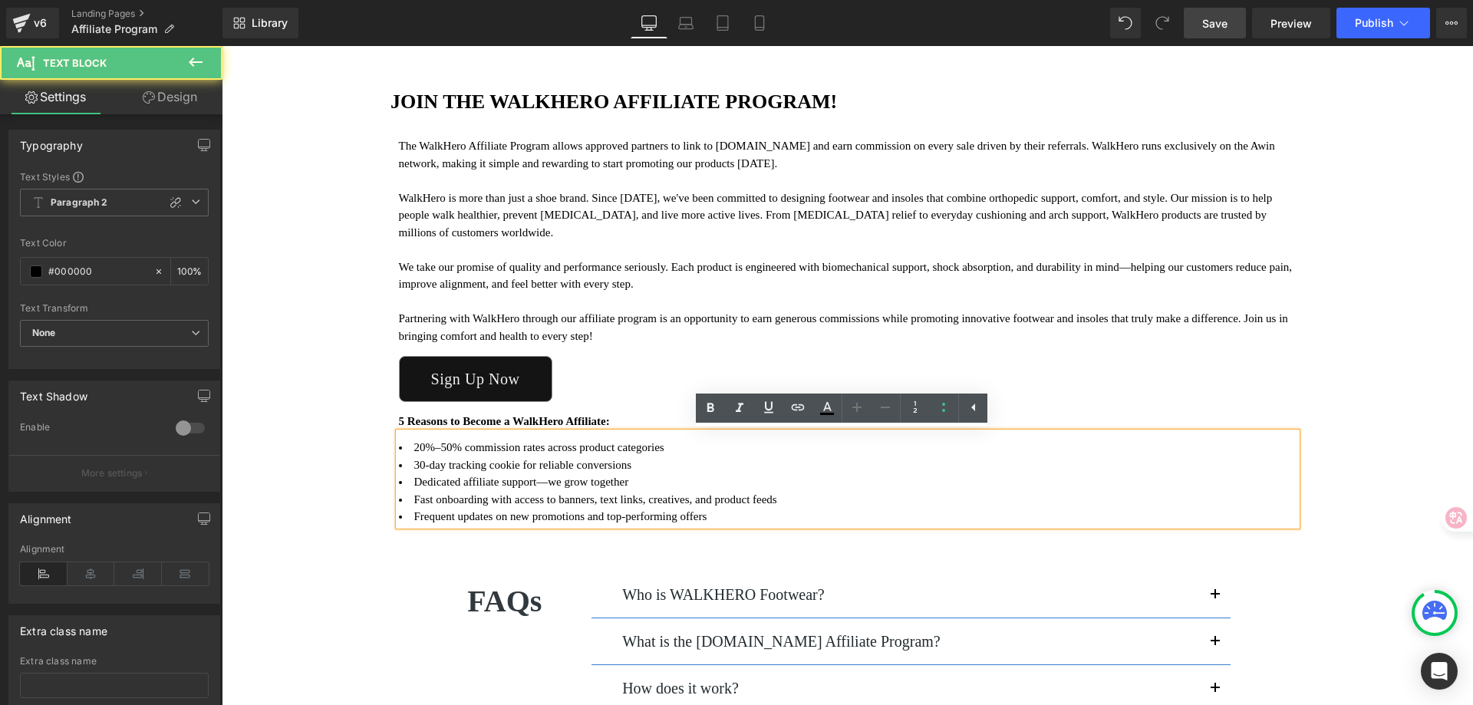
click at [399, 440] on li "20%–50% commission rates across product categories" at bounding box center [848, 448] width 898 height 18
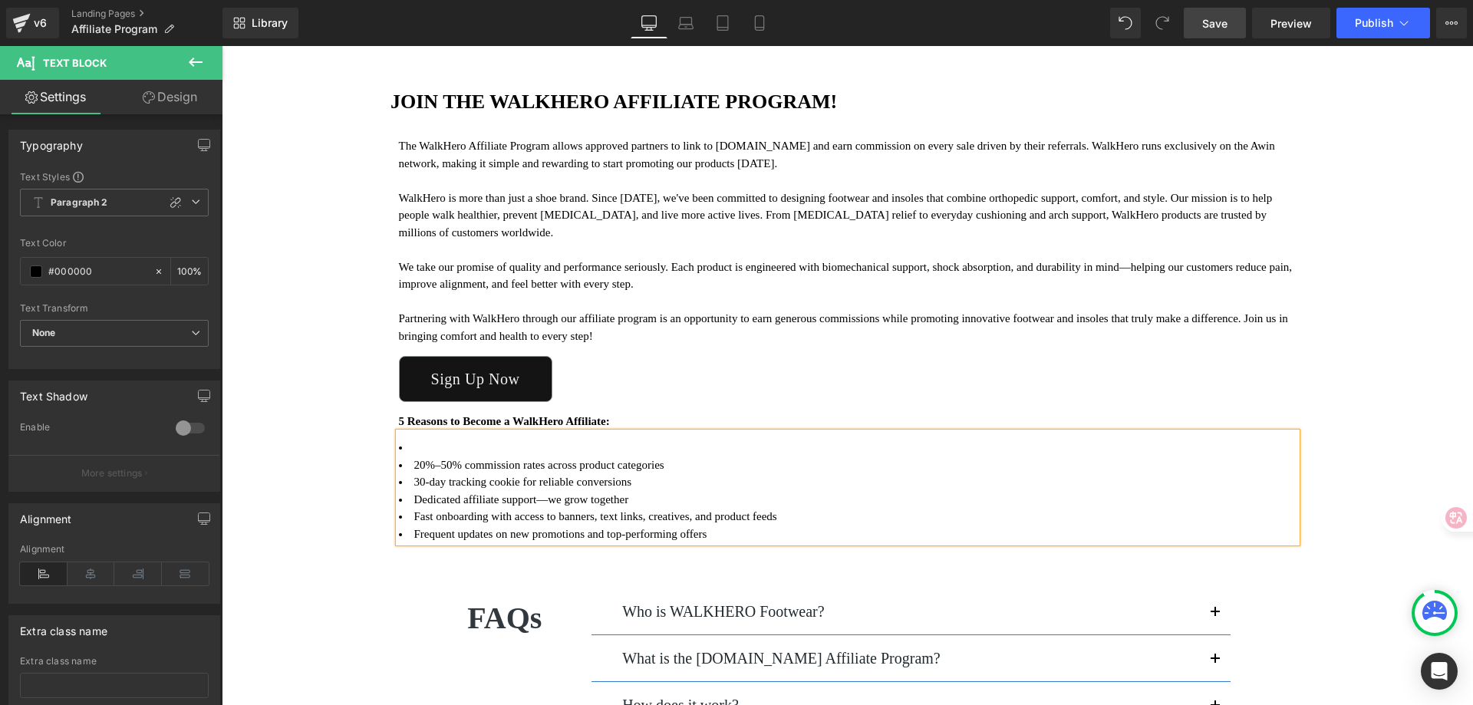
click at [421, 440] on li at bounding box center [848, 448] width 898 height 18
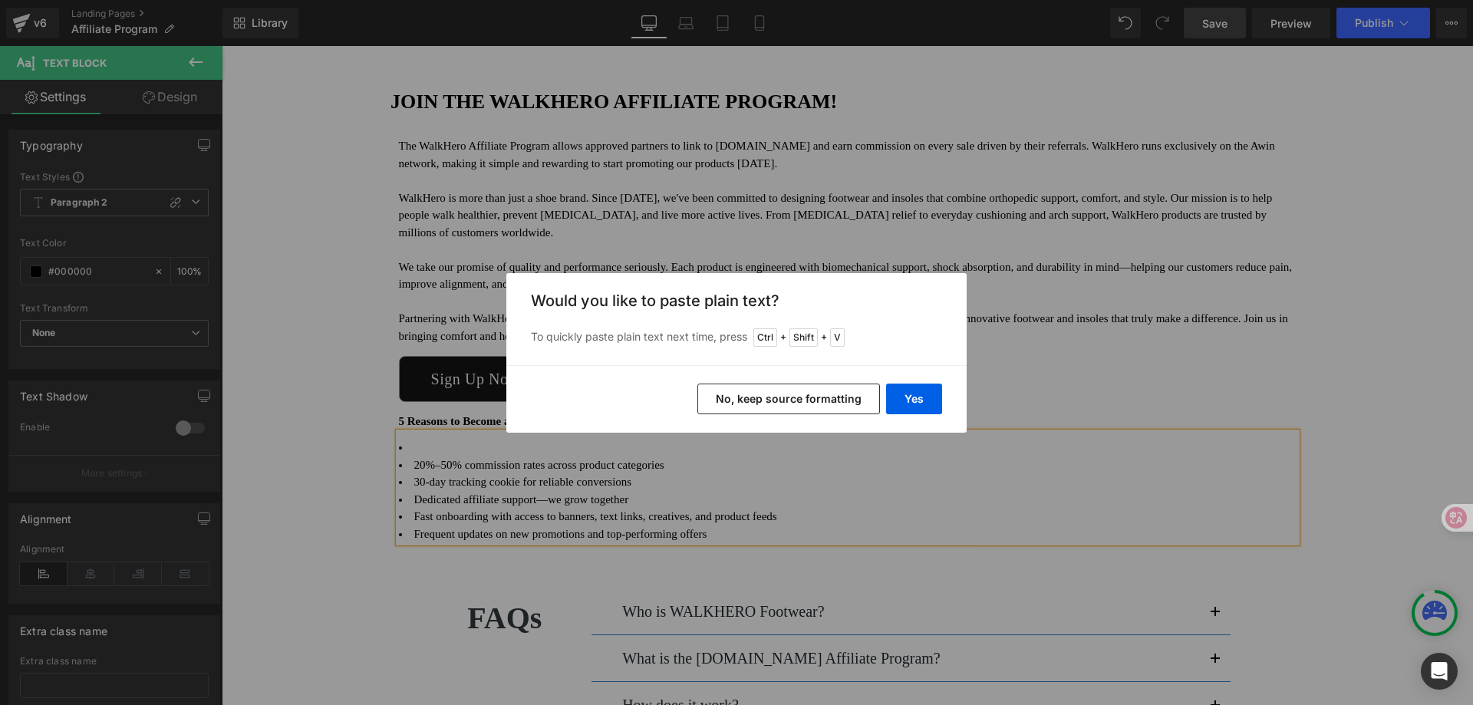
click at [836, 400] on button "No, keep source formatting" at bounding box center [789, 399] width 183 height 31
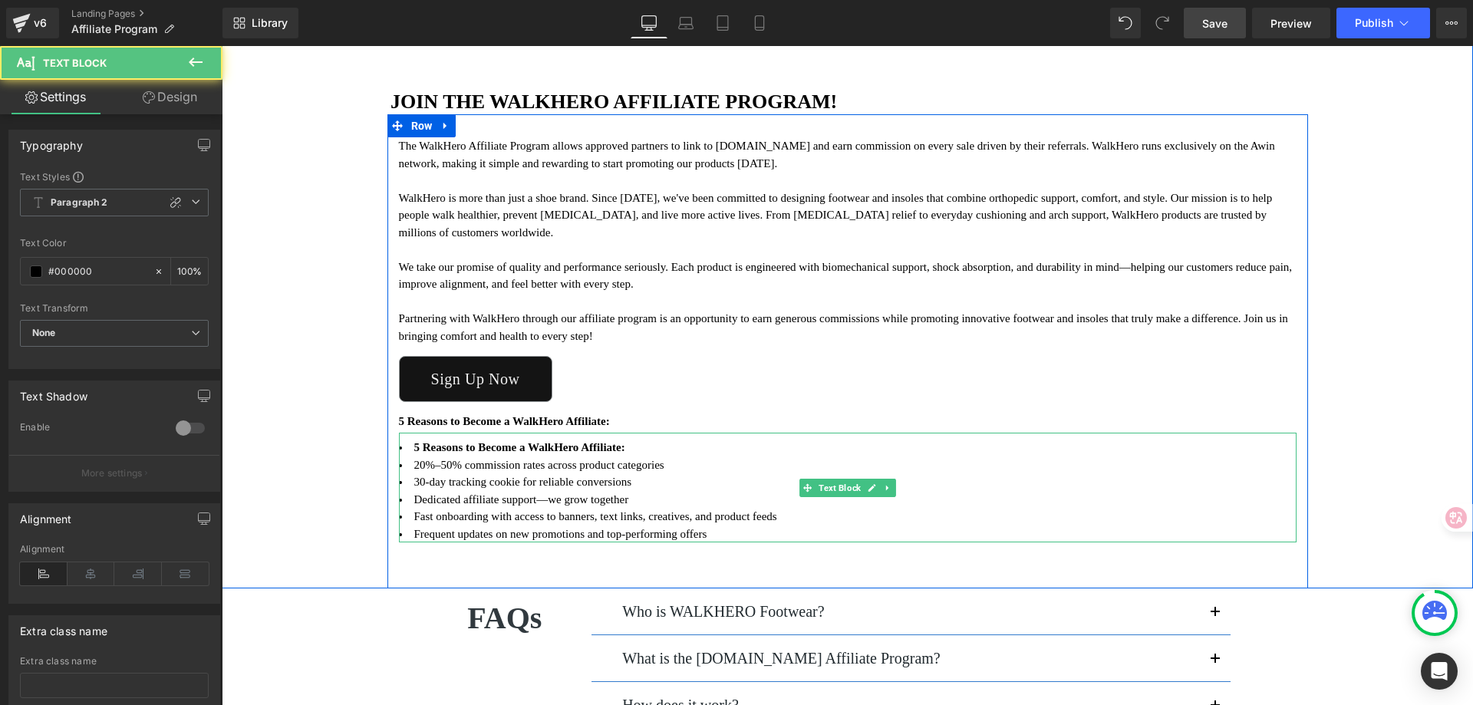
click at [414, 444] on span "5 Reasons to Become a WalkHero Affiliate:" at bounding box center [519, 447] width 211 height 12
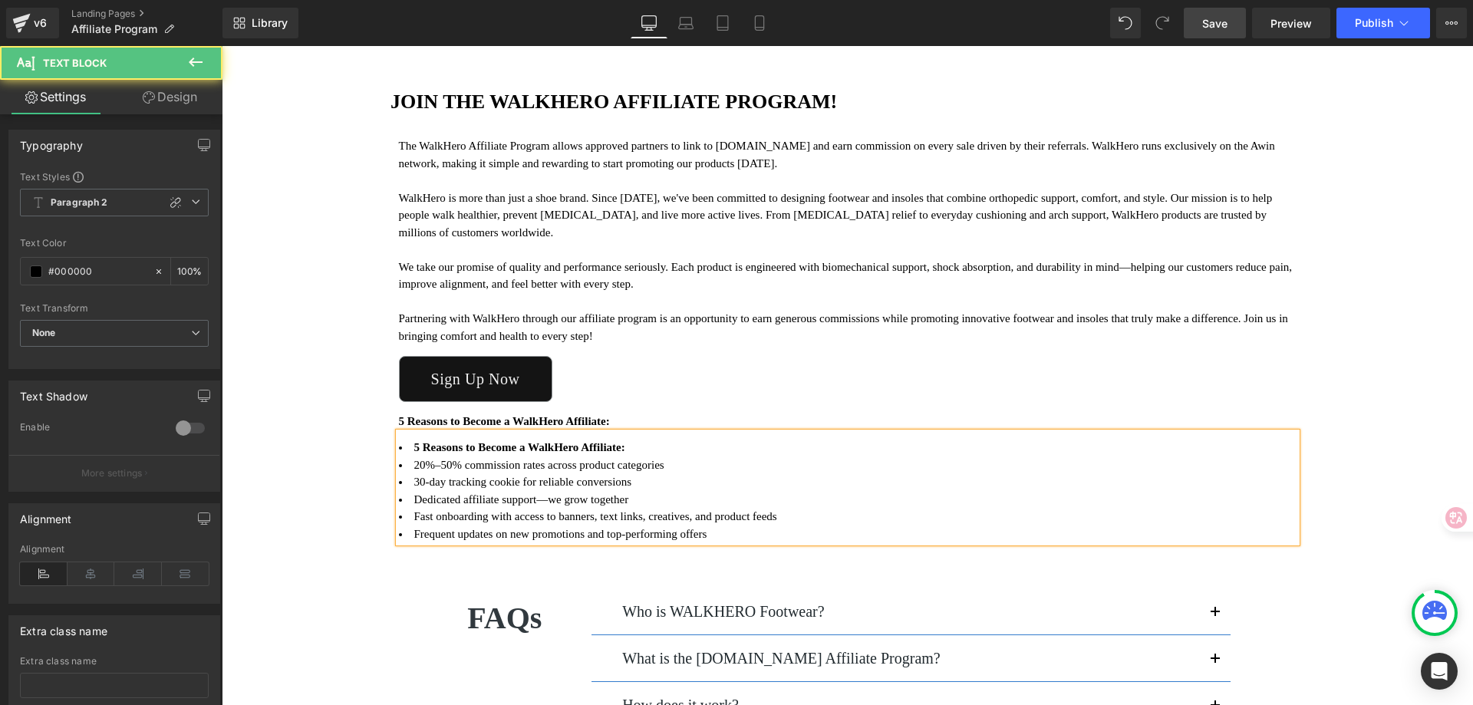
click at [661, 452] on li "5 Reasons to Become a WalkHero Affiliate:" at bounding box center [848, 448] width 898 height 18
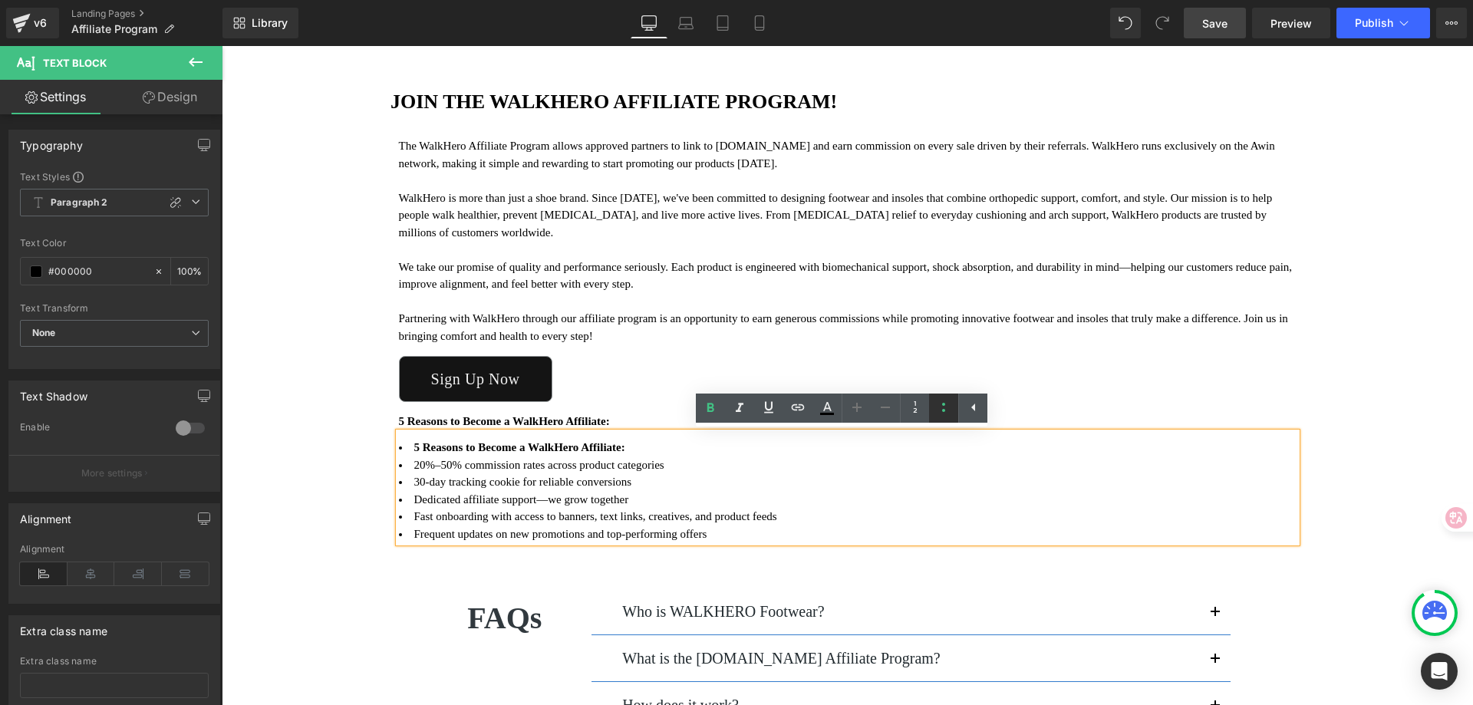
click at [945, 406] on icon at bounding box center [944, 407] width 18 height 18
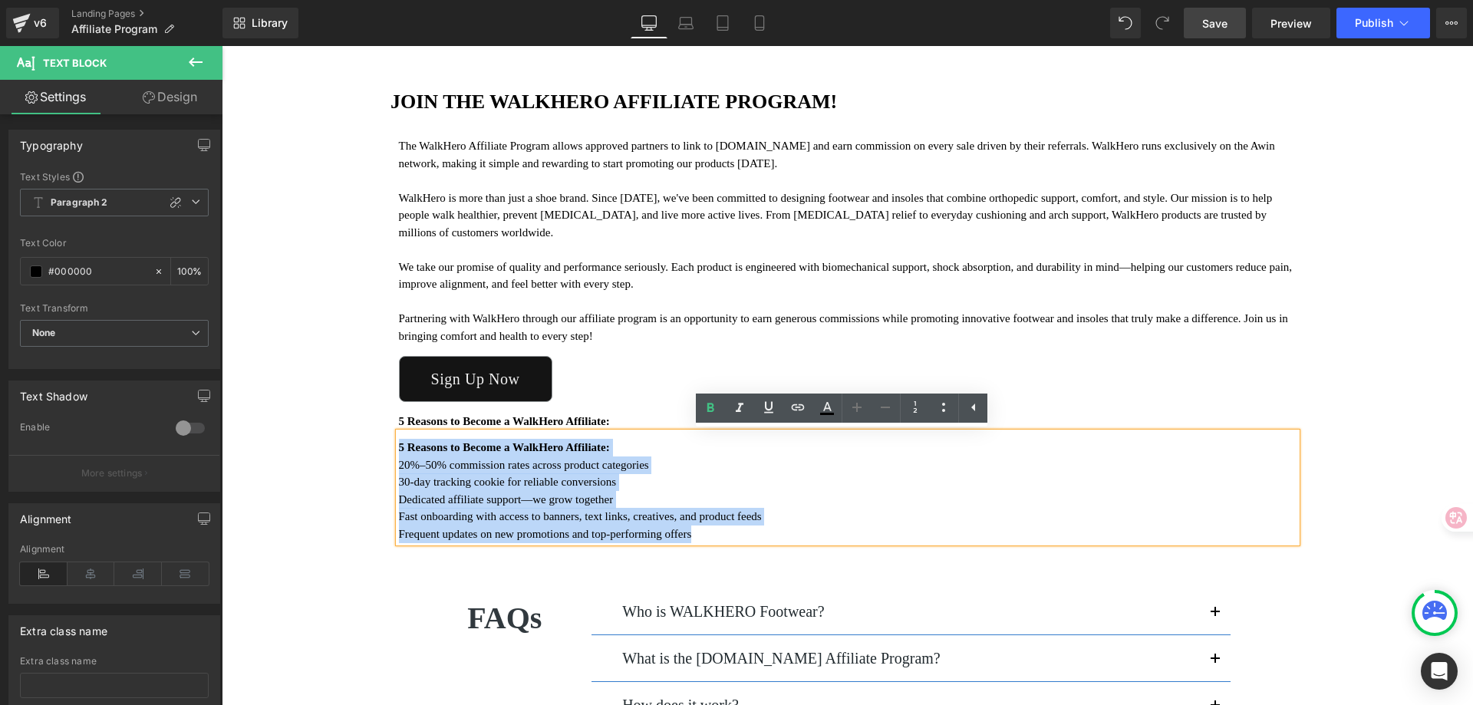
click at [1418, 374] on div "Image JOIN THE WALKHERO AFFILIATE PROGRAM! Heading The WalkHero Affiliate Progr…" at bounding box center [848, 225] width 1252 height 725
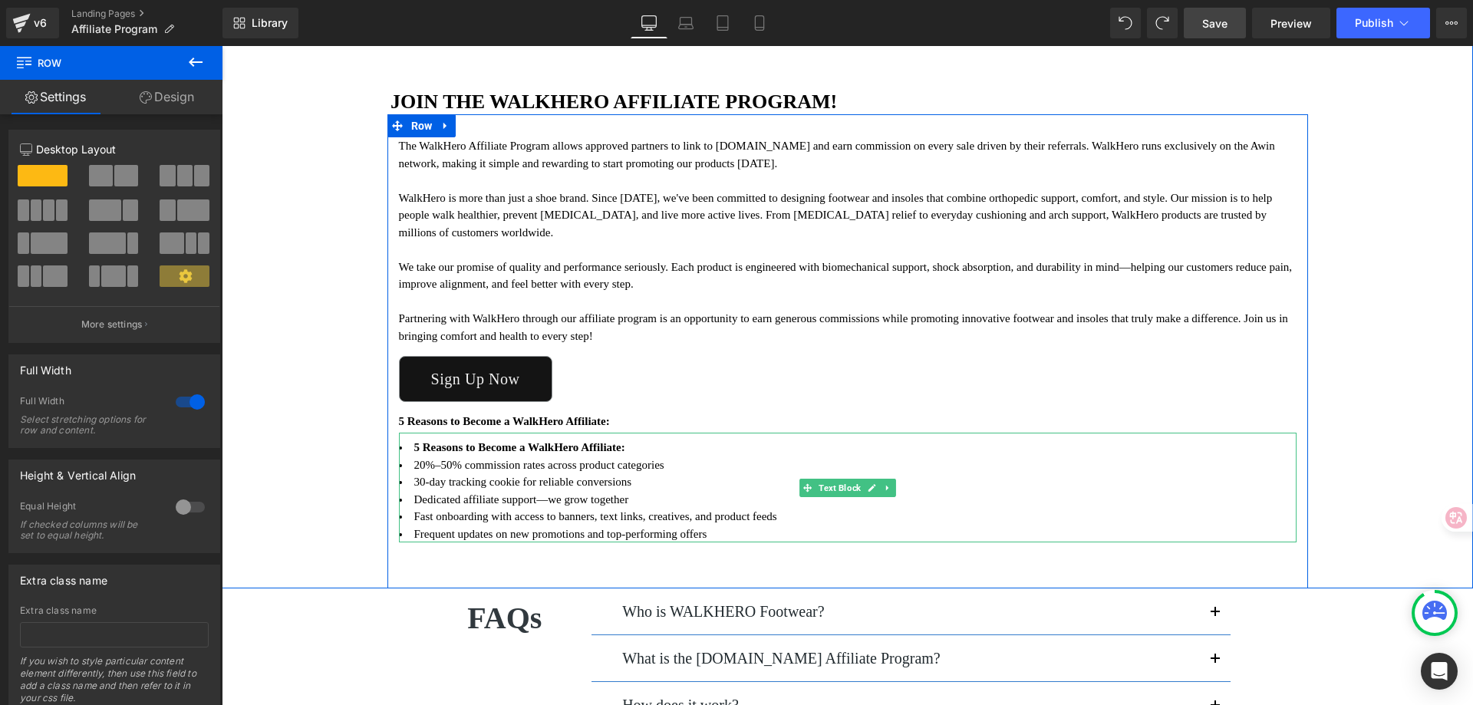
click at [547, 483] on li "30-day tracking cookie for reliable conversions" at bounding box center [848, 482] width 898 height 18
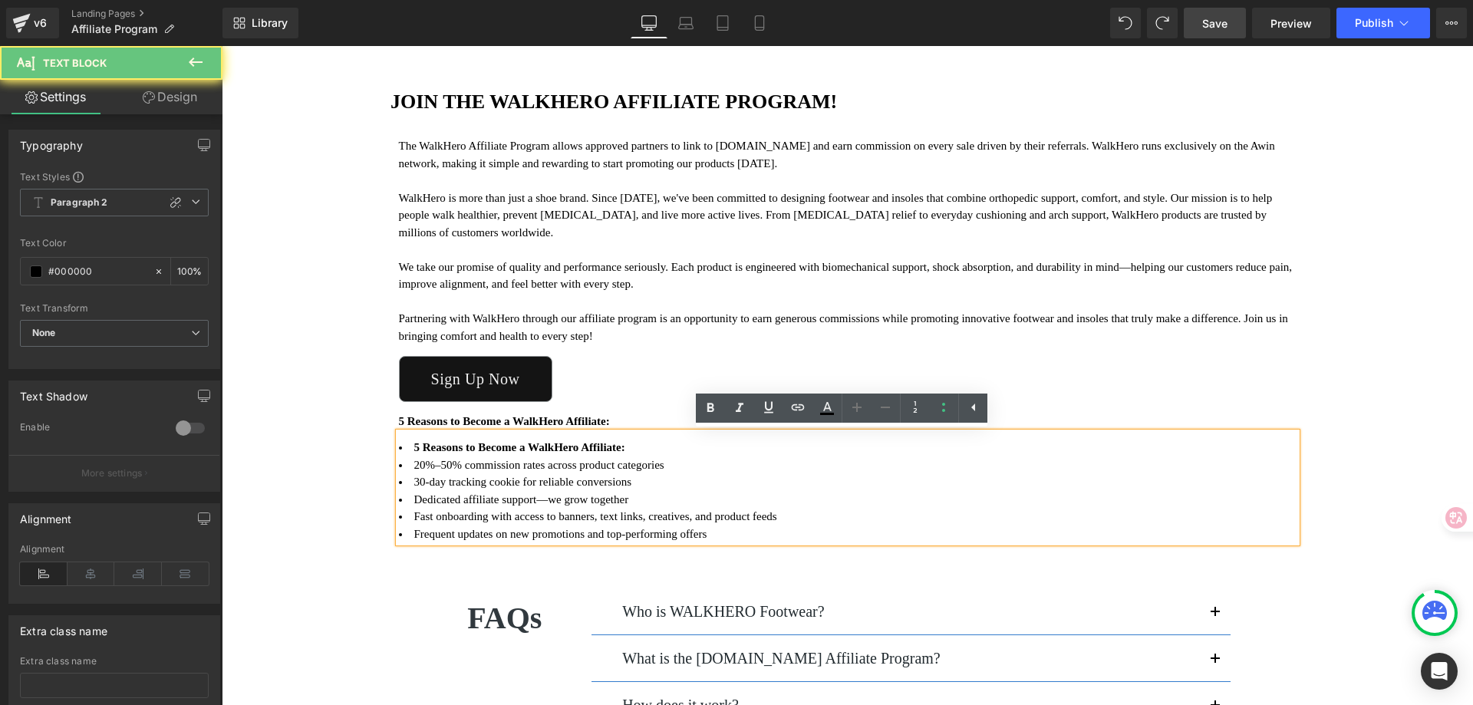
click at [667, 437] on div "5 Reasons to Become a WalkHero Affiliate: 20%–50% commission rates across produ…" at bounding box center [848, 488] width 898 height 110
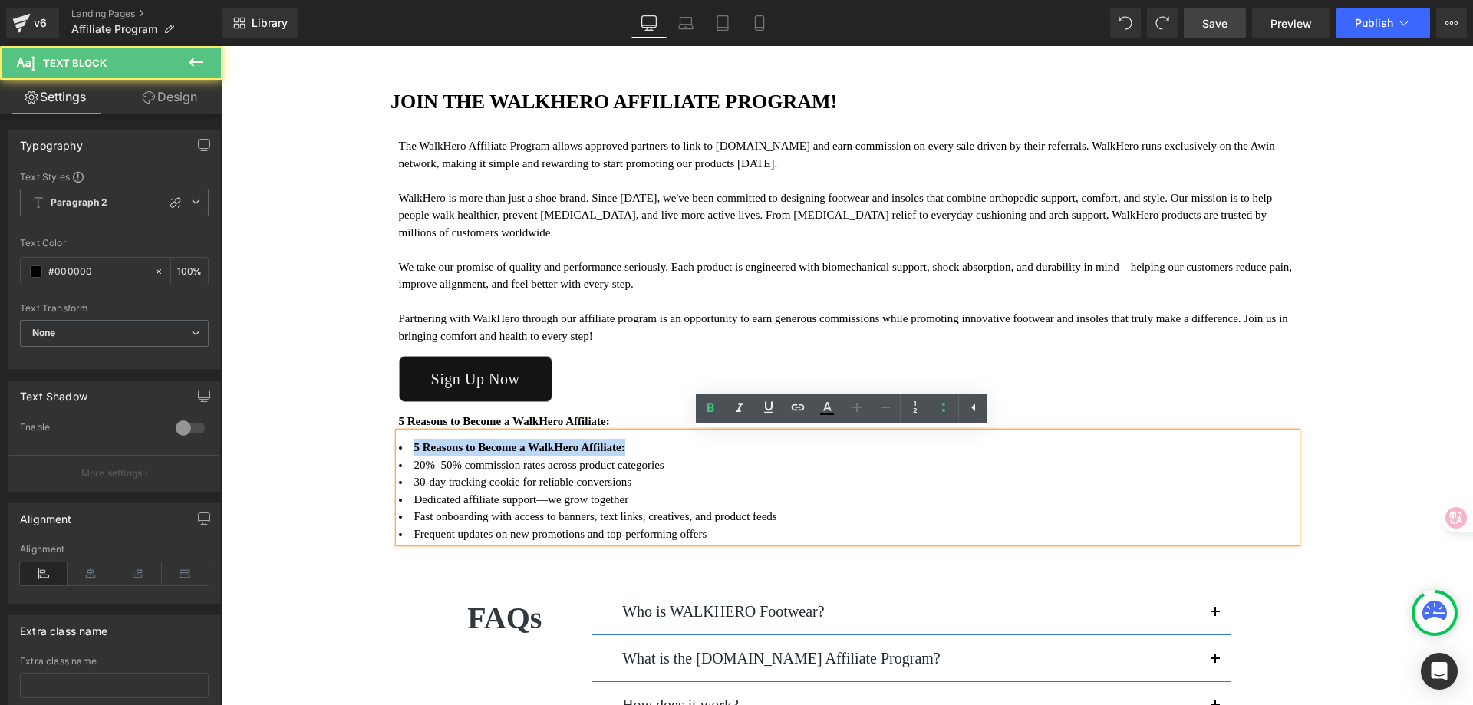
drag, startPoint x: 668, startPoint y: 445, endPoint x: 392, endPoint y: 447, distance: 275.5
click at [399, 447] on li "5 Reasons to Become a WalkHero Affiliate:" at bounding box center [848, 448] width 898 height 18
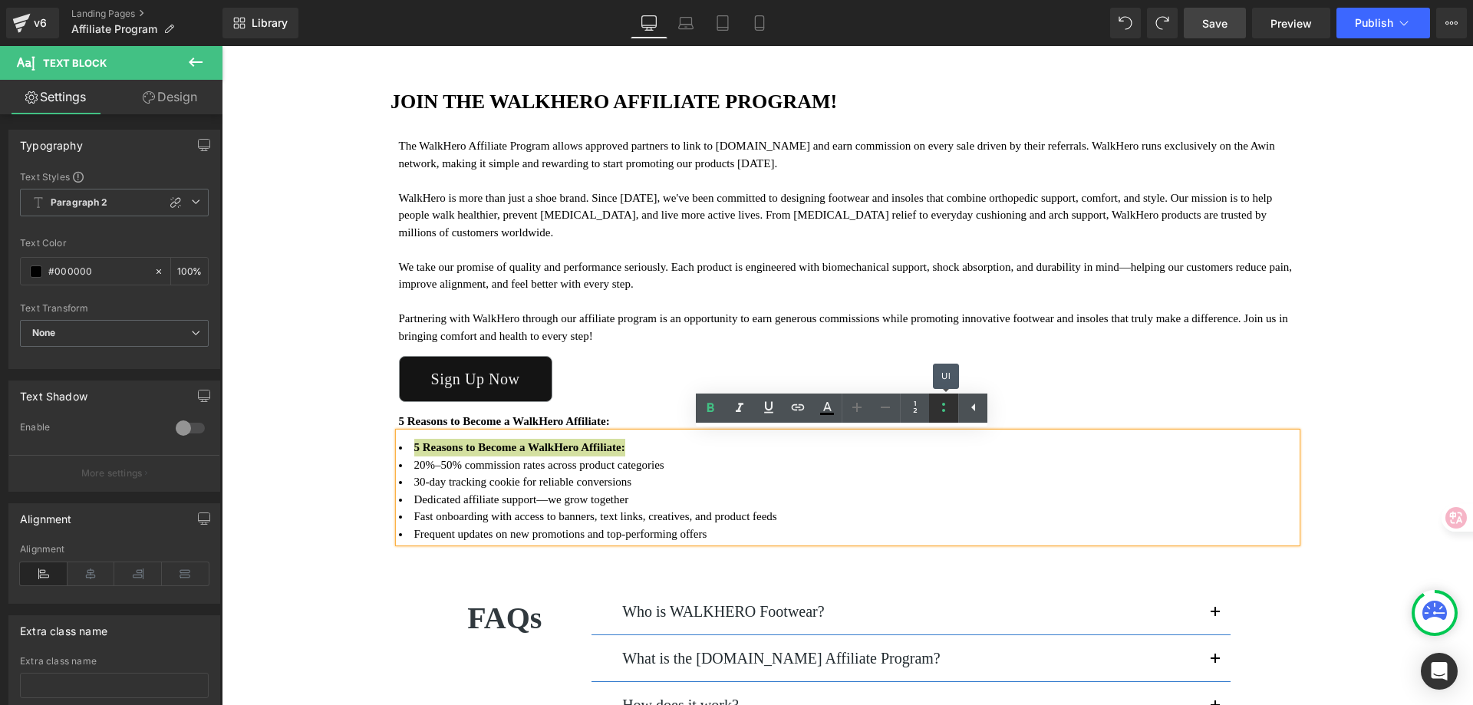
click at [942, 411] on icon at bounding box center [944, 407] width 18 height 18
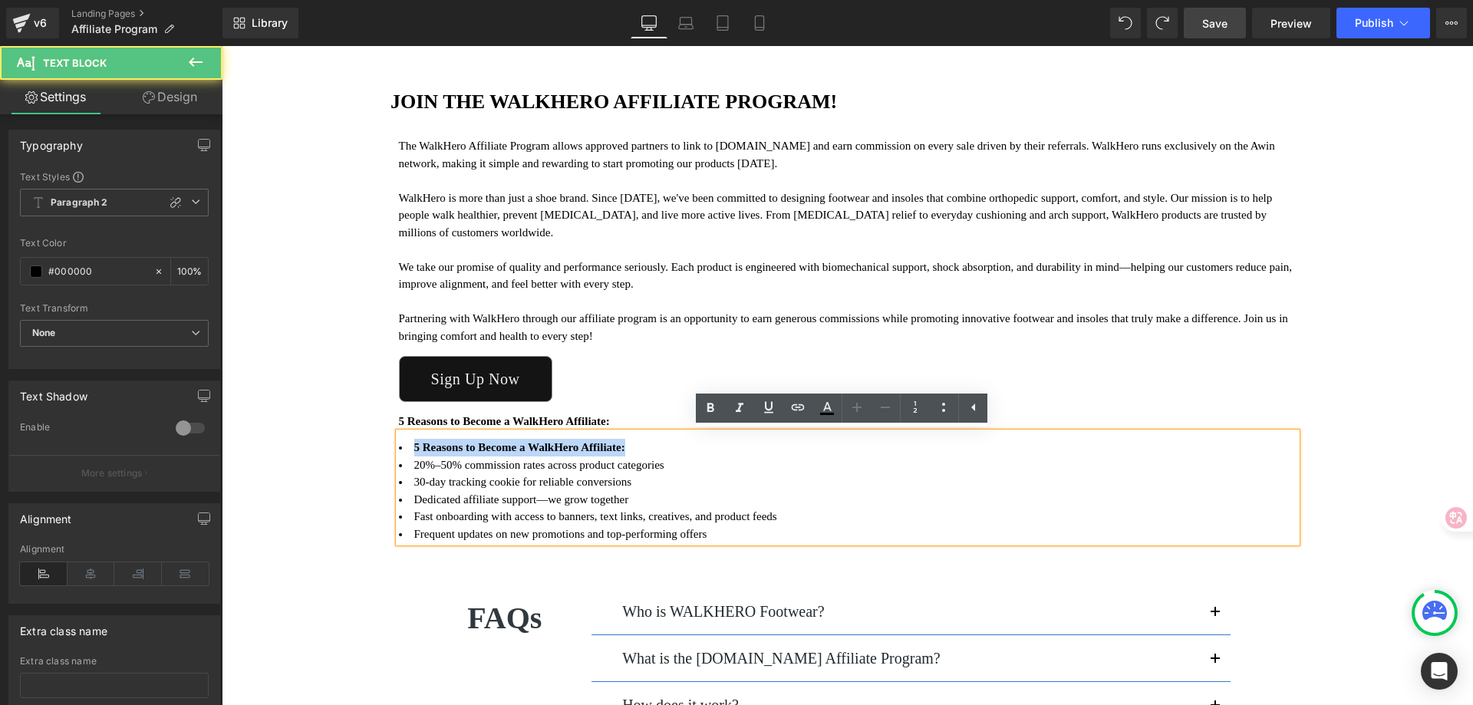
drag, startPoint x: 412, startPoint y: 447, endPoint x: 646, endPoint y: 444, distance: 234.1
click at [625, 444] on span "5 Reasons to Become a WalkHero Affiliate:" at bounding box center [519, 447] width 211 height 12
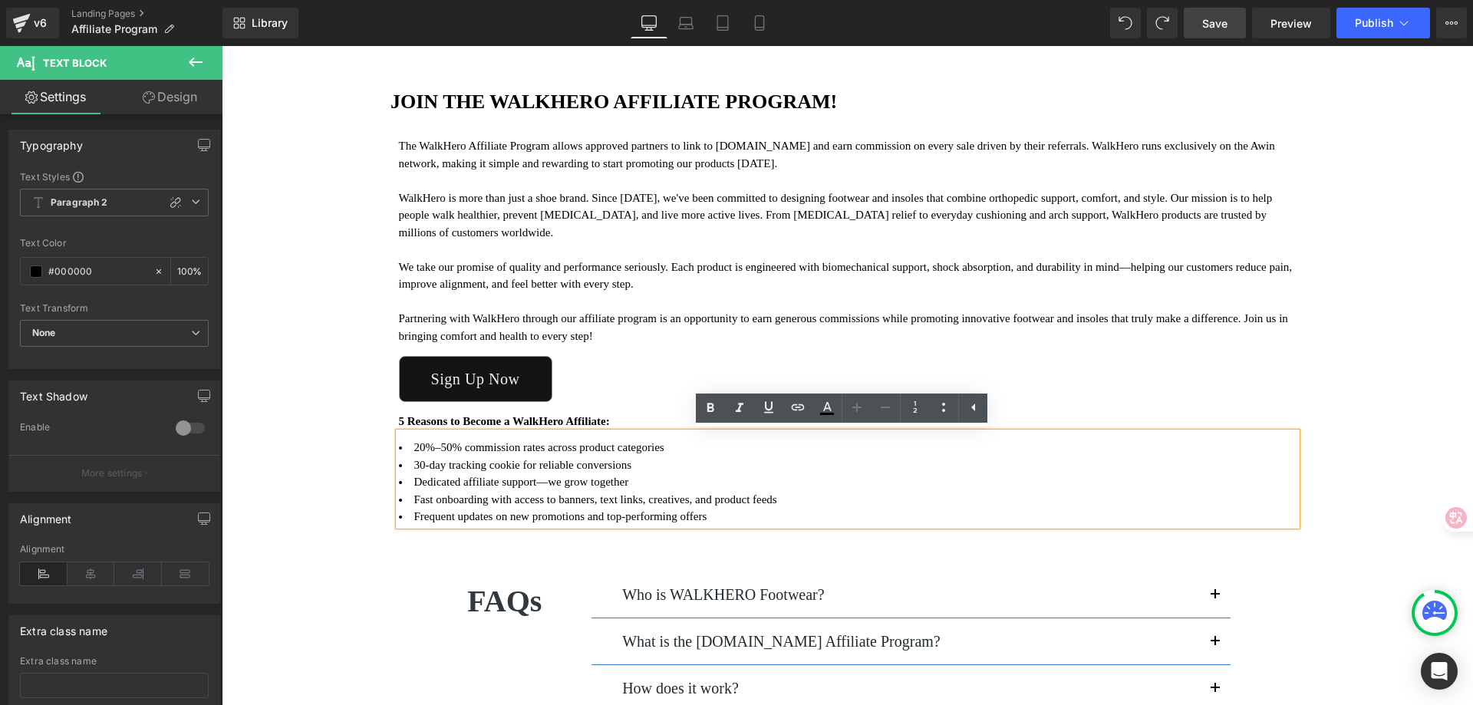
click at [1412, 370] on div "Image JOIN THE WALKHERO AFFILIATE PROGRAM! Heading The WalkHero Affiliate Progr…" at bounding box center [848, 217] width 1252 height 708
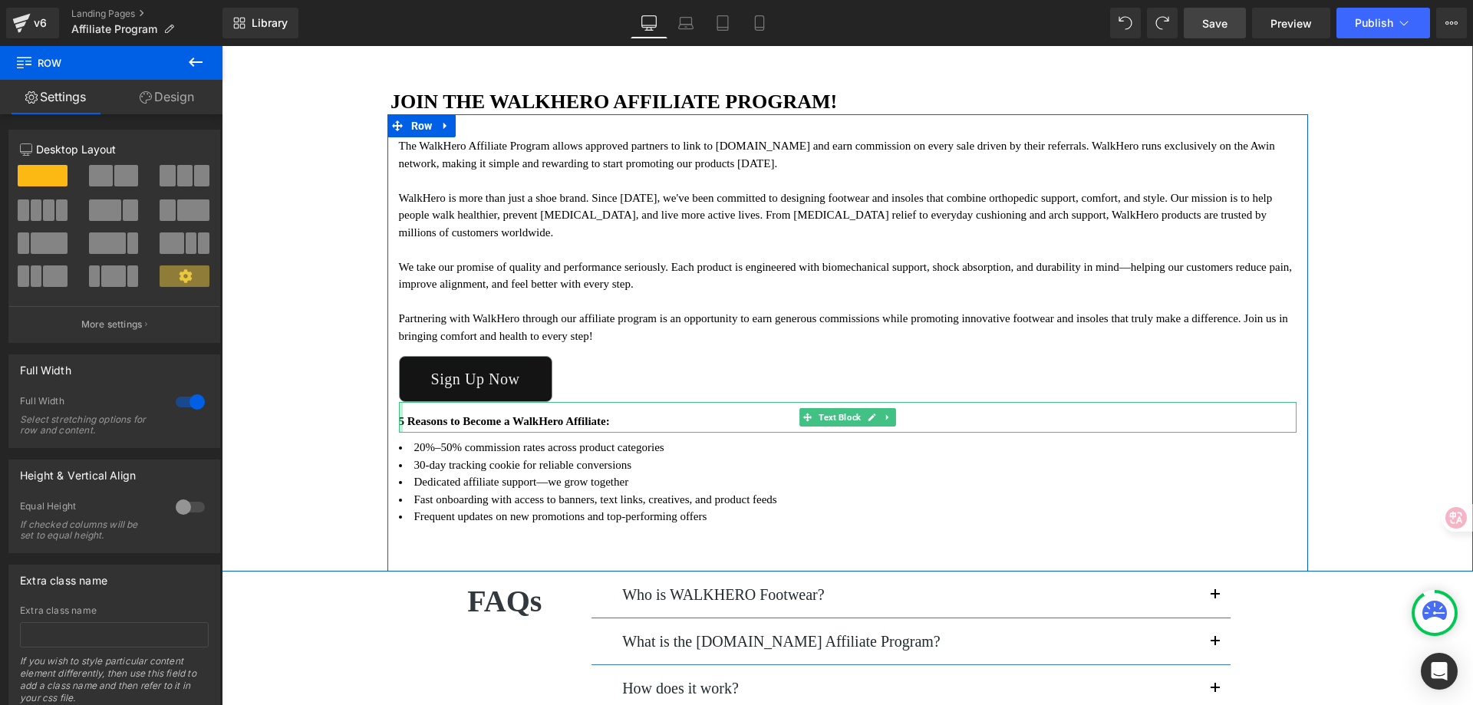
click at [399, 420] on div at bounding box center [401, 417] width 4 height 31
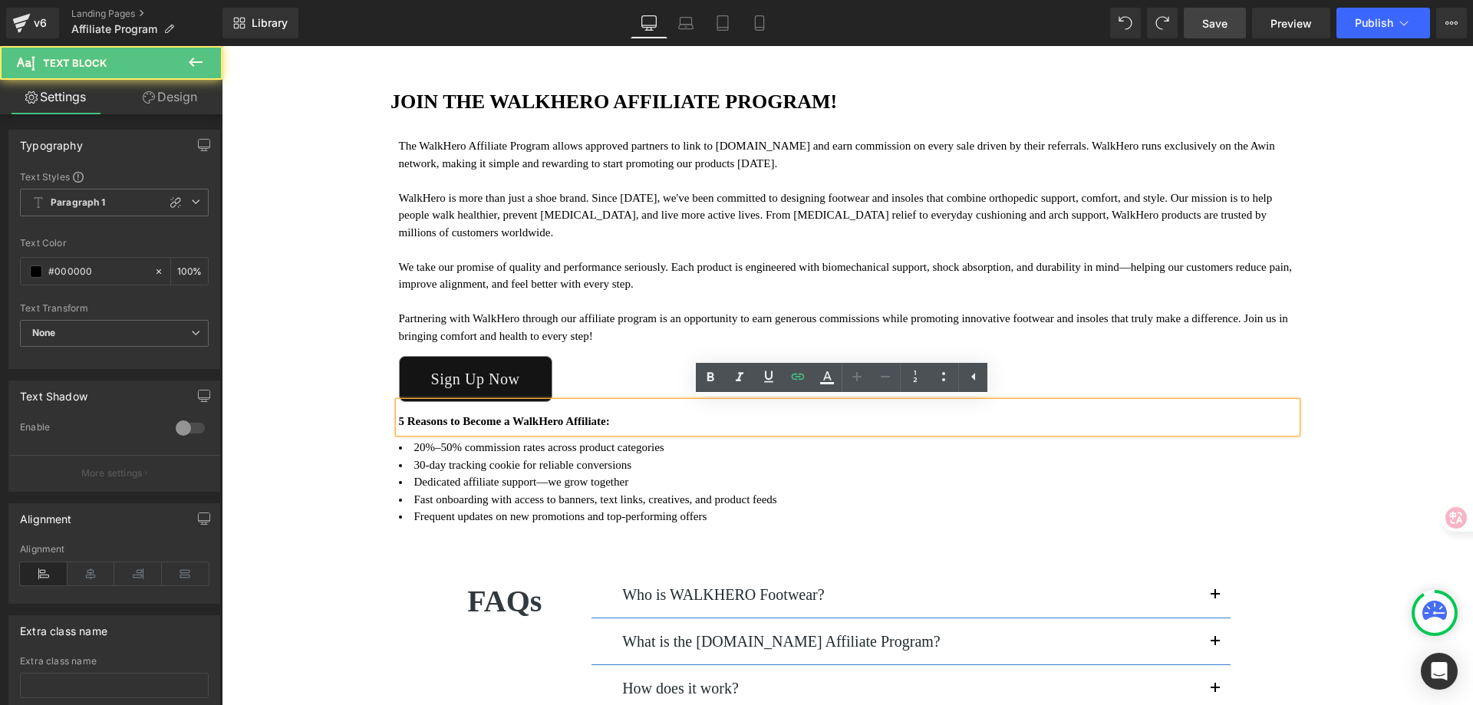
click at [399, 421] on strong "5 Reasons to Become a WalkHero Affiliate:" at bounding box center [504, 421] width 211 height 12
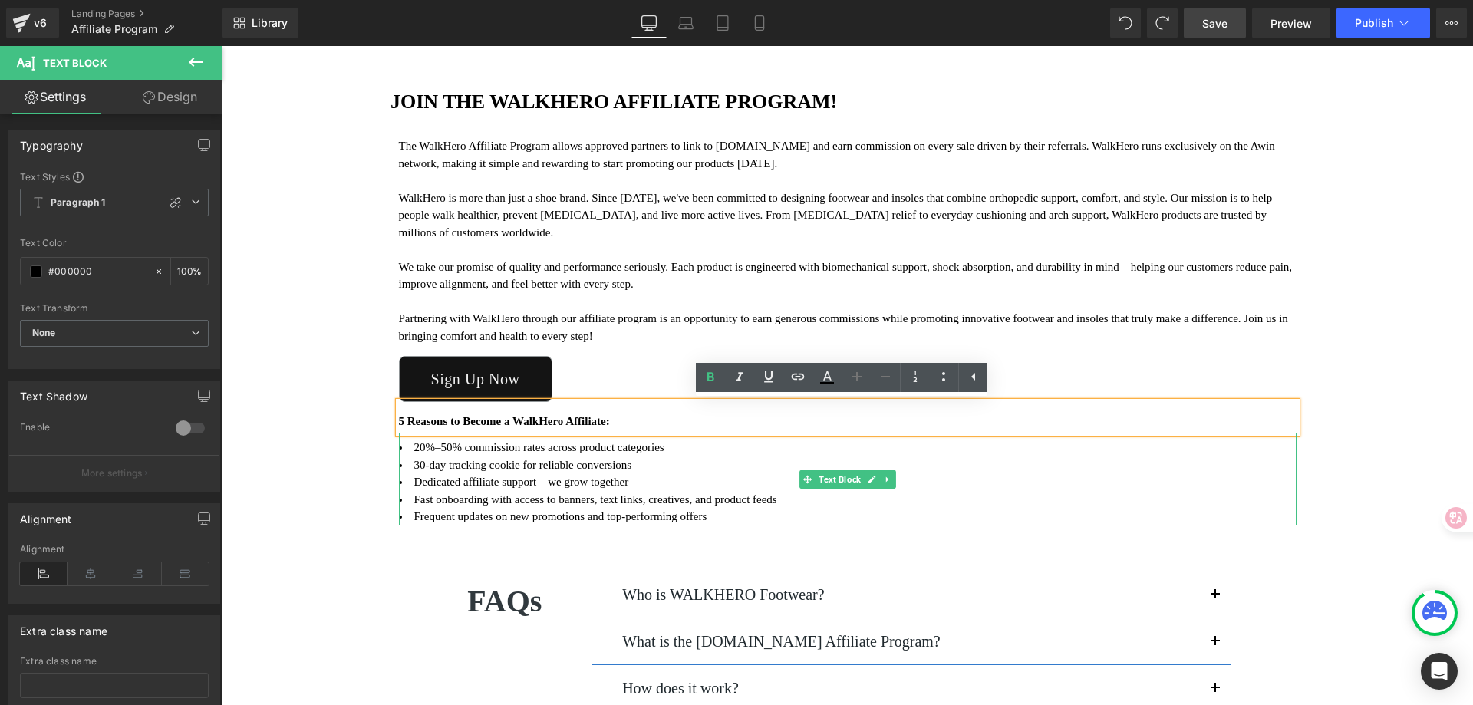
click at [452, 481] on li "Dedicated affiliate support—we grow together" at bounding box center [848, 482] width 898 height 18
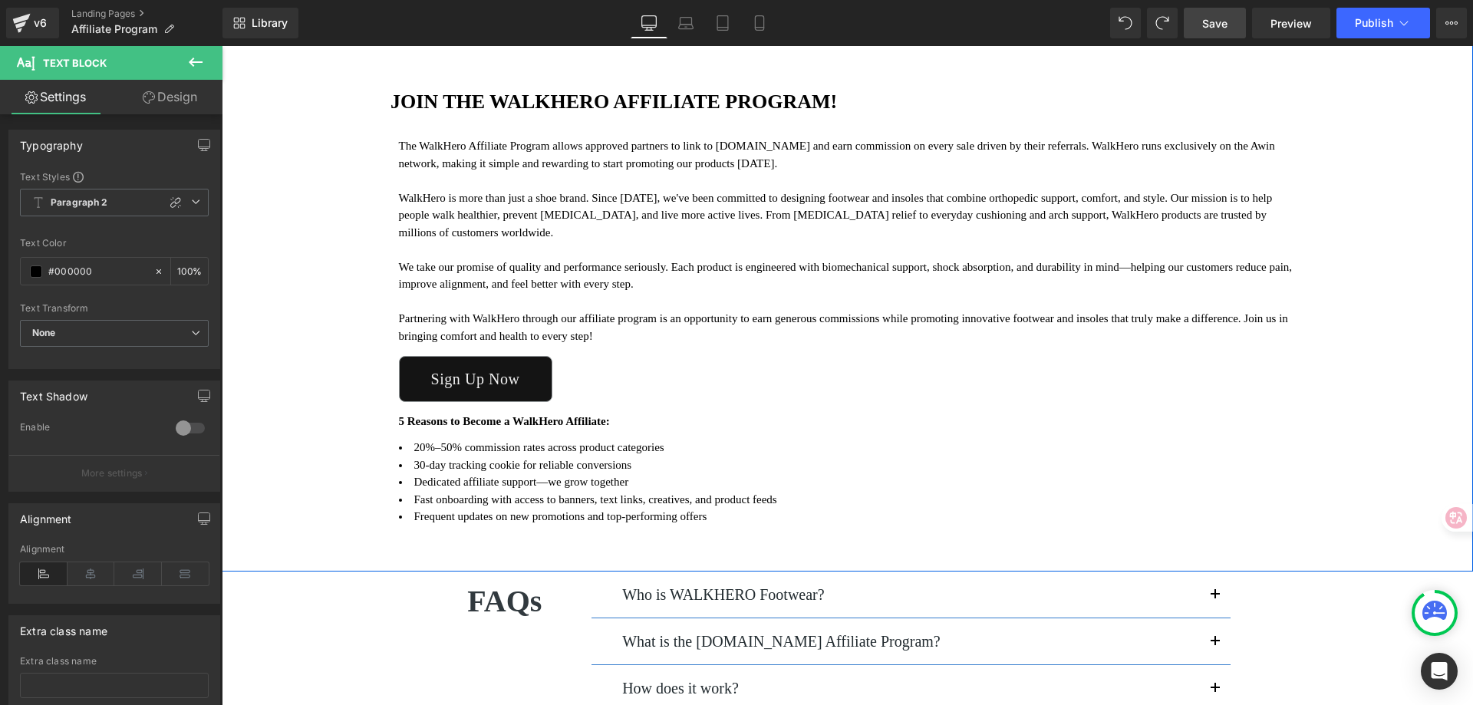
click at [1398, 327] on div "Image JOIN THE WALKHERO AFFILIATE PROGRAM! Heading The WalkHero Affiliate Progr…" at bounding box center [848, 217] width 1252 height 708
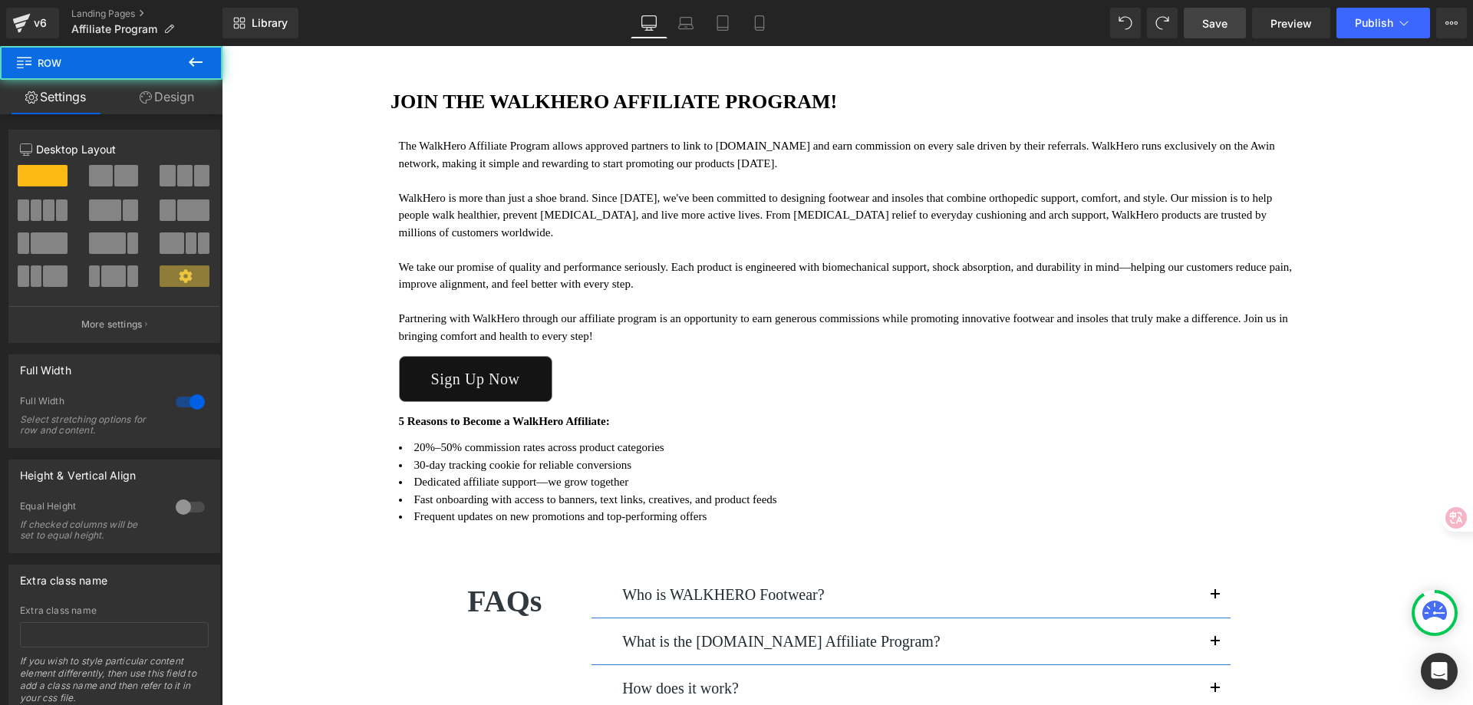
click at [1240, 21] on link "Save" at bounding box center [1215, 23] width 62 height 31
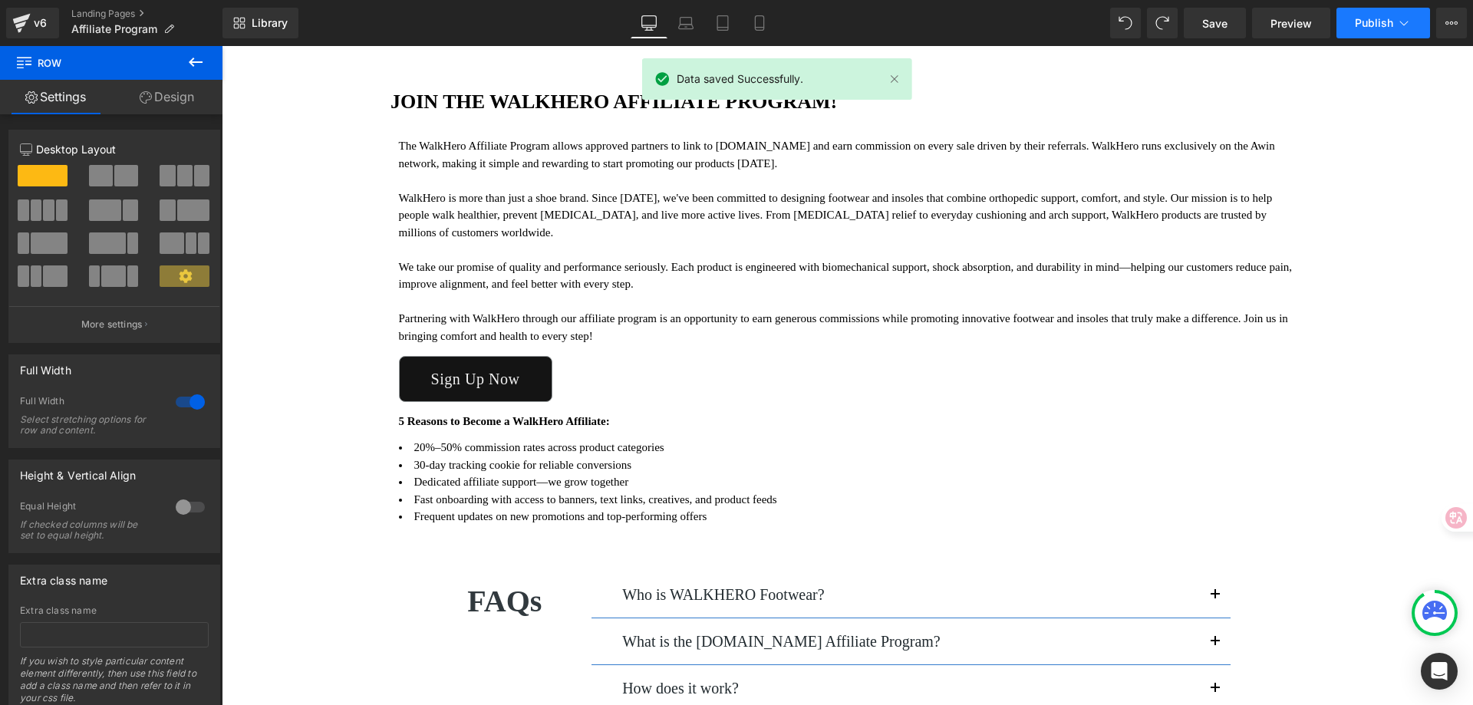
click at [1364, 26] on span "Publish" at bounding box center [1374, 23] width 38 height 12
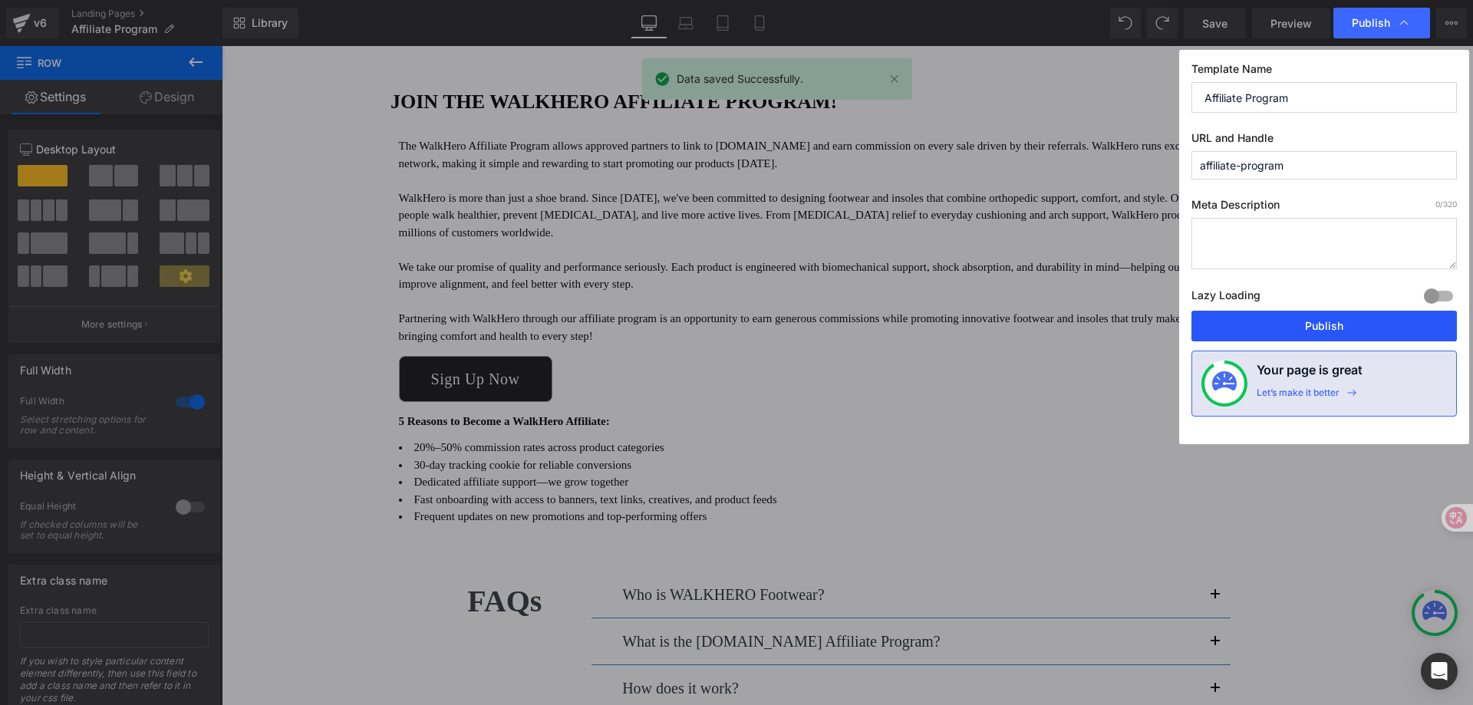
click at [1311, 323] on button "Publish" at bounding box center [1325, 326] width 266 height 31
